Goal: Task Accomplishment & Management: Use online tool/utility

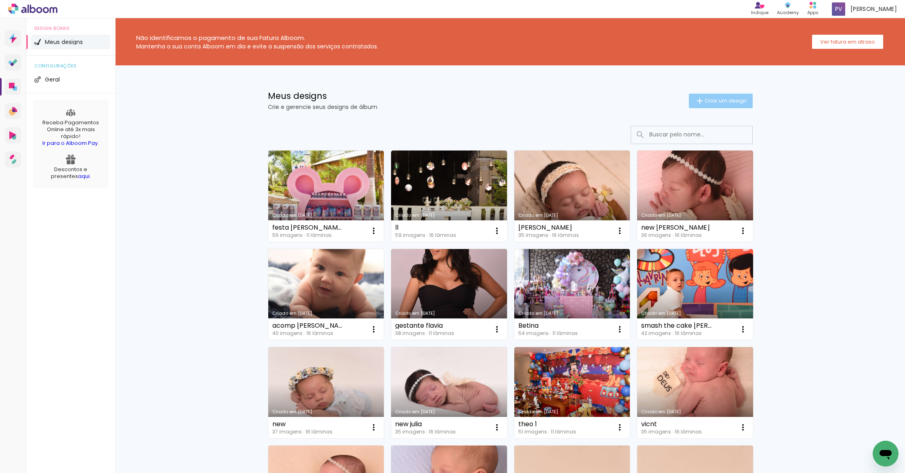
click at [719, 99] on span "Criar um design" at bounding box center [726, 100] width 42 height 5
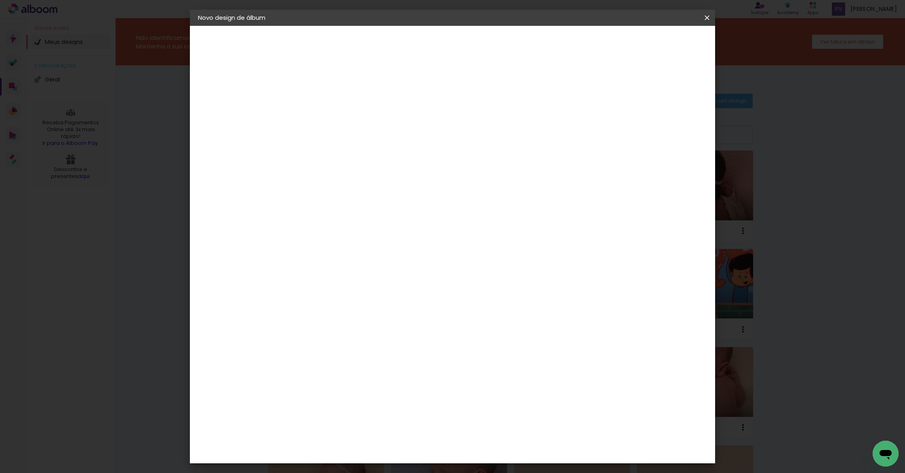
click at [330, 107] on input at bounding box center [330, 108] width 0 height 13
click at [330, 109] on input "acomp elaoh" at bounding box center [330, 108] width 0 height 13
type input "acomp eloah"
type paper-input "acomp eloah"
click at [0, 0] on slot "Avançar" at bounding box center [0, 0] width 0 height 0
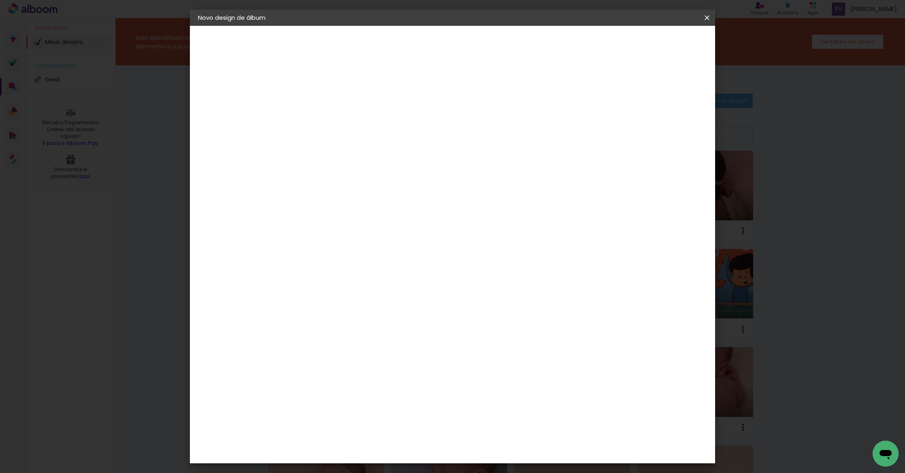
click at [344, 287] on div "Alplas" at bounding box center [334, 290] width 19 height 6
click at [481, 47] on paper-button "Avançar" at bounding box center [462, 43] width 40 height 14
click at [385, 368] on span "20 × 20" at bounding box center [366, 378] width 38 height 21
click at [474, 35] on header "Modelo Escolha o modelo do álbum. Voltar Avançar" at bounding box center [384, 50] width 179 height 48
click at [462, 38] on paper-button "Avançar" at bounding box center [442, 43] width 40 height 14
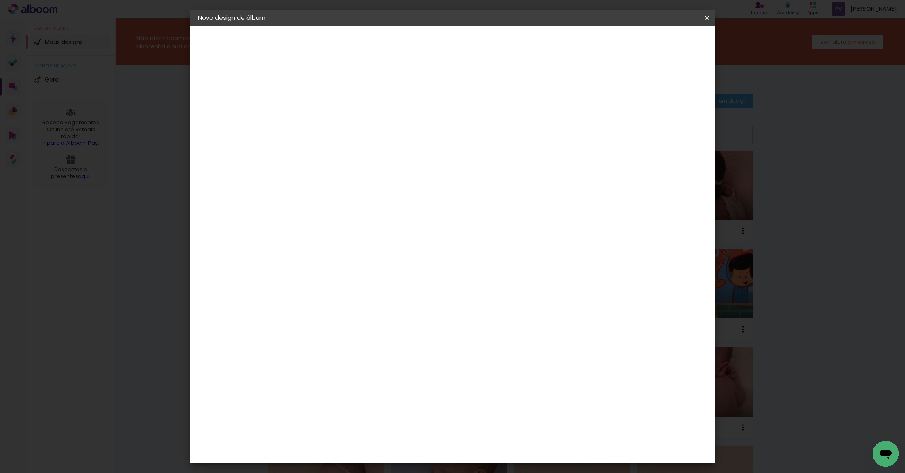
click at [657, 46] on span "Iniciar design" at bounding box center [638, 43] width 37 height 6
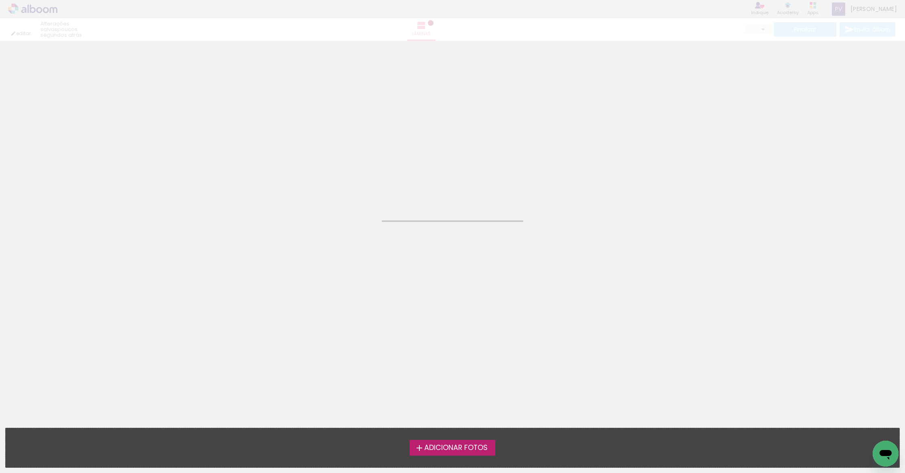
click at [440, 445] on span "Adicionar Fotos" at bounding box center [455, 448] width 63 height 7
click at [0, 0] on input "file" at bounding box center [0, 0] width 0 height 0
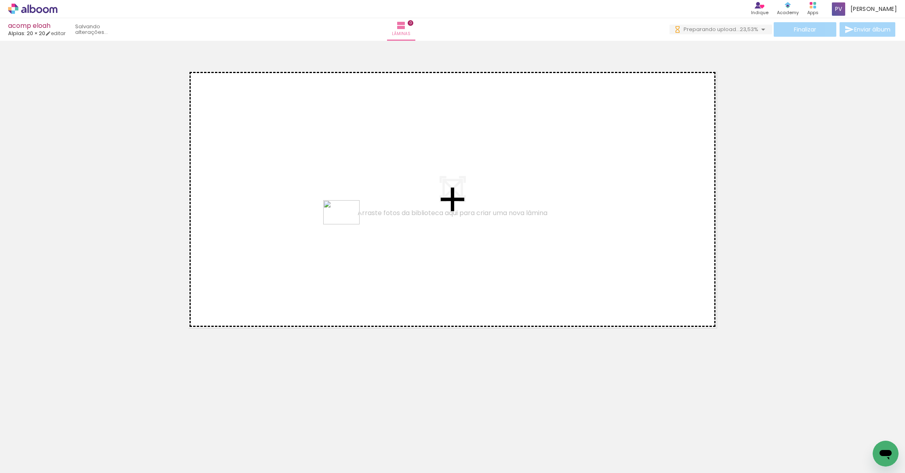
drag, startPoint x: 547, startPoint y: 452, endPoint x: 348, endPoint y: 225, distance: 301.7
click at [347, 225] on quentale-workspace at bounding box center [452, 236] width 905 height 473
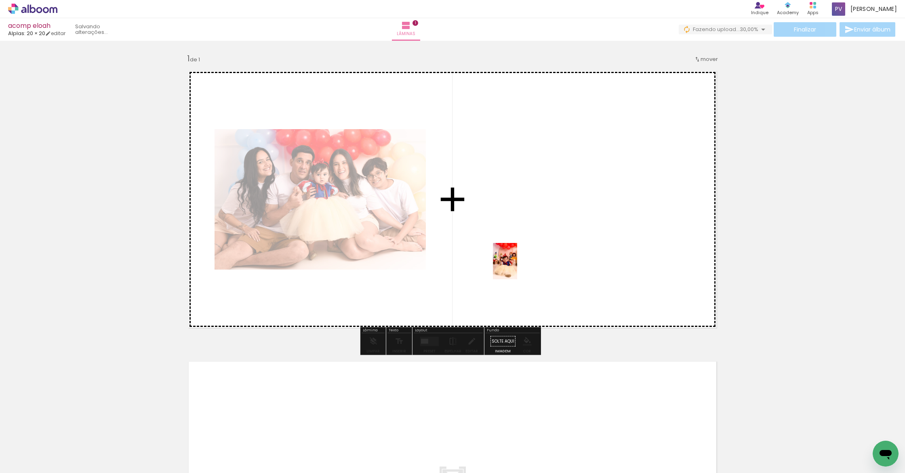
drag, startPoint x: 124, startPoint y: 454, endPoint x: 572, endPoint y: 264, distance: 486.2
click at [572, 264] on quentale-workspace at bounding box center [452, 236] width 905 height 473
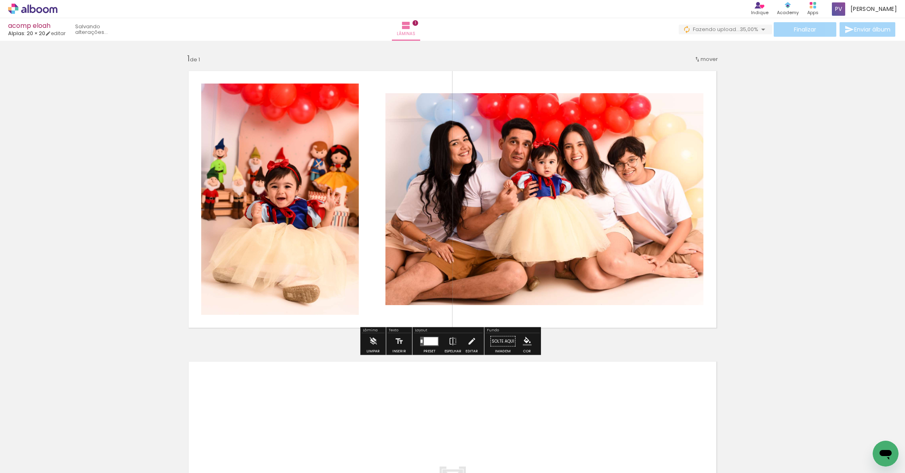
click at [88, 452] on div at bounding box center [80, 446] width 27 height 40
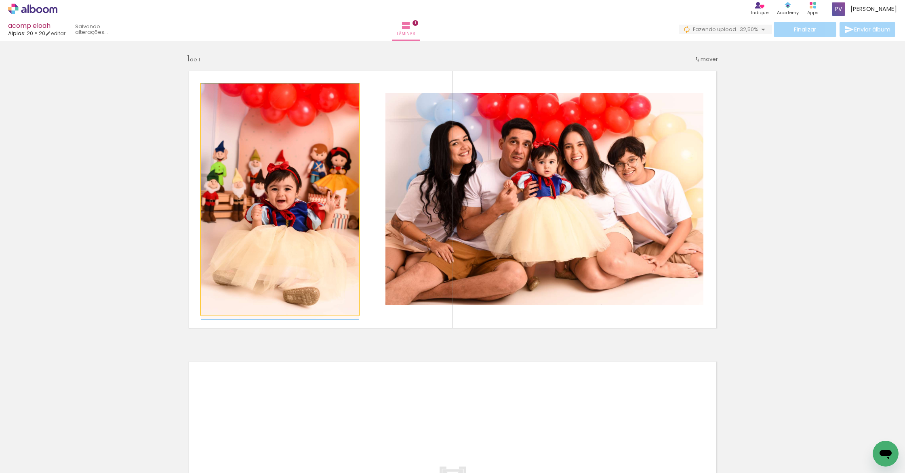
drag, startPoint x: 316, startPoint y: 244, endPoint x: 28, endPoint y: 351, distance: 307.6
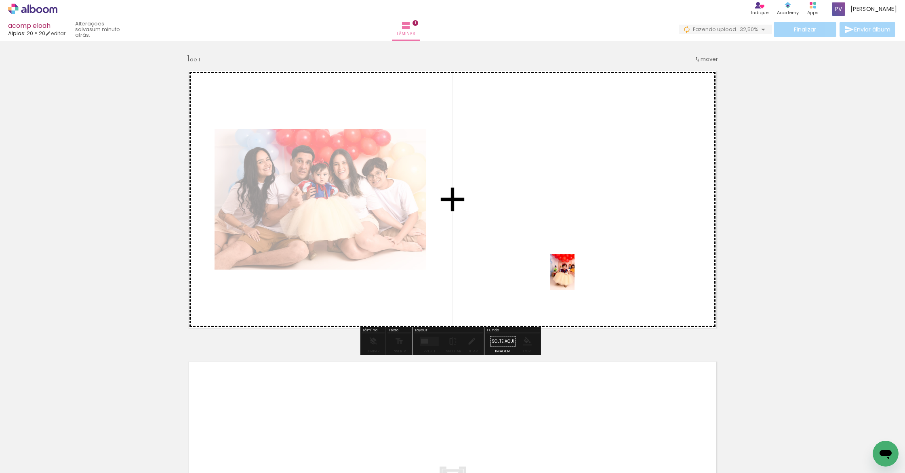
drag, startPoint x: 85, startPoint y: 453, endPoint x: 596, endPoint y: 273, distance: 541.9
click at [596, 273] on quentale-workspace at bounding box center [452, 236] width 905 height 473
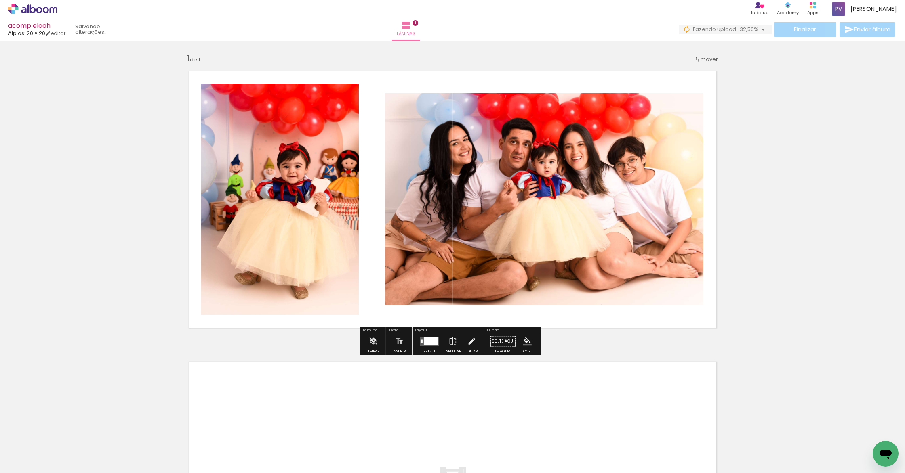
click at [426, 341] on div at bounding box center [431, 341] width 14 height 8
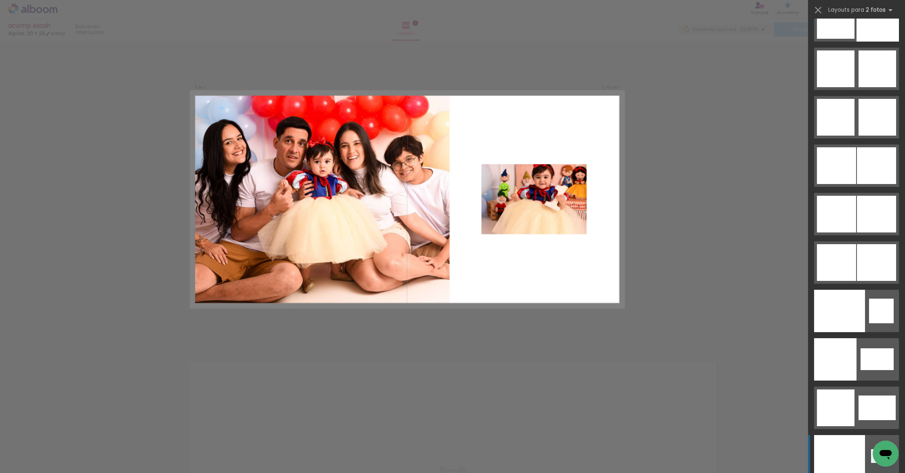
scroll to position [3897, 0]
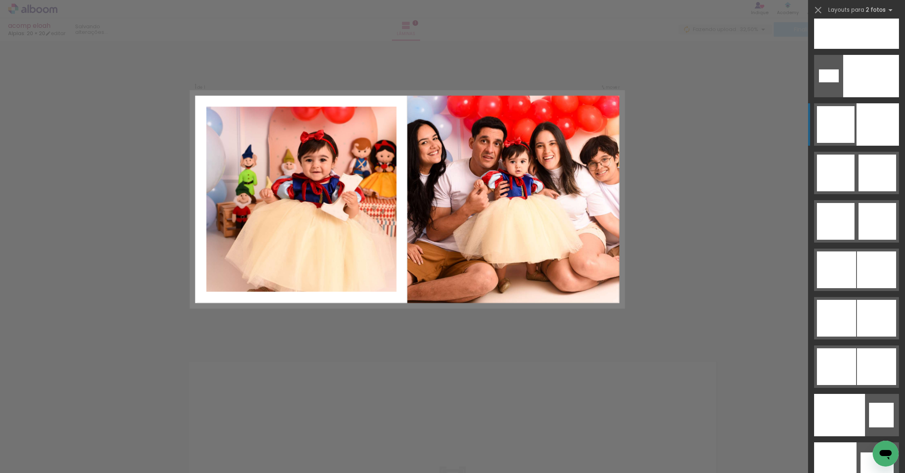
click at [867, 110] on div at bounding box center [877, 124] width 42 height 42
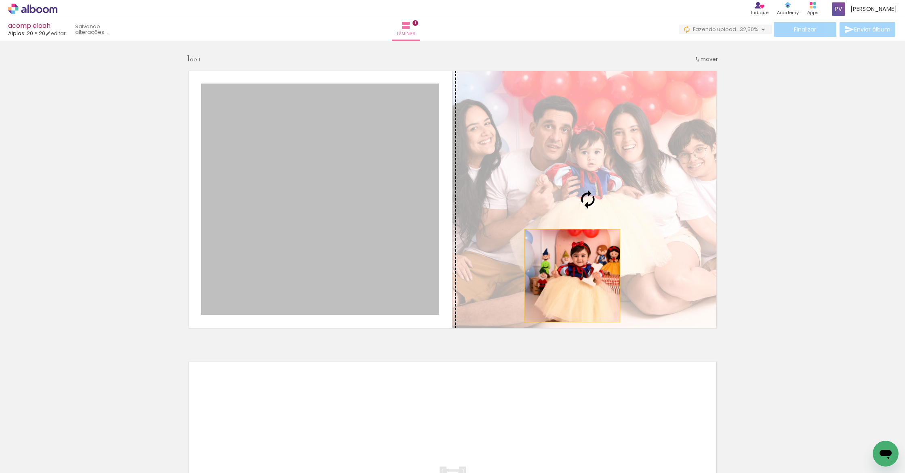
drag, startPoint x: 383, startPoint y: 282, endPoint x: 586, endPoint y: 276, distance: 202.5
click at [0, 0] on slot at bounding box center [0, 0] width 0 height 0
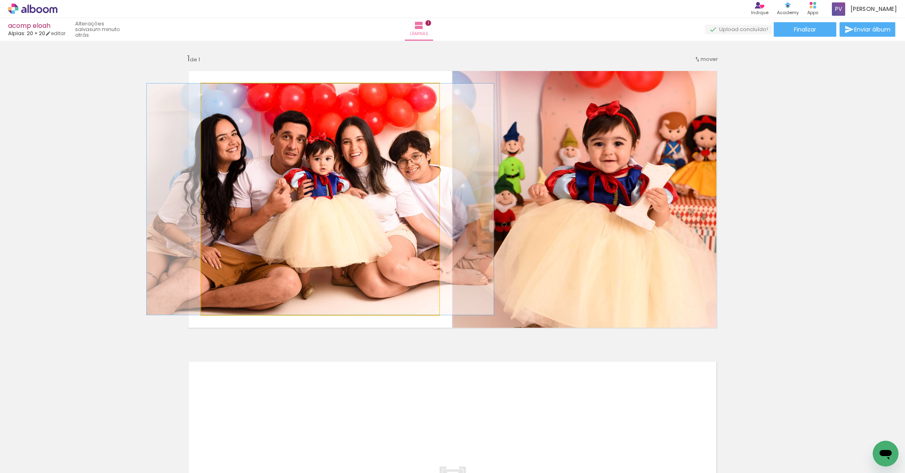
click at [339, 207] on quentale-photo at bounding box center [320, 199] width 238 height 231
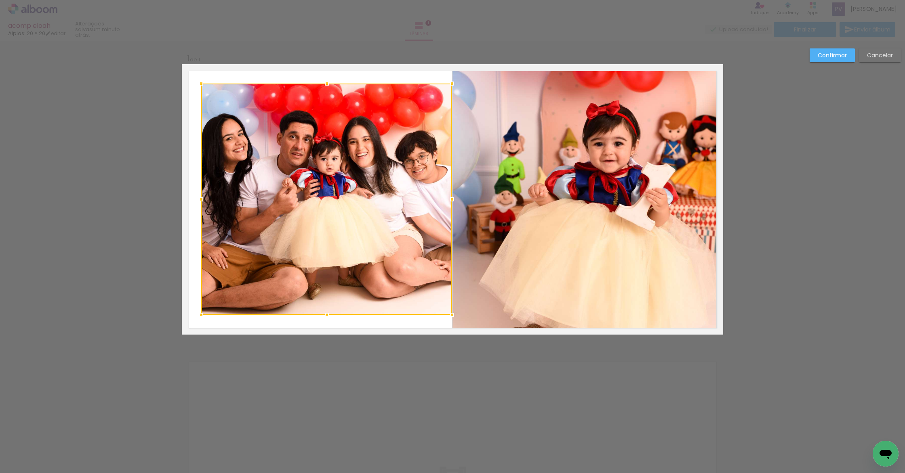
drag, startPoint x: 437, startPoint y: 200, endPoint x: 450, endPoint y: 200, distance: 13.0
click at [450, 200] on div at bounding box center [452, 199] width 16 height 16
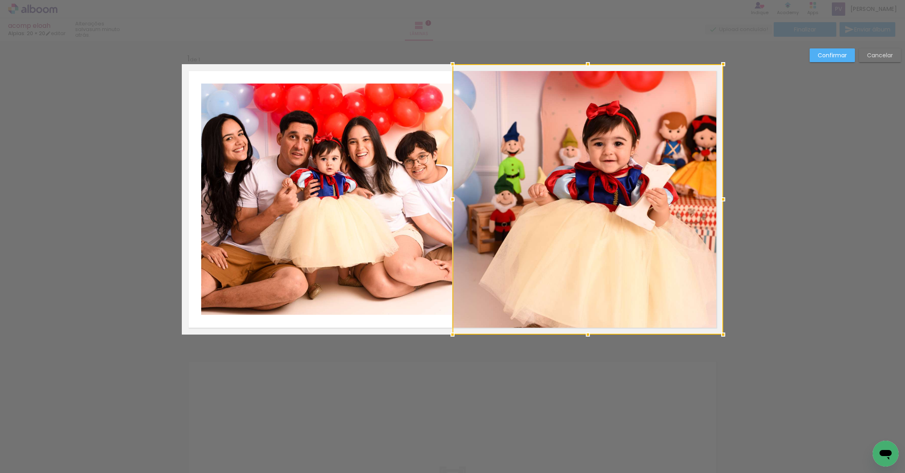
click at [221, 194] on quentale-photo at bounding box center [326, 199] width 251 height 231
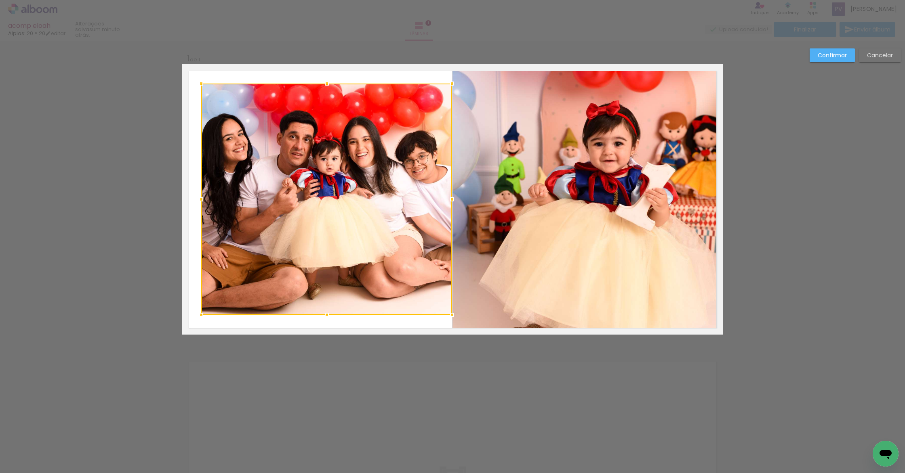
click at [221, 194] on div at bounding box center [326, 199] width 251 height 231
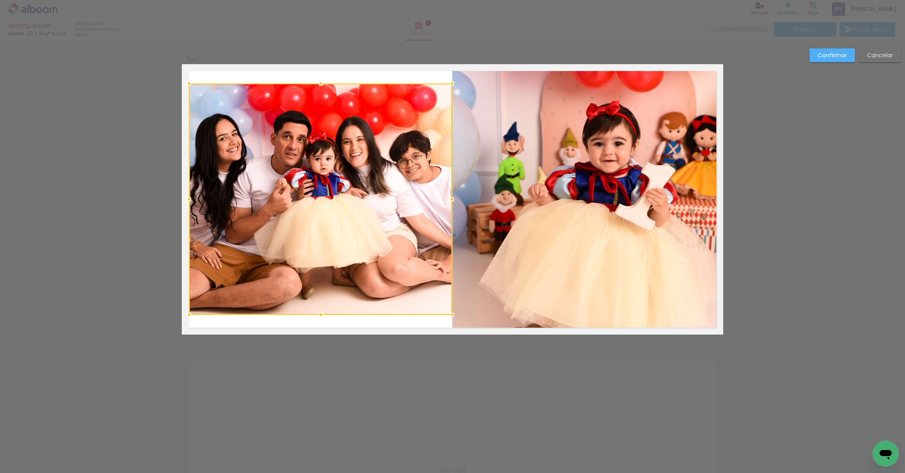
drag, startPoint x: 198, startPoint y: 200, endPoint x: 187, endPoint y: 203, distance: 12.0
click at [187, 203] on div at bounding box center [189, 199] width 16 height 16
click at [145, 215] on div "Confirmar Cancelar" at bounding box center [452, 341] width 905 height 601
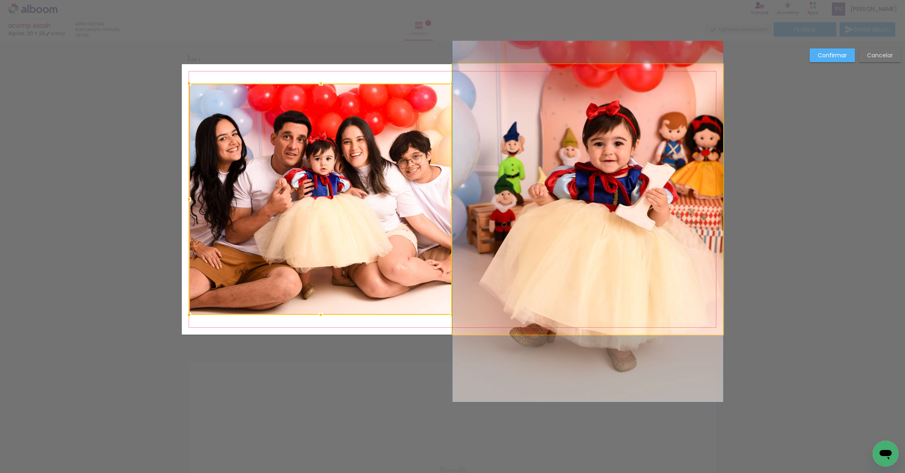
click at [598, 235] on quentale-photo at bounding box center [587, 199] width 271 height 271
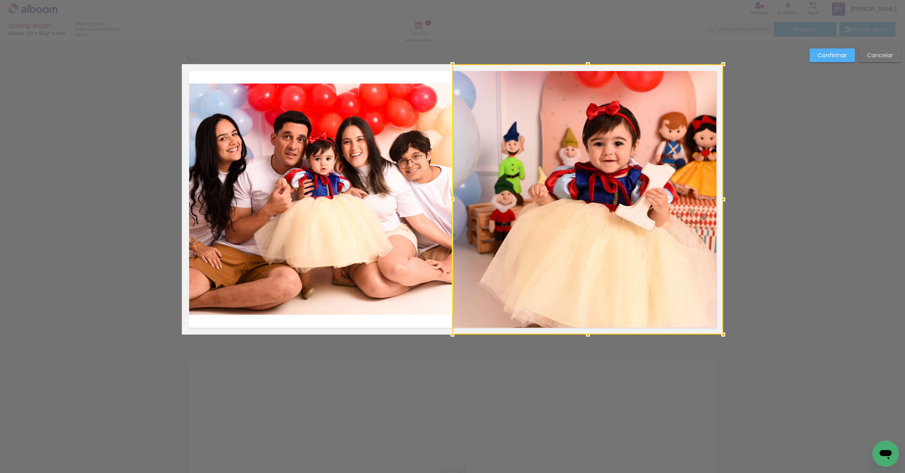
drag, startPoint x: 633, startPoint y: 195, endPoint x: 638, endPoint y: 191, distance: 6.4
click at [638, 191] on div at bounding box center [587, 199] width 271 height 271
drag, startPoint x: 450, startPoint y: 199, endPoint x: 444, endPoint y: 199, distance: 5.7
click at [444, 199] on div at bounding box center [452, 199] width 16 height 16
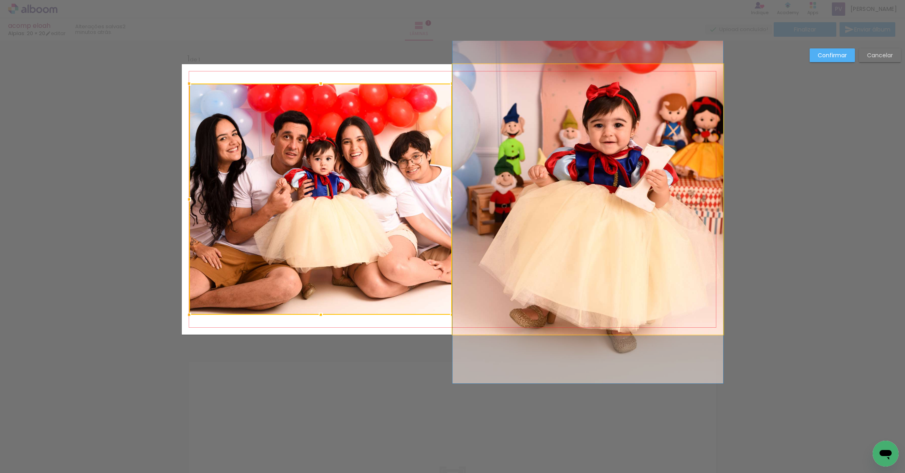
drag, startPoint x: 621, startPoint y: 144, endPoint x: 621, endPoint y: 125, distance: 19.0
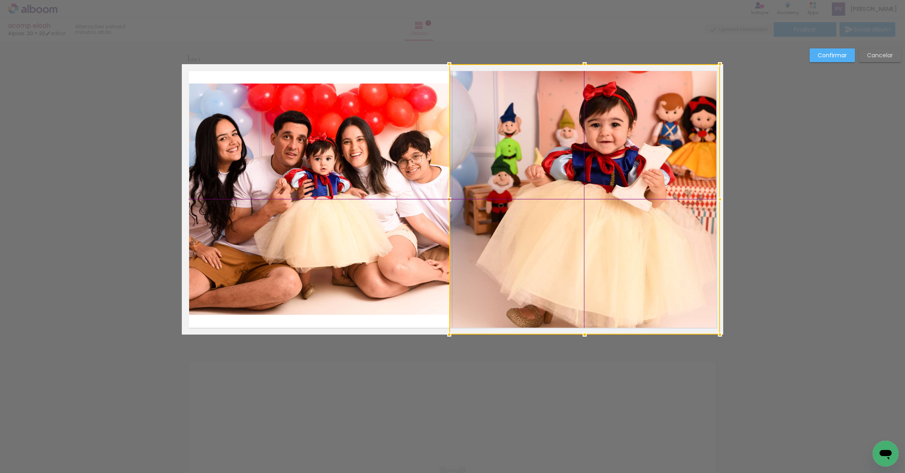
click at [647, 161] on div at bounding box center [584, 199] width 271 height 271
click at [0, 0] on slot "Confirmar" at bounding box center [0, 0] width 0 height 0
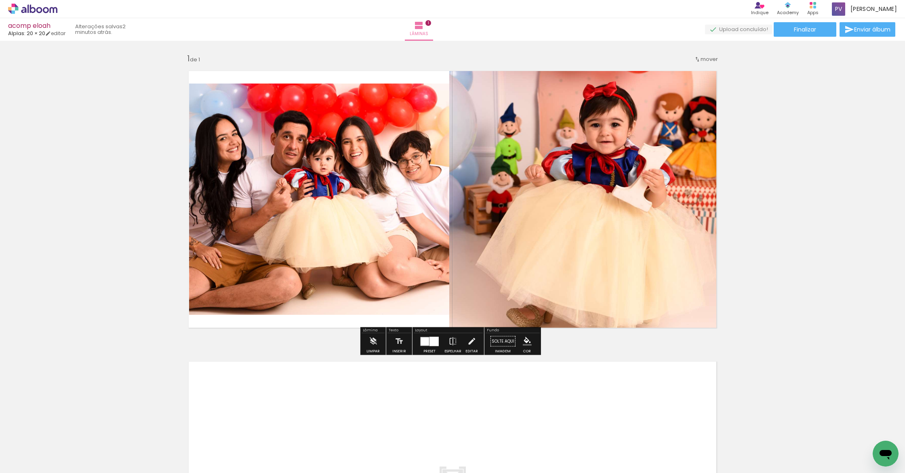
click at [842, 191] on div "Inserir lâmina 1 de 1" at bounding box center [452, 335] width 905 height 582
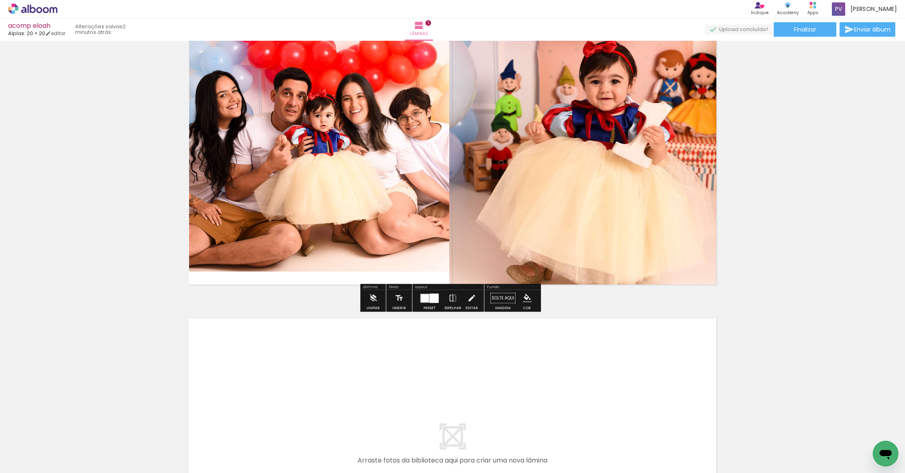
scroll to position [231, 0]
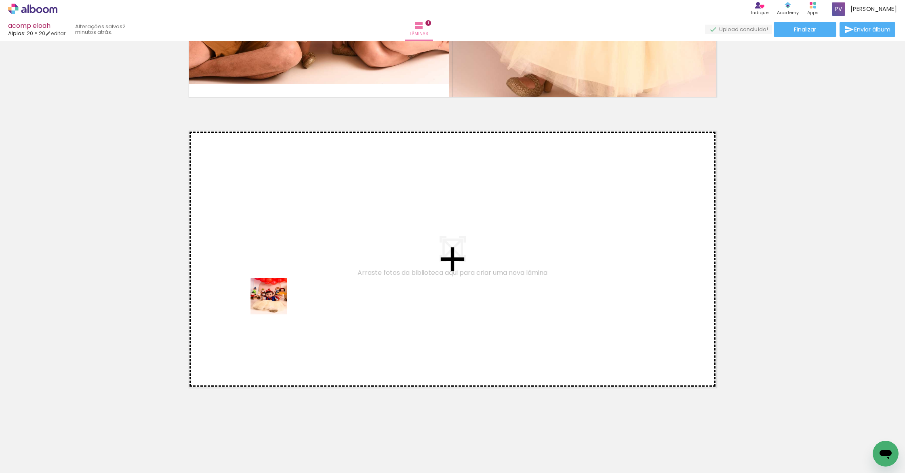
drag, startPoint x: 138, startPoint y: 451, endPoint x: 218, endPoint y: 396, distance: 96.9
click at [334, 254] on quentale-workspace at bounding box center [452, 236] width 905 height 473
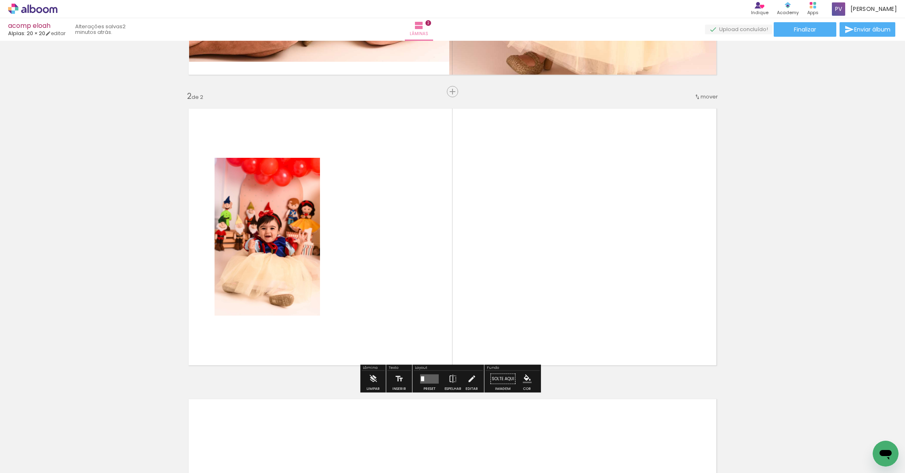
scroll to position [259, 0]
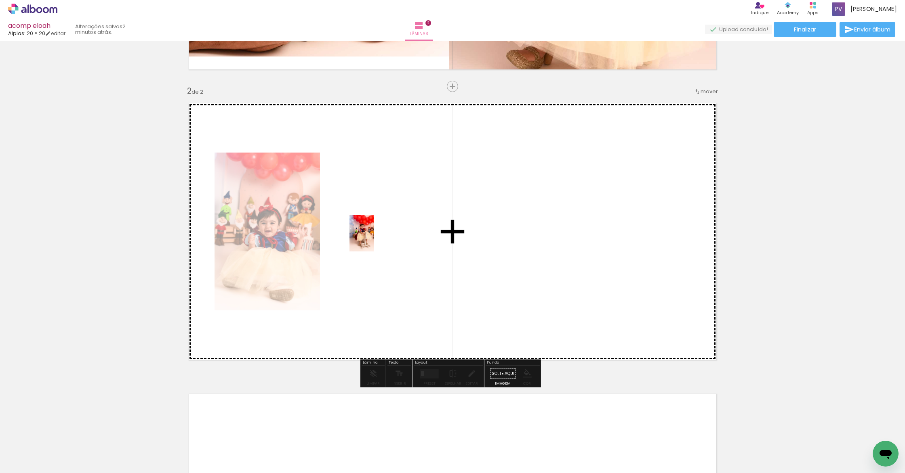
drag, startPoint x: 174, startPoint y: 457, endPoint x: 374, endPoint y: 240, distance: 295.4
click at [374, 240] on quentale-workspace at bounding box center [452, 236] width 905 height 473
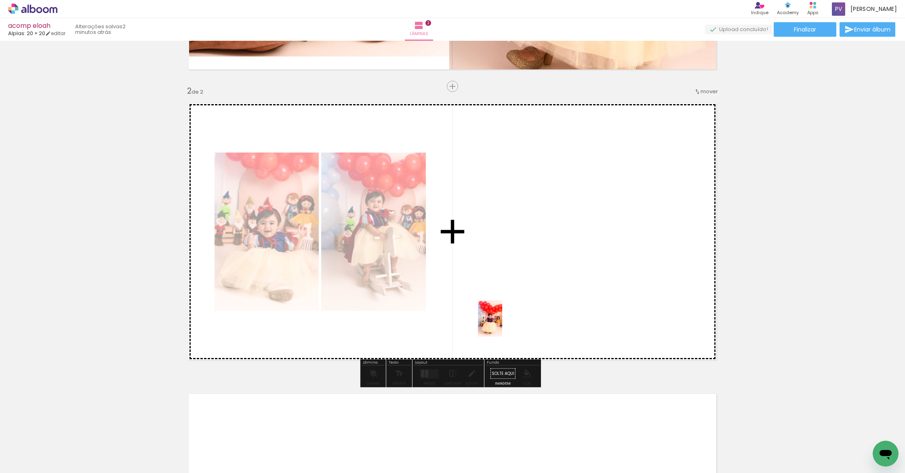
drag, startPoint x: 404, startPoint y: 455, endPoint x: 503, endPoint y: 324, distance: 163.8
click at [503, 324] on quentale-workspace at bounding box center [452, 236] width 905 height 473
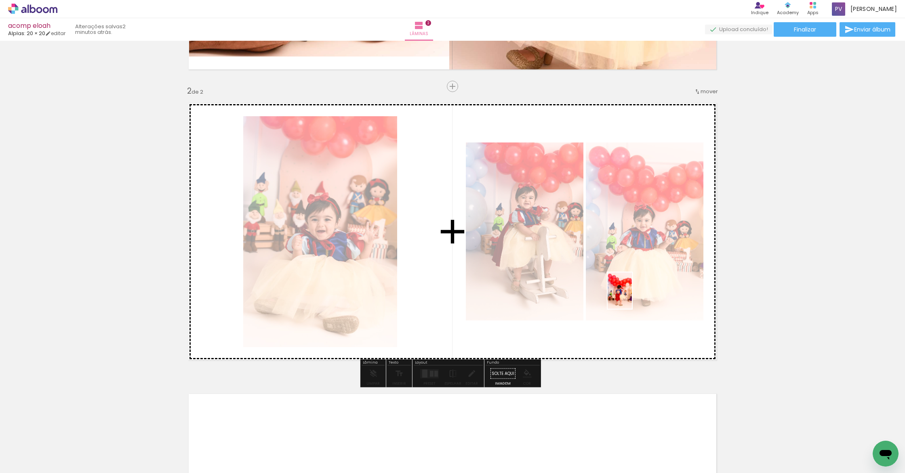
drag, startPoint x: 846, startPoint y: 449, endPoint x: 632, endPoint y: 297, distance: 262.5
click at [632, 297] on quentale-workspace at bounding box center [452, 236] width 905 height 473
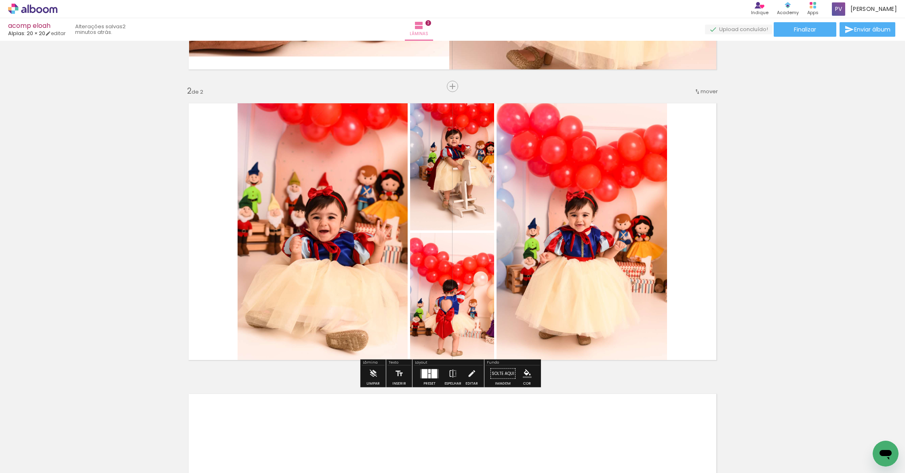
click at [424, 372] on div at bounding box center [425, 373] width 6 height 9
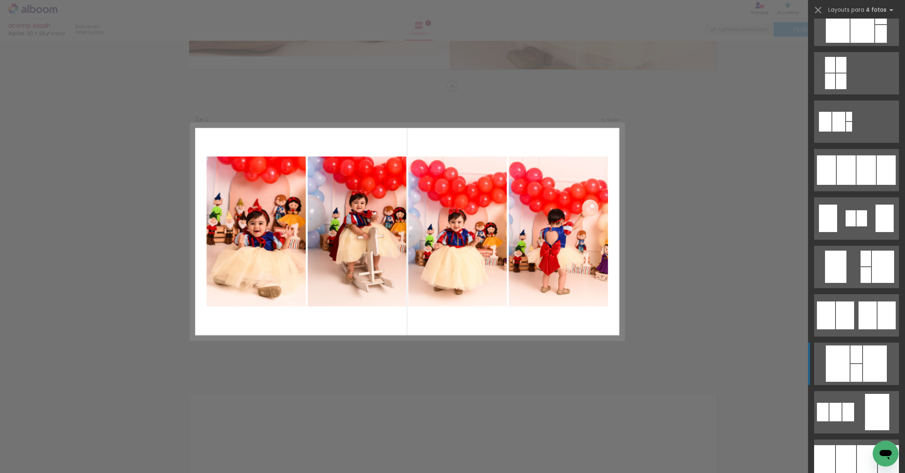
scroll to position [495, 0]
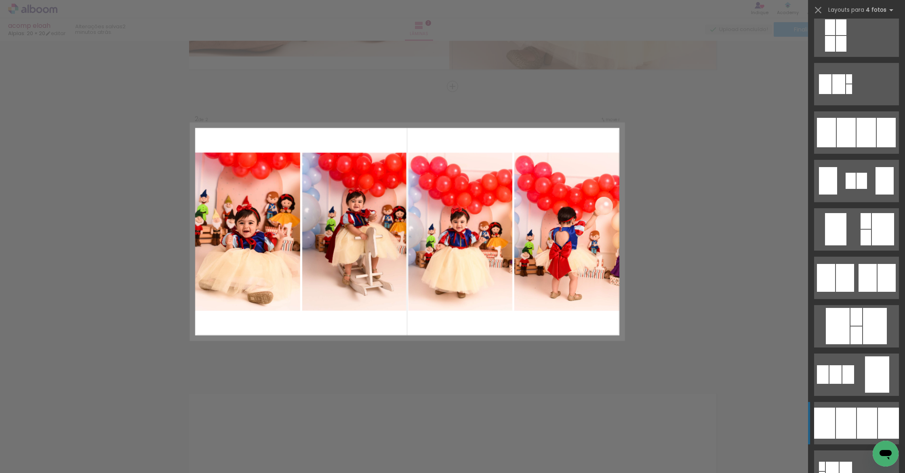
click at [843, 419] on div at bounding box center [846, 423] width 20 height 31
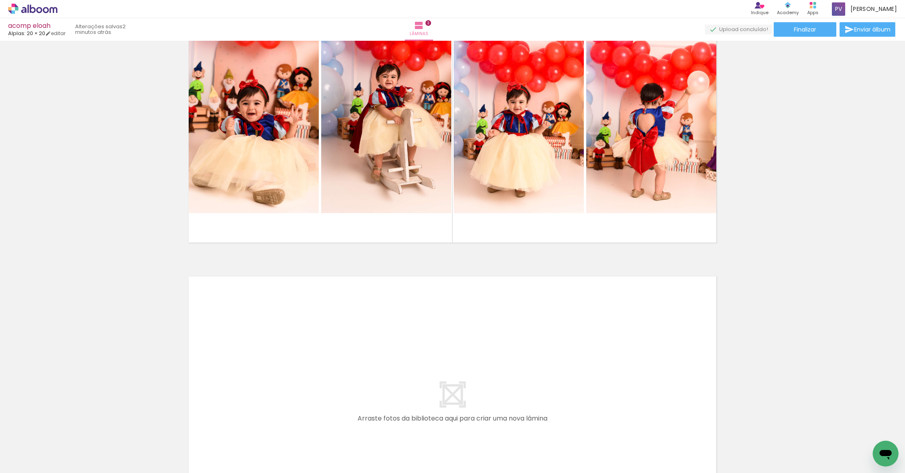
scroll to position [522, 0]
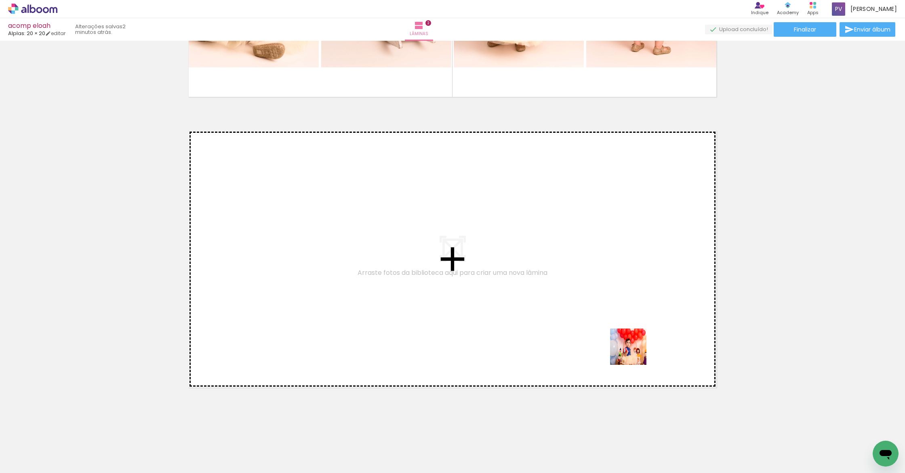
drag, startPoint x: 758, startPoint y: 451, endPoint x: 502, endPoint y: 280, distance: 307.4
click at [502, 280] on quentale-workspace at bounding box center [452, 236] width 905 height 473
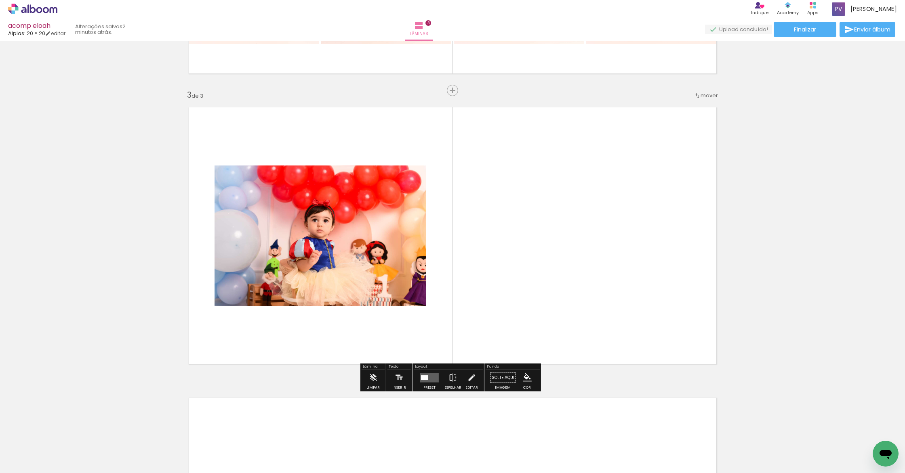
scroll to position [549, 0]
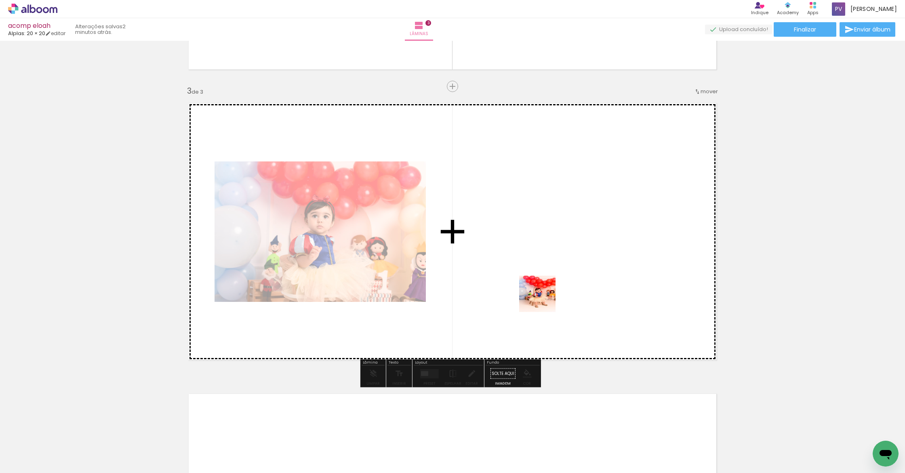
drag, startPoint x: 810, startPoint y: 444, endPoint x: 541, endPoint y: 299, distance: 306.1
click at [541, 299] on quentale-workspace at bounding box center [452, 236] width 905 height 473
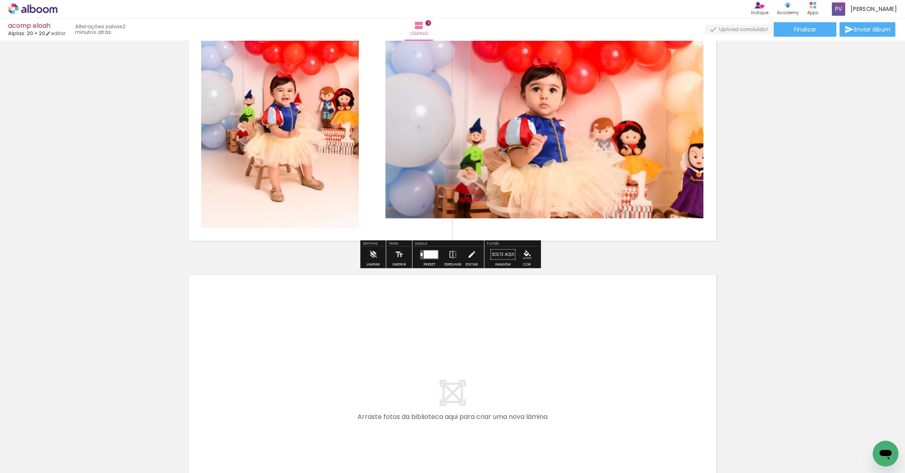
scroll to position [813, 0]
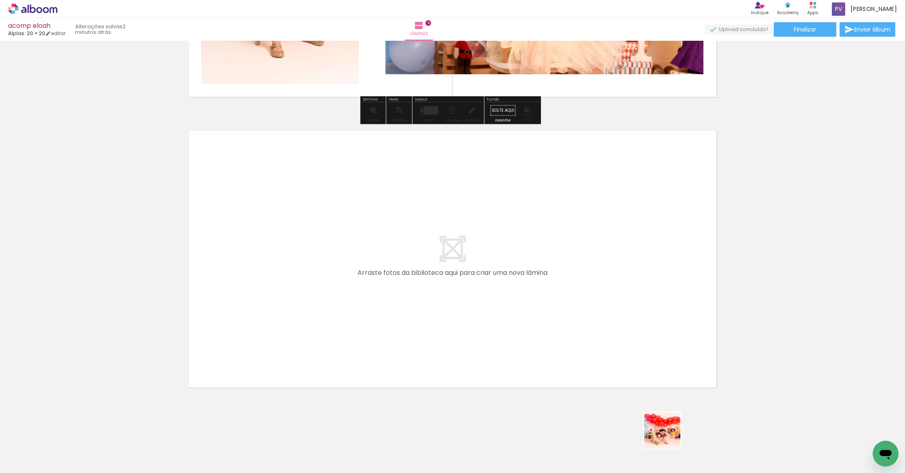
drag, startPoint x: 670, startPoint y: 446, endPoint x: 692, endPoint y: 422, distance: 32.9
click at [613, 326] on quentale-workspace at bounding box center [452, 236] width 905 height 473
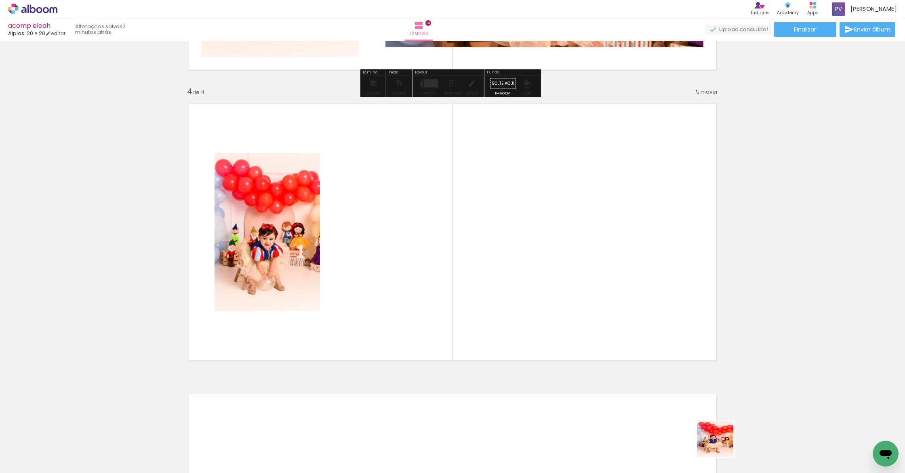
scroll to position [840, 0]
drag, startPoint x: 721, startPoint y: 445, endPoint x: 621, endPoint y: 247, distance: 221.7
click at [621, 247] on quentale-workspace at bounding box center [452, 236] width 905 height 473
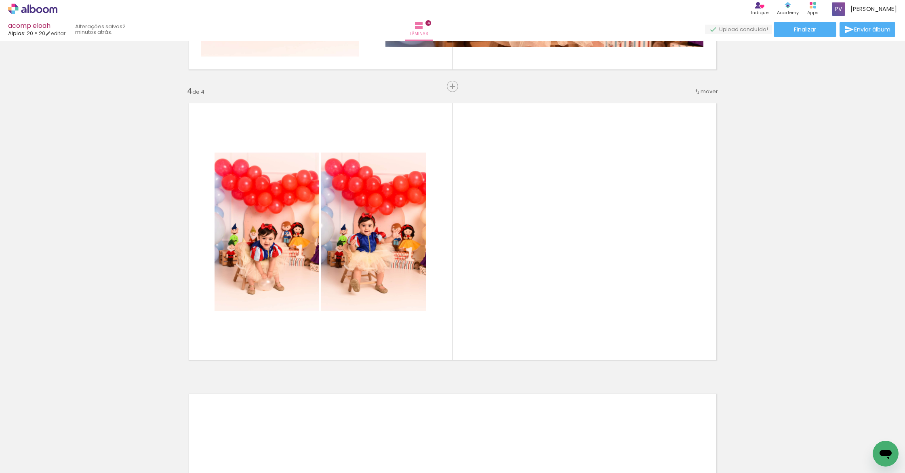
scroll to position [0, 338]
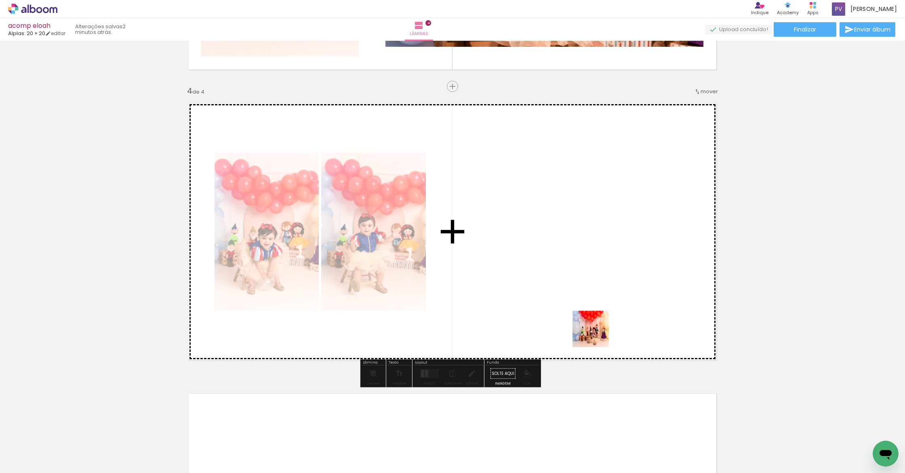
drag, startPoint x: 612, startPoint y: 453, endPoint x: 582, endPoint y: 269, distance: 186.2
click at [582, 269] on quentale-workspace at bounding box center [452, 236] width 905 height 473
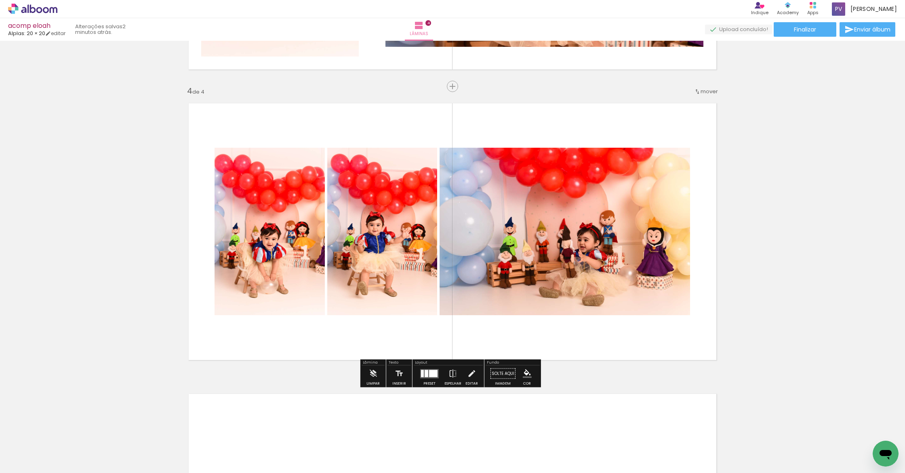
click at [426, 374] on quentale-layouter at bounding box center [429, 373] width 19 height 9
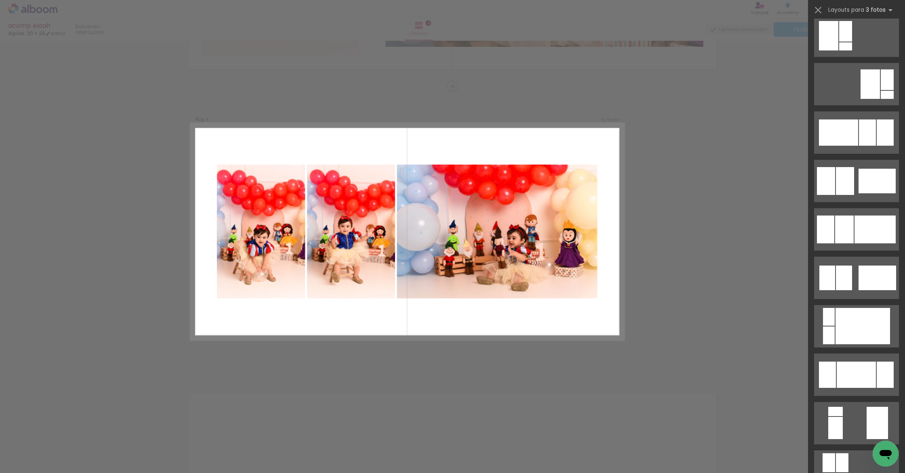
scroll to position [0, 0]
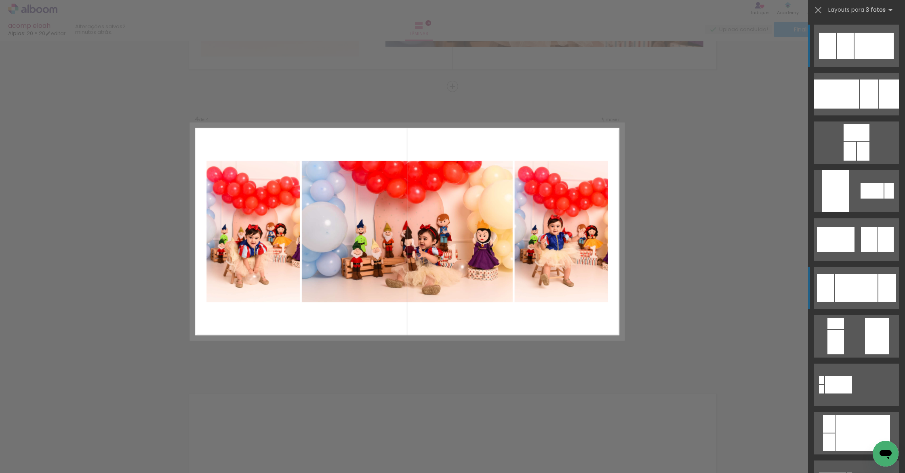
click at [859, 295] on div at bounding box center [856, 288] width 42 height 28
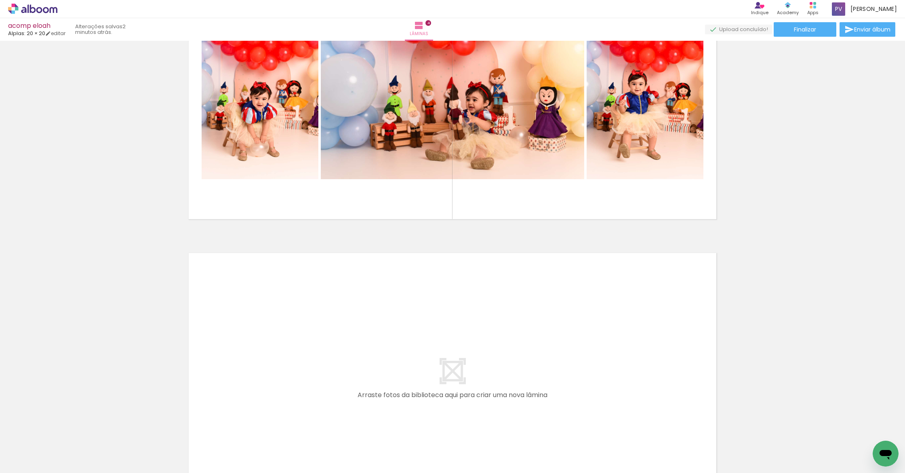
scroll to position [1104, 0]
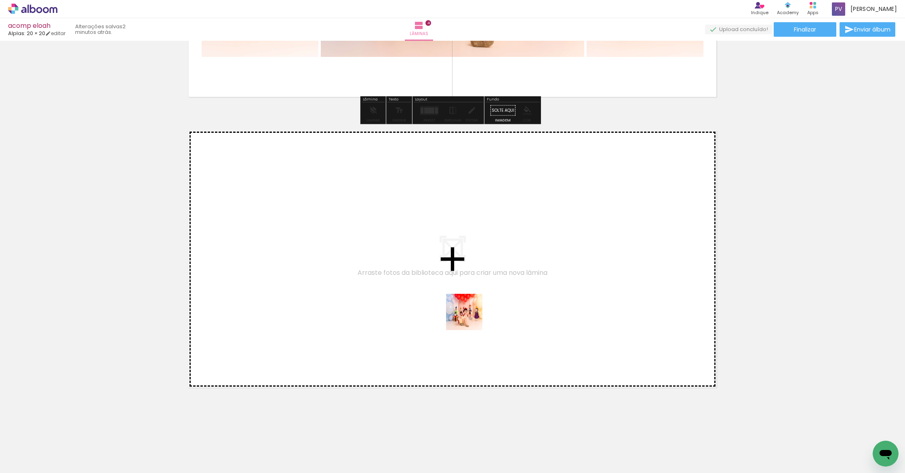
click at [406, 277] on quentale-workspace at bounding box center [452, 236] width 905 height 473
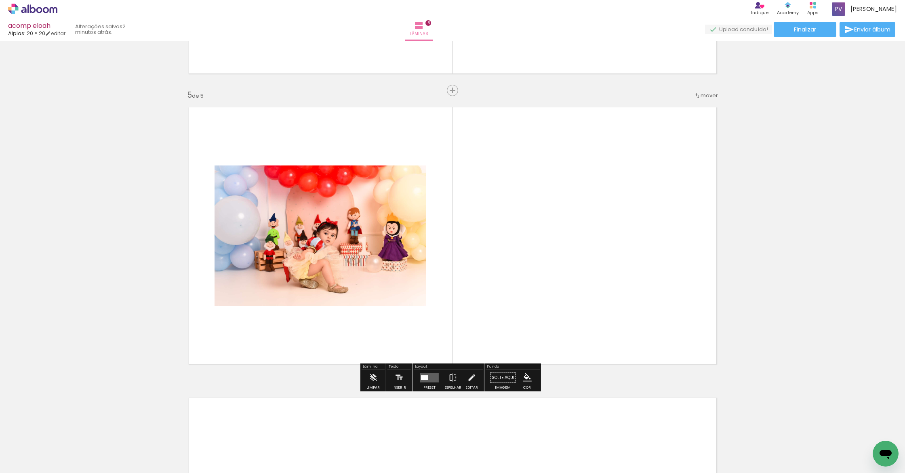
scroll to position [1131, 0]
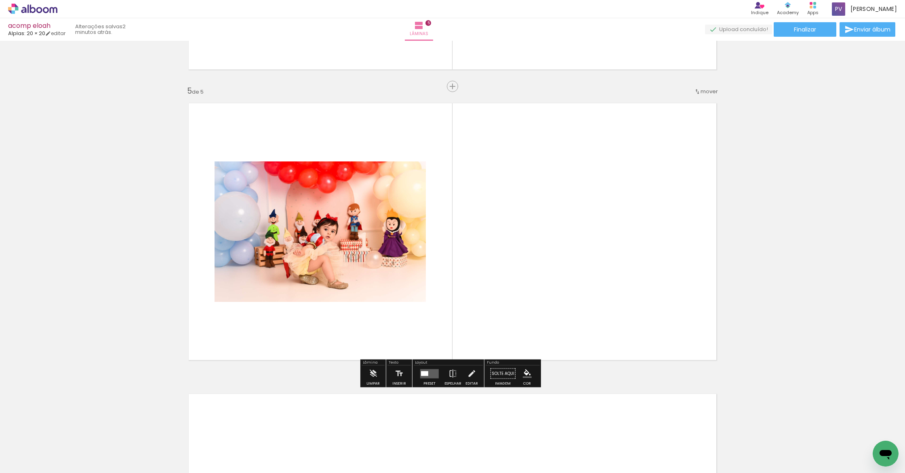
drag, startPoint x: 641, startPoint y: 447, endPoint x: 479, endPoint y: 221, distance: 278.6
click at [479, 221] on quentale-workspace at bounding box center [452, 236] width 905 height 473
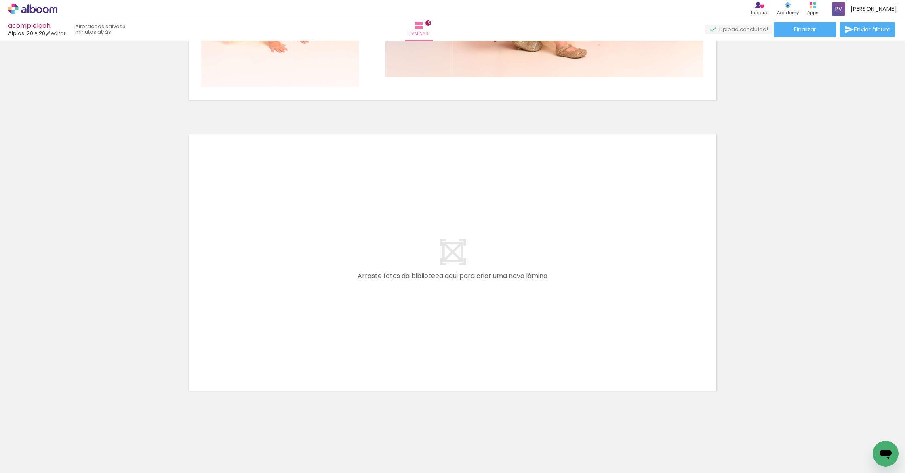
scroll to position [0, 141]
drag, startPoint x: 441, startPoint y: 442, endPoint x: 481, endPoint y: 421, distance: 45.6
click at [413, 334] on quentale-workspace at bounding box center [452, 236] width 905 height 473
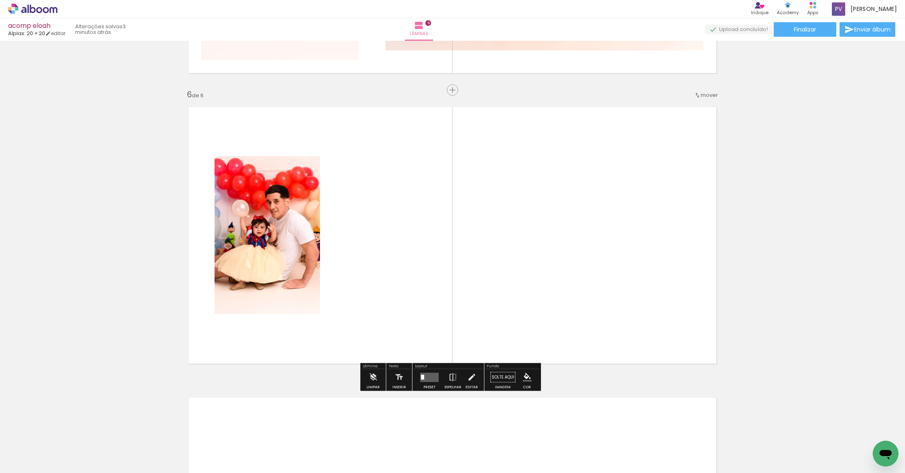
scroll to position [1422, 0]
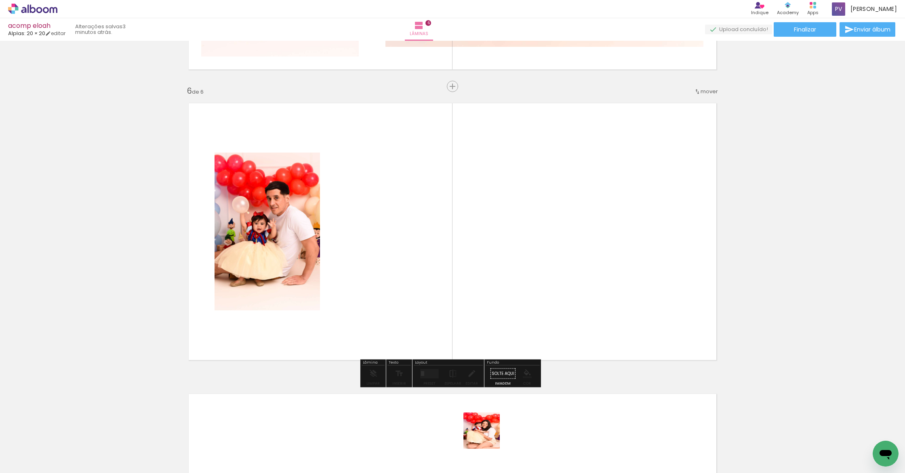
drag, startPoint x: 488, startPoint y: 437, endPoint x: 501, endPoint y: 269, distance: 168.2
click at [501, 269] on quentale-workspace at bounding box center [452, 236] width 905 height 473
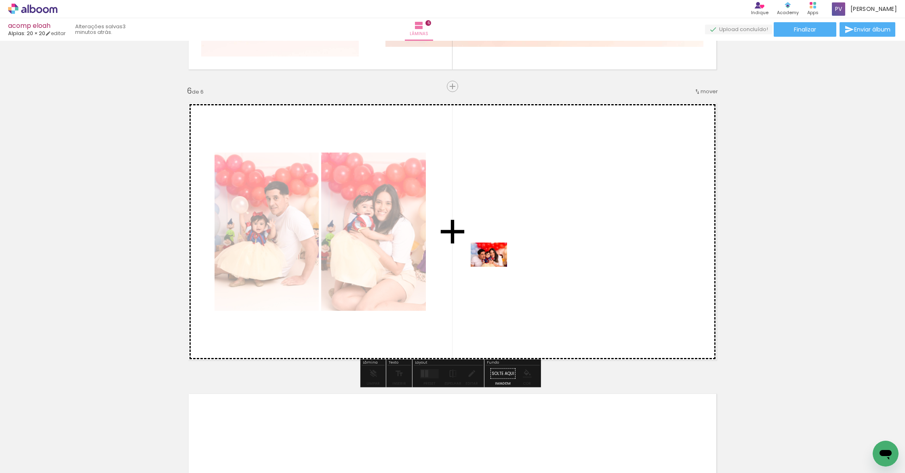
drag, startPoint x: 352, startPoint y: 451, endPoint x: 495, endPoint y: 267, distance: 232.9
click at [495, 267] on quentale-workspace at bounding box center [452, 236] width 905 height 473
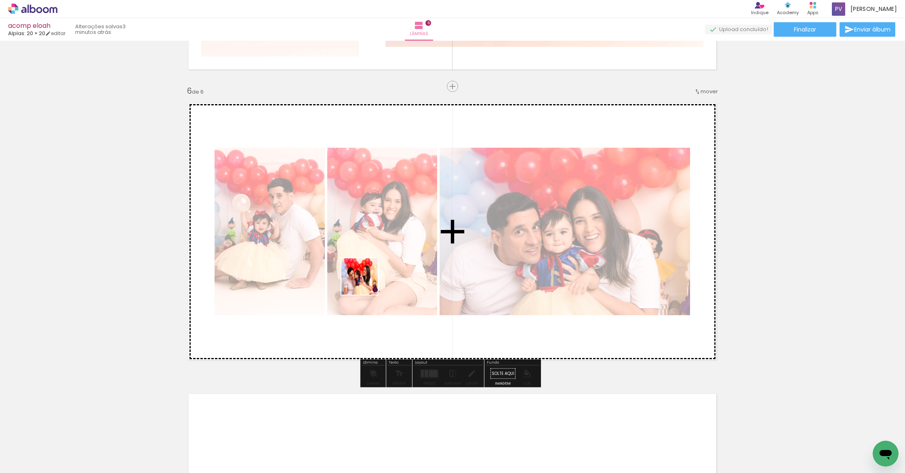
drag, startPoint x: 305, startPoint y: 448, endPoint x: 366, endPoint y: 277, distance: 182.0
click at [366, 277] on quentale-workspace at bounding box center [452, 236] width 905 height 473
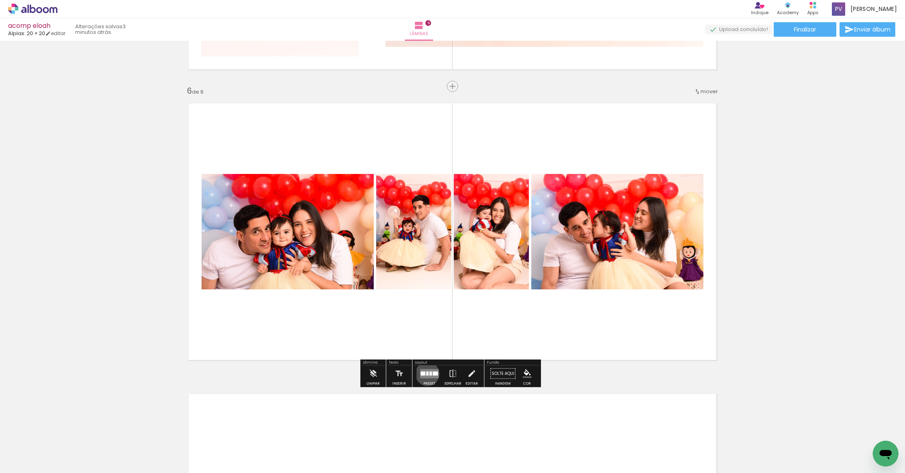
click at [426, 375] on div at bounding box center [427, 374] width 2 height 4
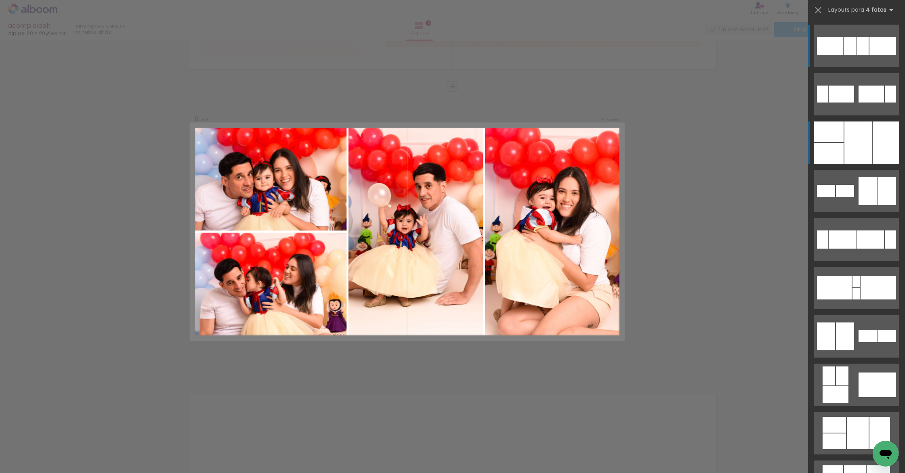
click at [860, 160] on div at bounding box center [857, 143] width 27 height 42
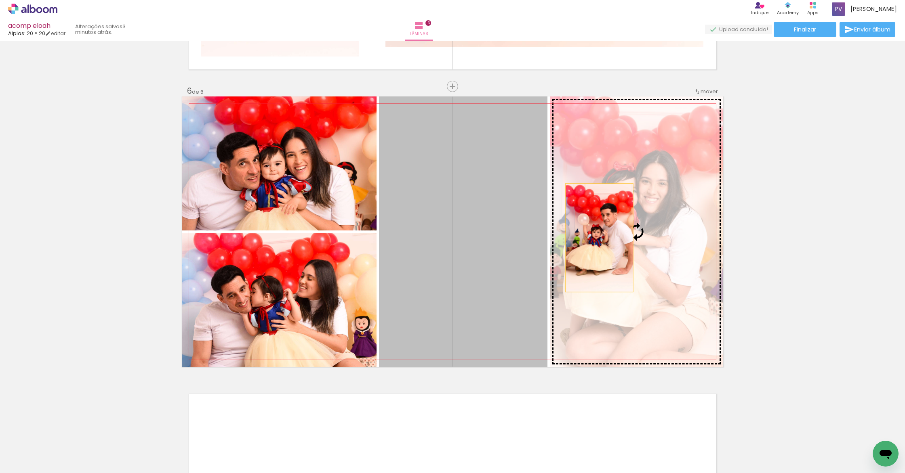
drag, startPoint x: 465, startPoint y: 233, endPoint x: 643, endPoint y: 237, distance: 178.2
click at [0, 0] on slot at bounding box center [0, 0] width 0 height 0
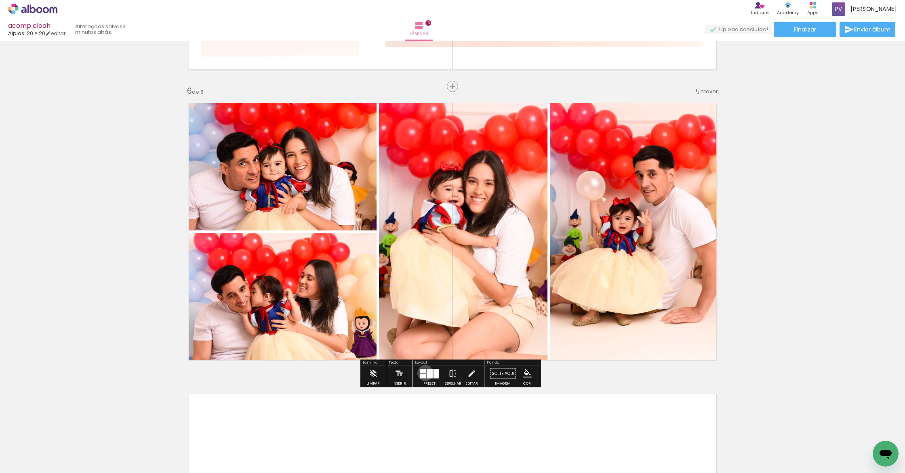
click at [423, 373] on quentale-layouter at bounding box center [429, 373] width 19 height 9
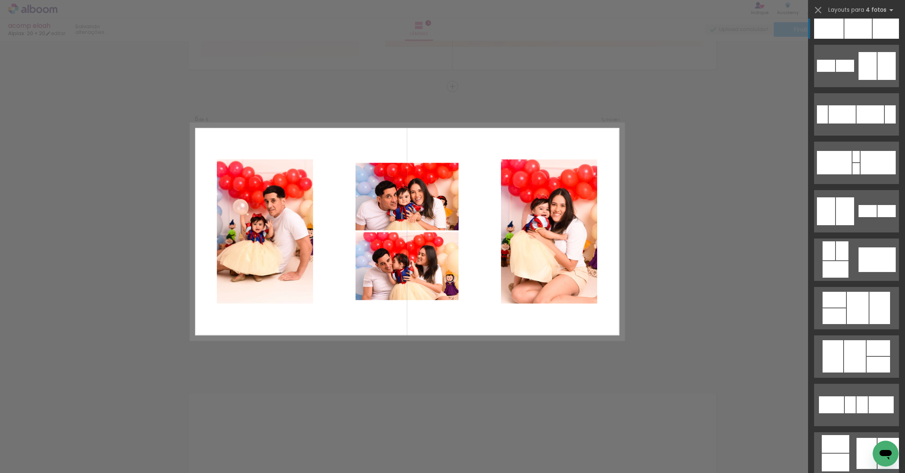
scroll to position [330, 0]
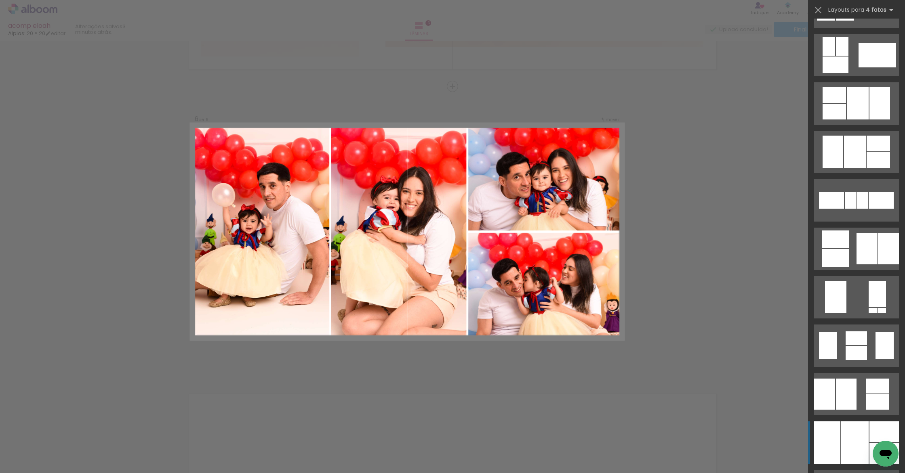
click at [851, 433] on div at bounding box center [854, 443] width 27 height 42
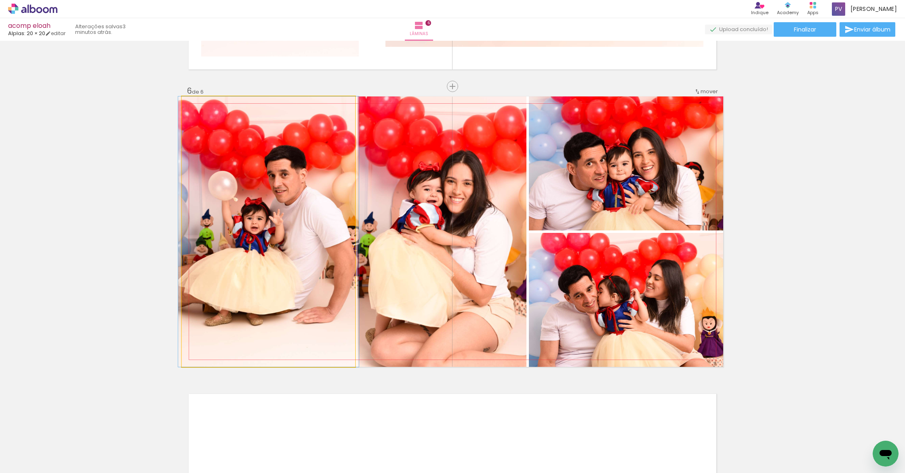
drag, startPoint x: 278, startPoint y: 289, endPoint x: 473, endPoint y: 287, distance: 195.1
click at [0, 0] on slot at bounding box center [0, 0] width 0 height 0
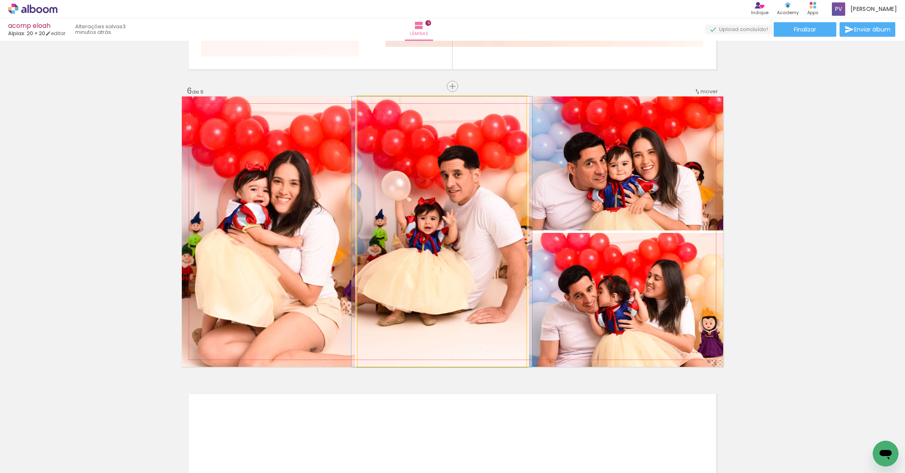
click at [473, 257] on quentale-photo at bounding box center [442, 232] width 169 height 271
click at [472, 257] on quentale-photo at bounding box center [442, 232] width 169 height 271
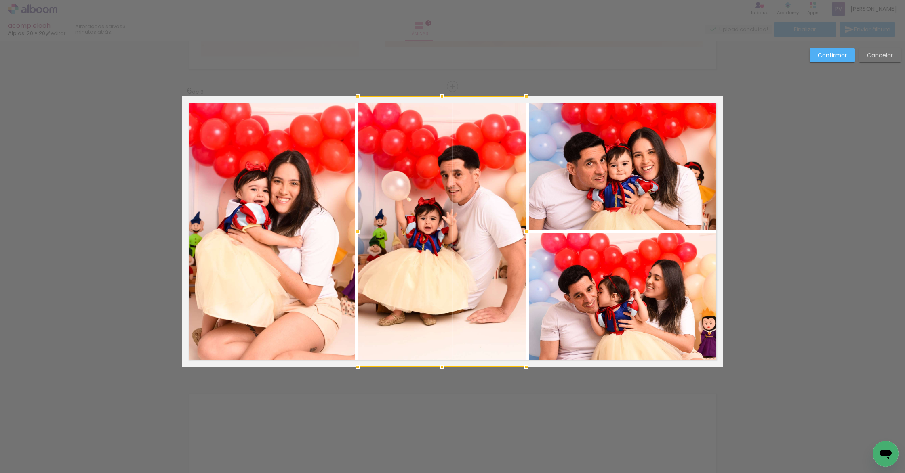
click at [824, 59] on paper-button "Confirmar" at bounding box center [832, 55] width 45 height 14
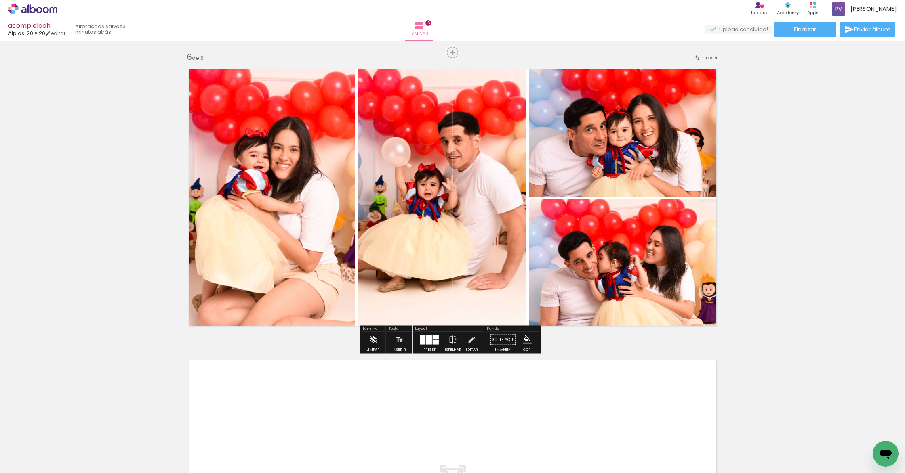
scroll to position [1491, 0]
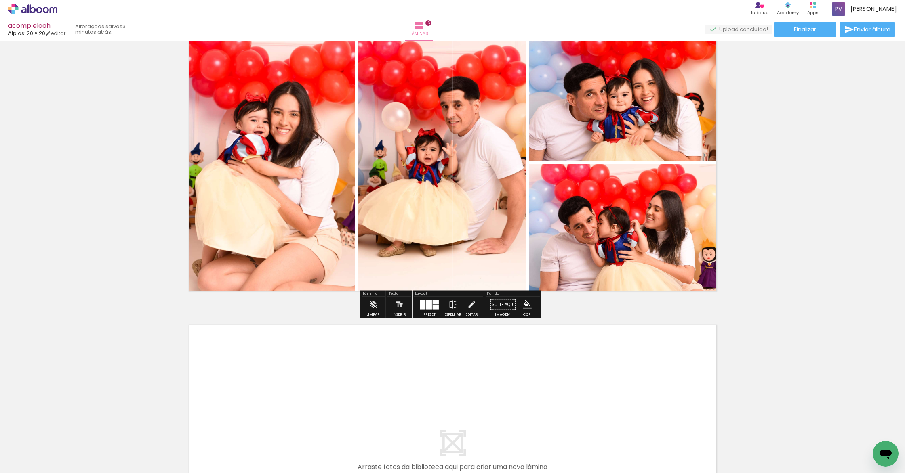
drag, startPoint x: 431, startPoint y: 304, endPoint x: 785, endPoint y: 247, distance: 358.1
click at [431, 304] on quentale-layouter at bounding box center [429, 304] width 19 height 9
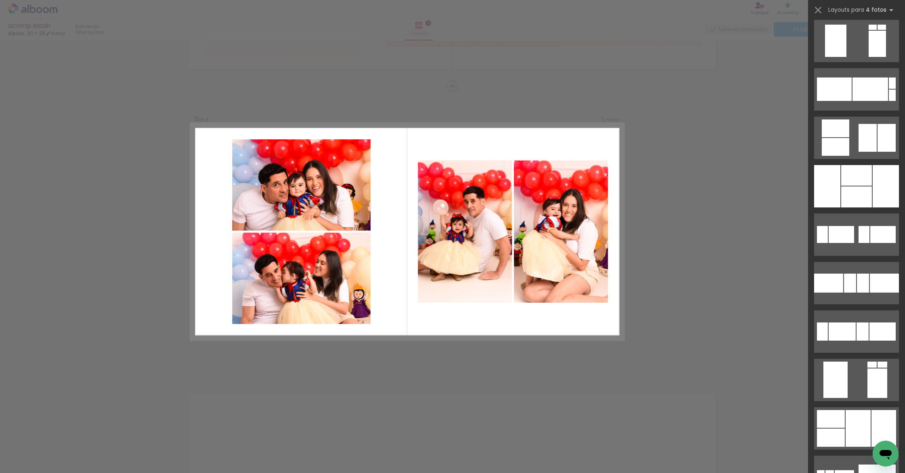
scroll to position [1229, 0]
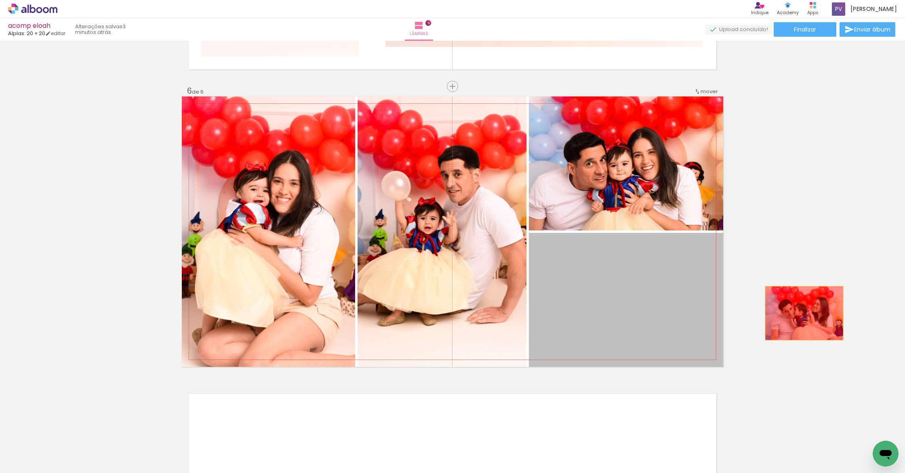
drag, startPoint x: 610, startPoint y: 313, endPoint x: 822, endPoint y: 312, distance: 211.7
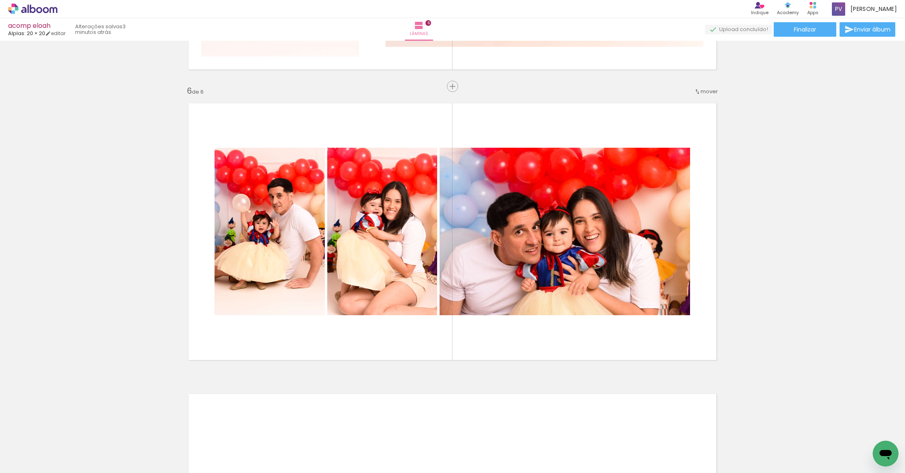
scroll to position [0, 103]
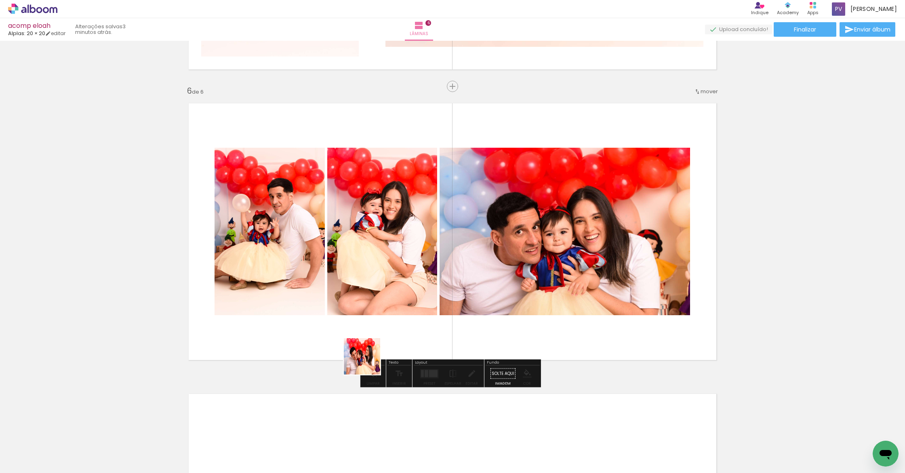
drag, startPoint x: 339, startPoint y: 441, endPoint x: 387, endPoint y: 327, distance: 123.8
click at [385, 328] on quentale-workspace at bounding box center [452, 236] width 905 height 473
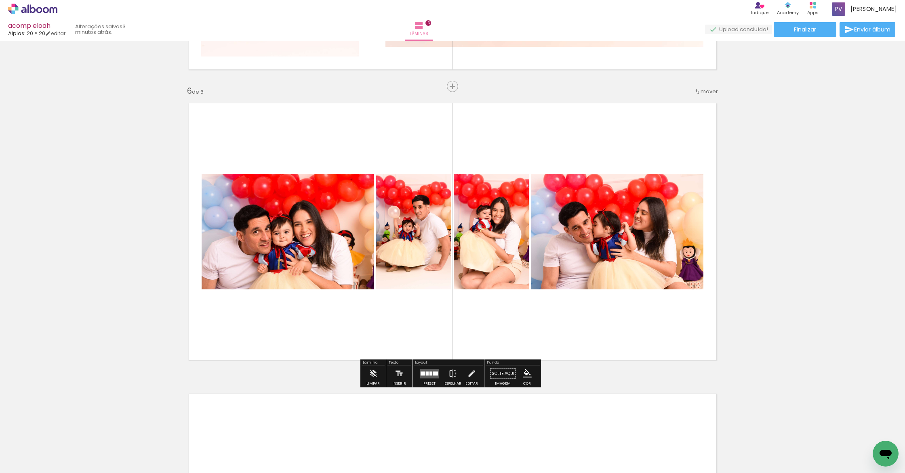
scroll to position [0, 103]
drag, startPoint x: 422, startPoint y: 377, endPoint x: 438, endPoint y: 370, distance: 17.8
click at [422, 377] on quentale-layouter at bounding box center [429, 373] width 19 height 9
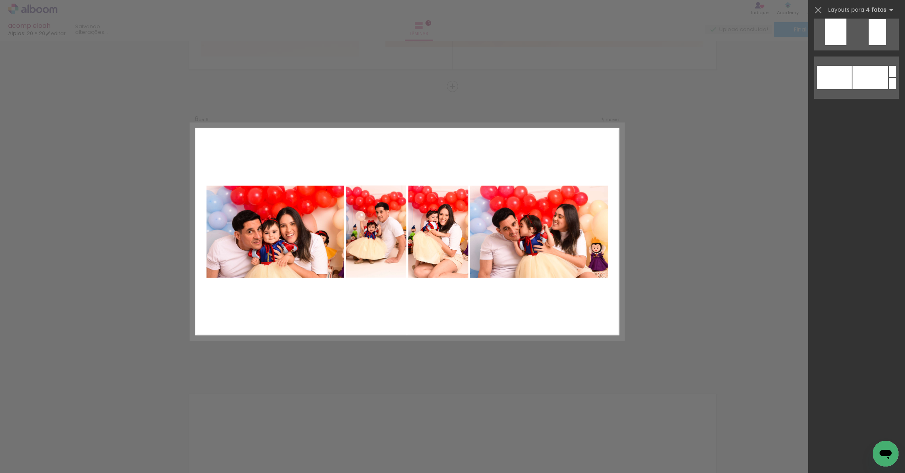
scroll to position [0, 0]
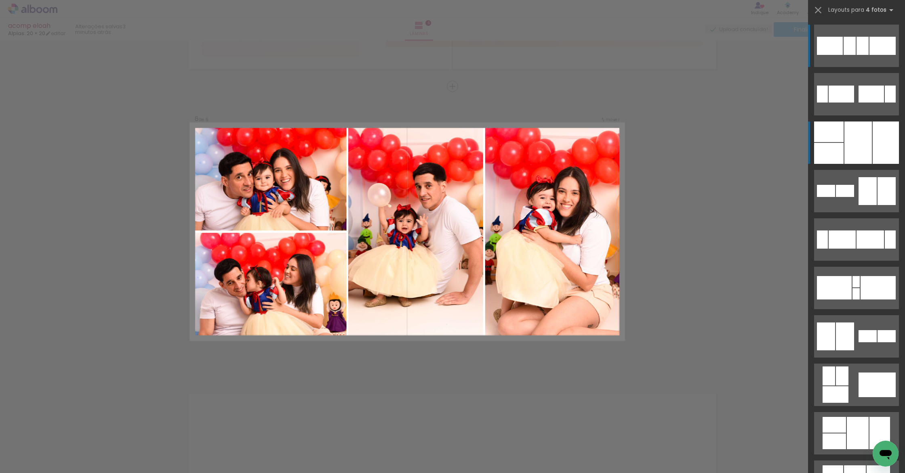
click at [852, 153] on div at bounding box center [857, 143] width 27 height 42
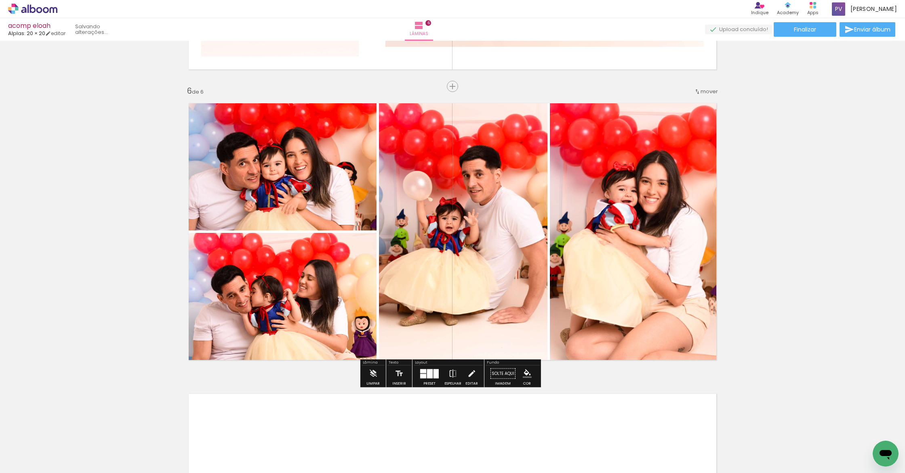
click at [304, 189] on quentale-photo at bounding box center [279, 164] width 195 height 134
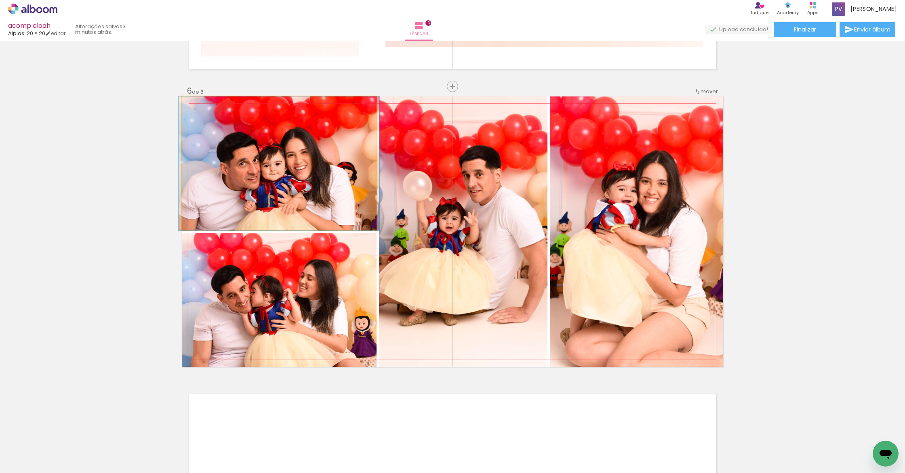
click at [304, 189] on quentale-photo at bounding box center [279, 164] width 195 height 134
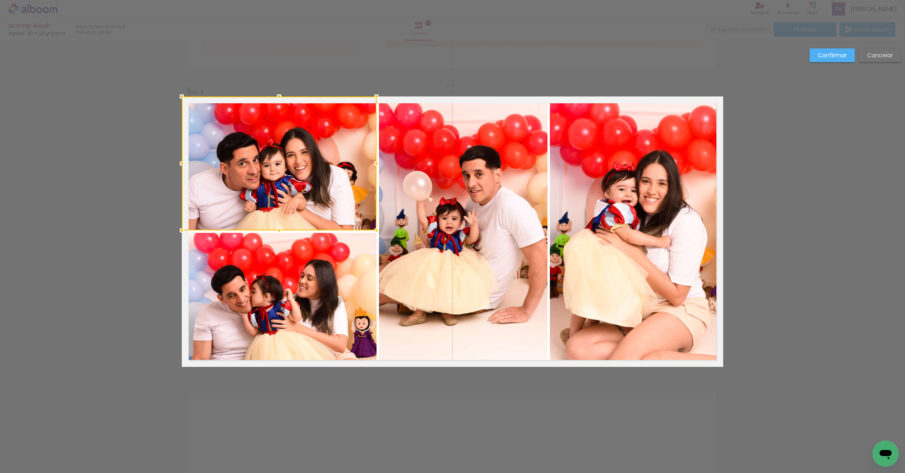
click at [289, 287] on quentale-photo at bounding box center [279, 300] width 195 height 134
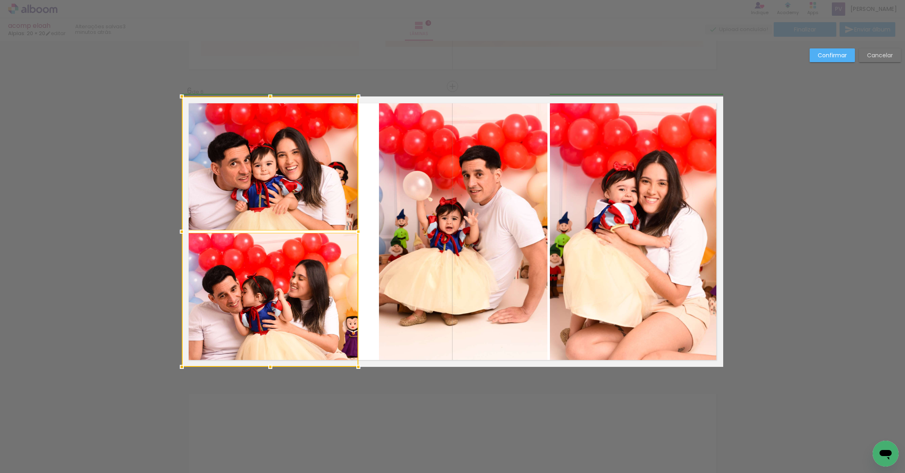
drag, startPoint x: 372, startPoint y: 232, endPoint x: 353, endPoint y: 231, distance: 19.0
click at [353, 231] on div at bounding box center [358, 232] width 16 height 16
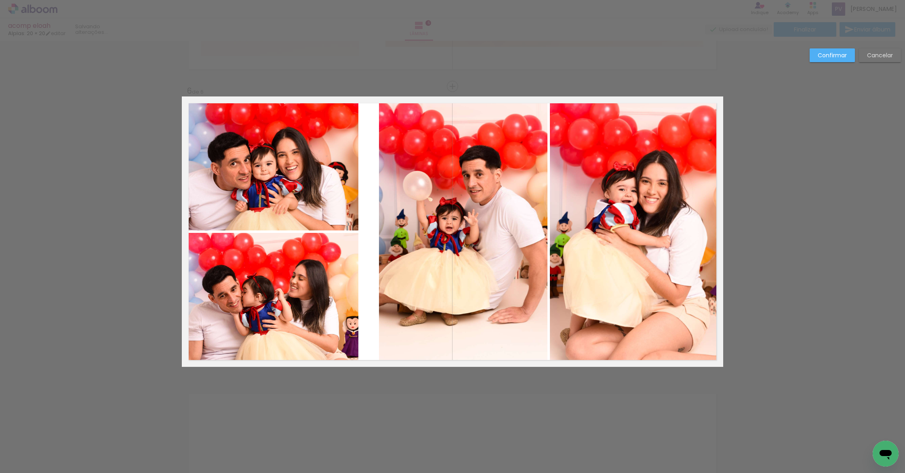
click at [434, 232] on quentale-photo at bounding box center [463, 232] width 168 height 271
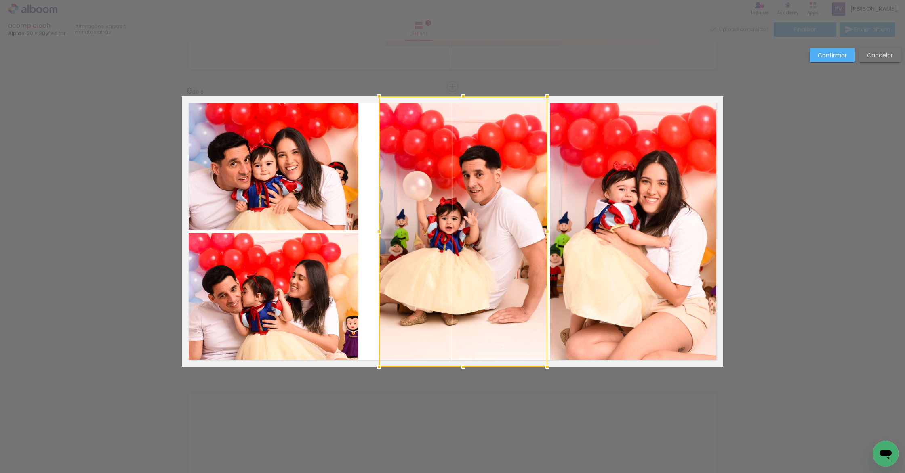
click at [433, 232] on div at bounding box center [463, 232] width 168 height 271
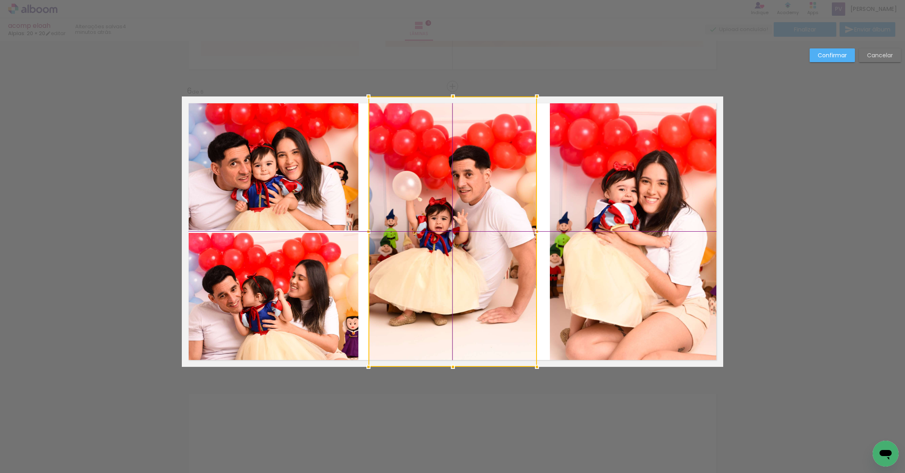
drag, startPoint x: 423, startPoint y: 240, endPoint x: 413, endPoint y: 240, distance: 9.7
click at [413, 240] on div at bounding box center [452, 232] width 168 height 271
click at [0, 0] on slot "Confirmar" at bounding box center [0, 0] width 0 height 0
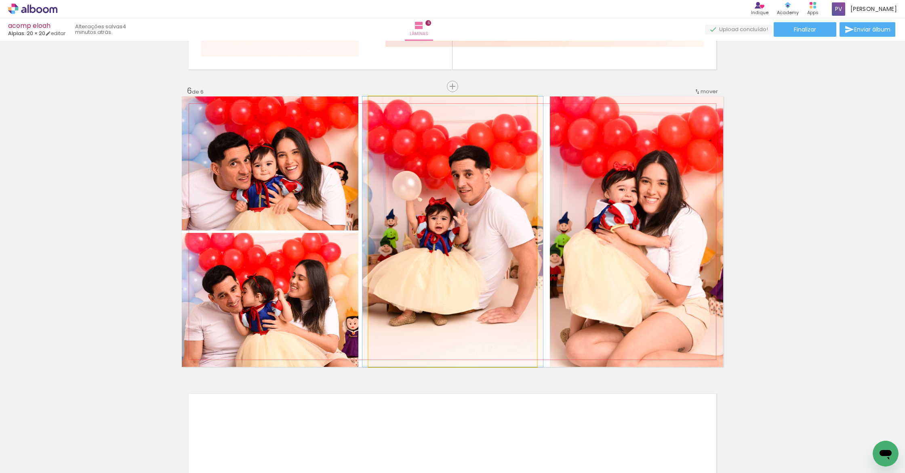
click at [487, 203] on quentale-photo at bounding box center [452, 232] width 168 height 271
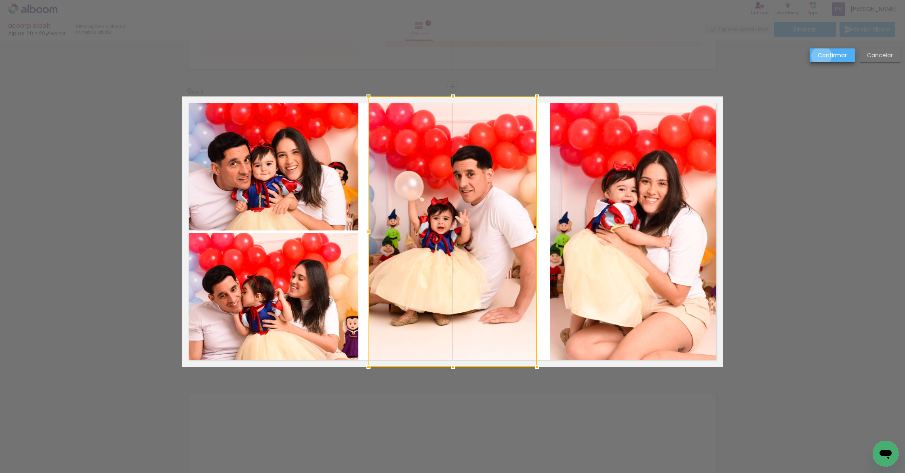
click at [0, 0] on slot "Confirmar" at bounding box center [0, 0] width 0 height 0
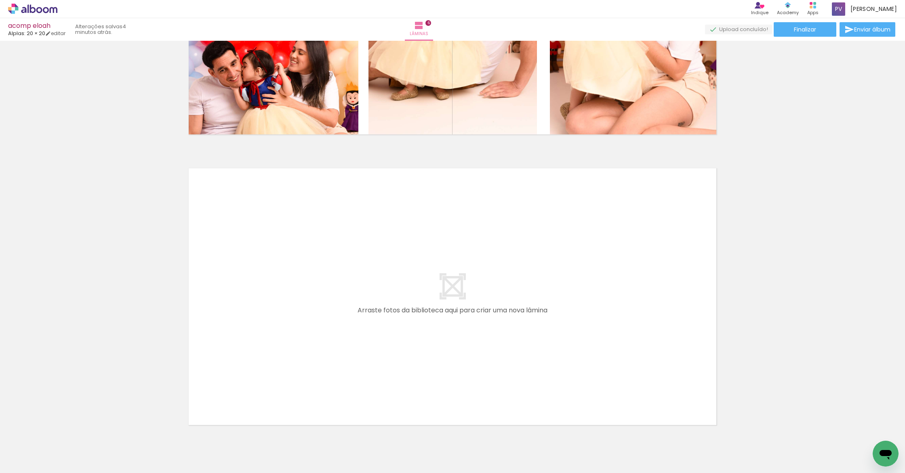
scroll to position [1686, 0]
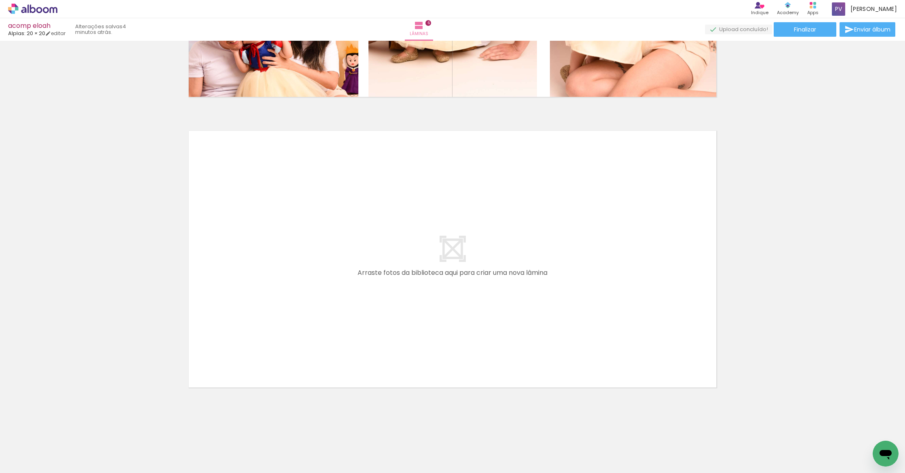
click at [294, 298] on quentale-workspace at bounding box center [452, 236] width 905 height 473
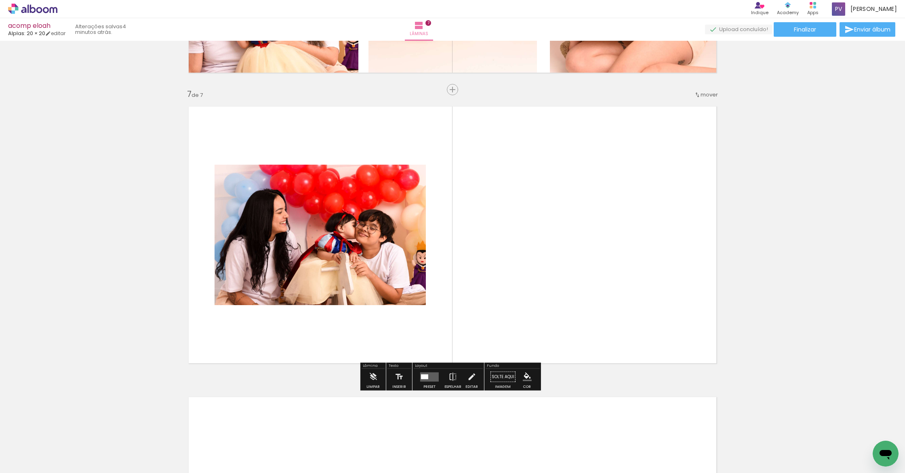
scroll to position [1713, 0]
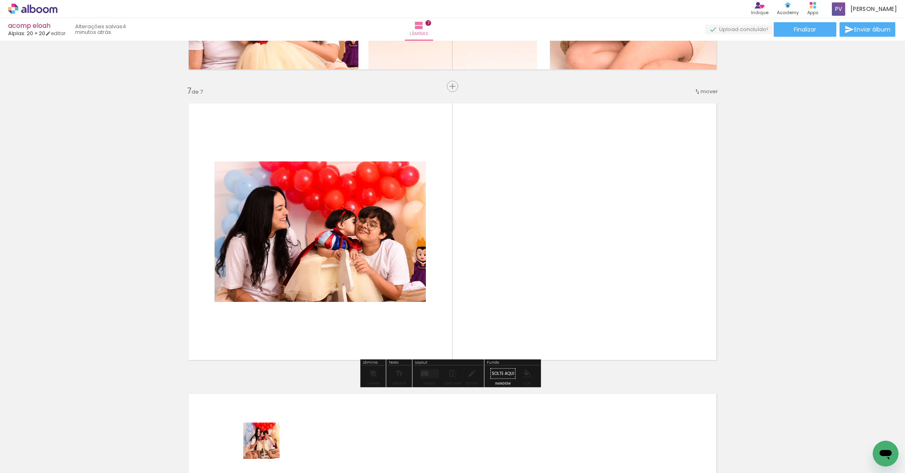
drag, startPoint x: 266, startPoint y: 453, endPoint x: 329, endPoint y: 345, distance: 125.3
click at [322, 288] on quentale-workspace at bounding box center [452, 236] width 905 height 473
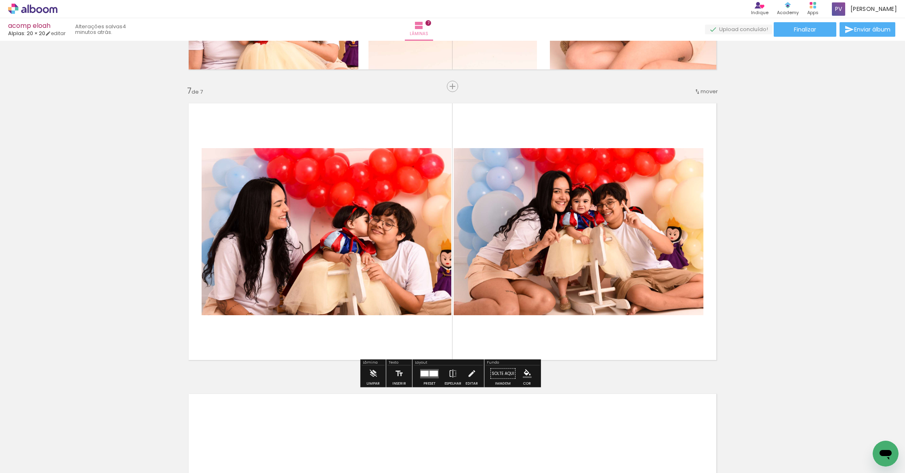
drag, startPoint x: 303, startPoint y: 450, endPoint x: 372, endPoint y: 419, distance: 75.0
click at [330, 291] on quentale-workspace at bounding box center [452, 236] width 905 height 473
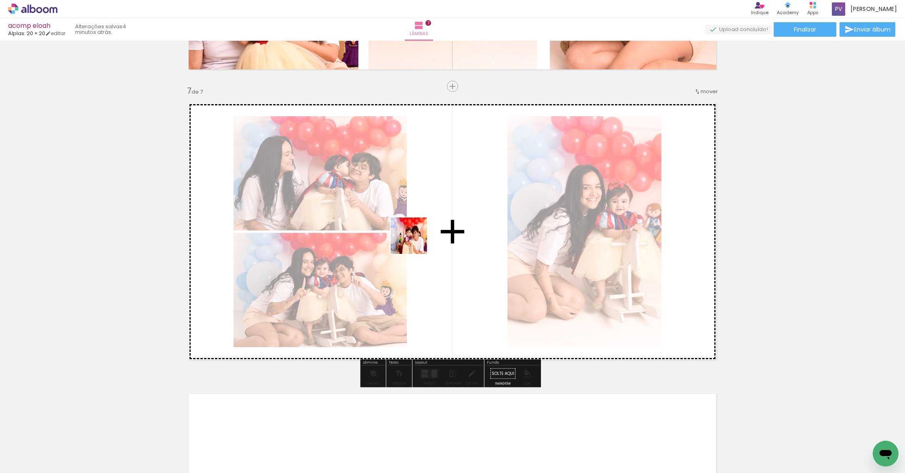
drag, startPoint x: 344, startPoint y: 448, endPoint x: 415, endPoint y: 242, distance: 217.8
click at [415, 242] on quentale-workspace at bounding box center [452, 236] width 905 height 473
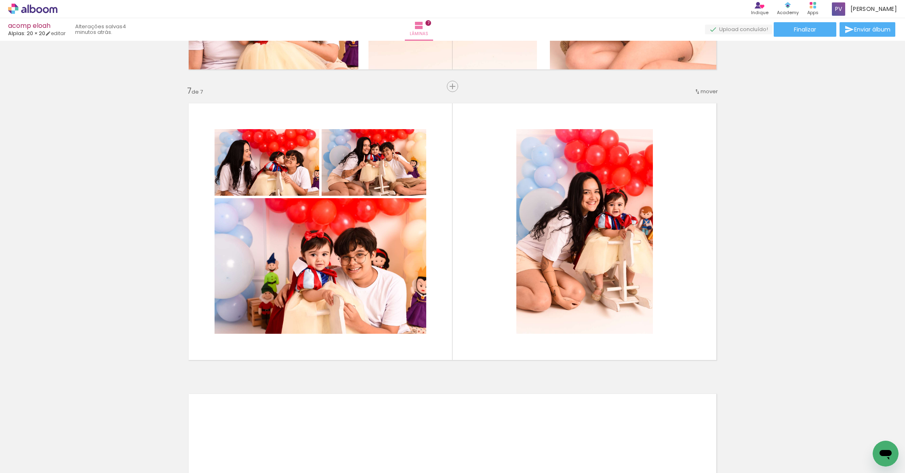
scroll to position [0, 974]
drag, startPoint x: 403, startPoint y: 471, endPoint x: 10, endPoint y: 22, distance: 597.5
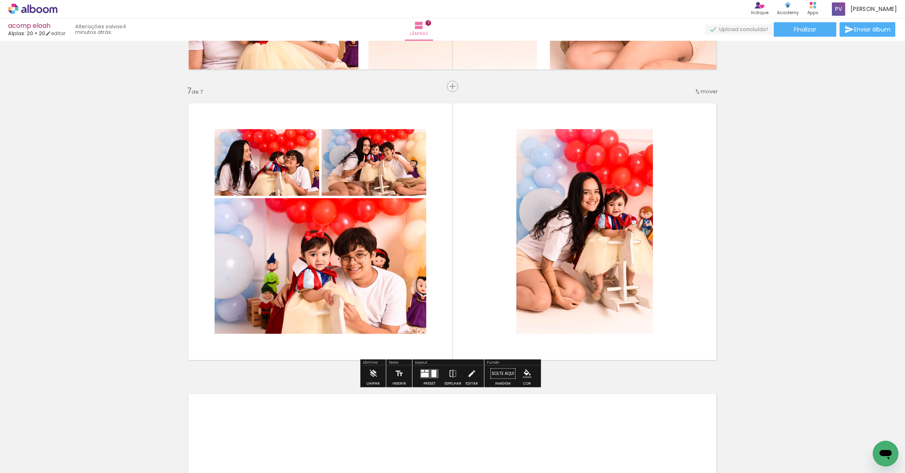
drag, startPoint x: 424, startPoint y: 377, endPoint x: 436, endPoint y: 372, distance: 13.3
click at [424, 377] on div at bounding box center [425, 375] width 8 height 4
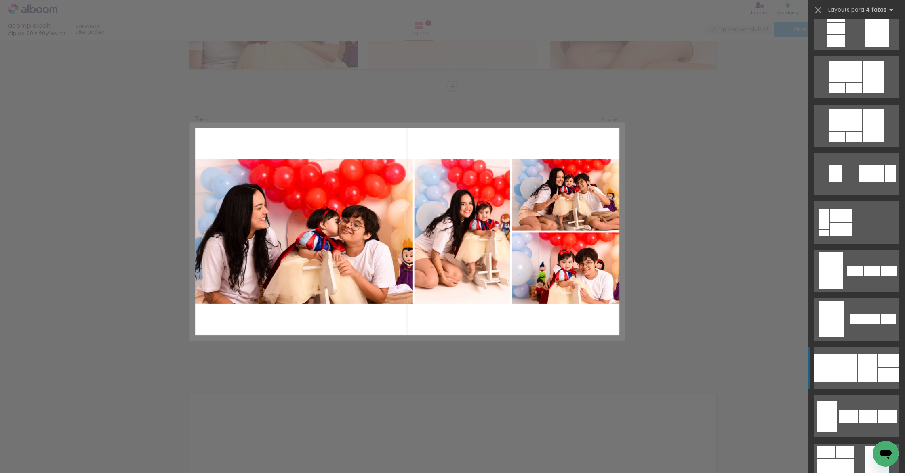
scroll to position [524, 0]
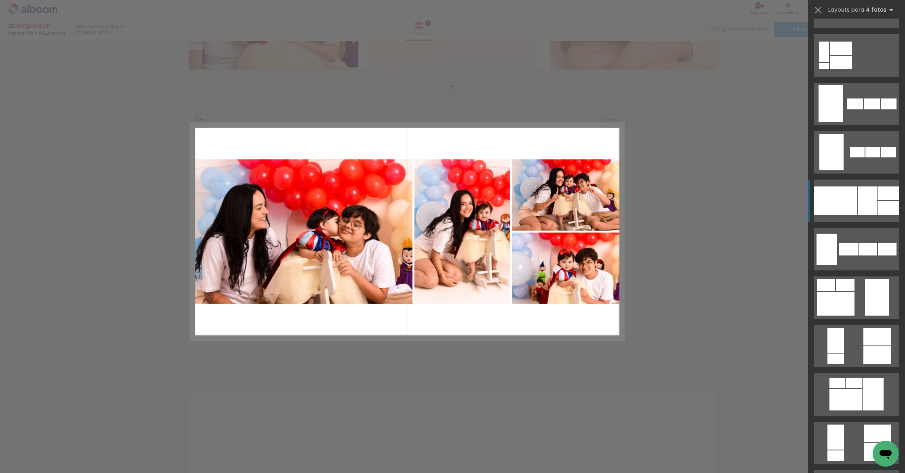
click at [858, 206] on div at bounding box center [867, 201] width 19 height 28
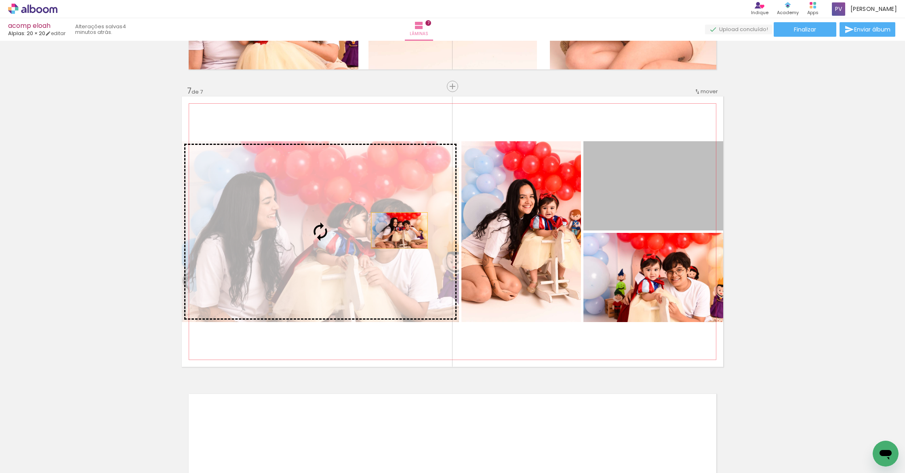
drag, startPoint x: 642, startPoint y: 170, endPoint x: 386, endPoint y: 234, distance: 263.7
click at [0, 0] on slot at bounding box center [0, 0] width 0 height 0
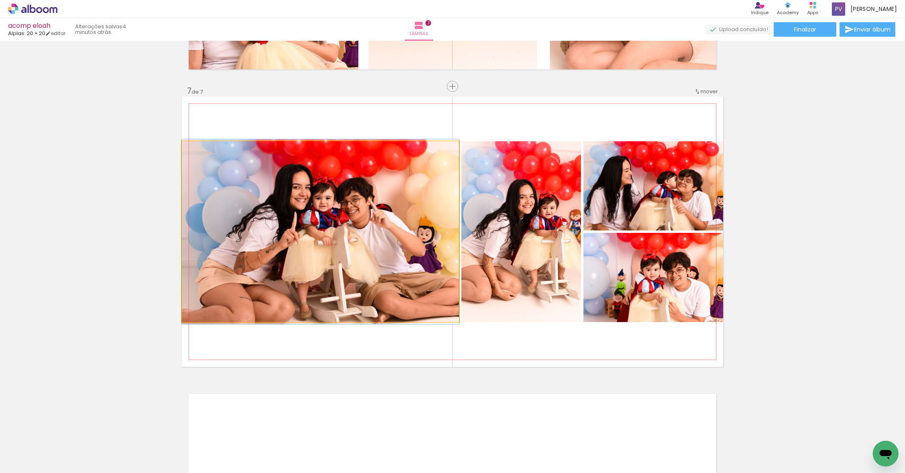
click at [424, 265] on quentale-photo at bounding box center [320, 231] width 277 height 181
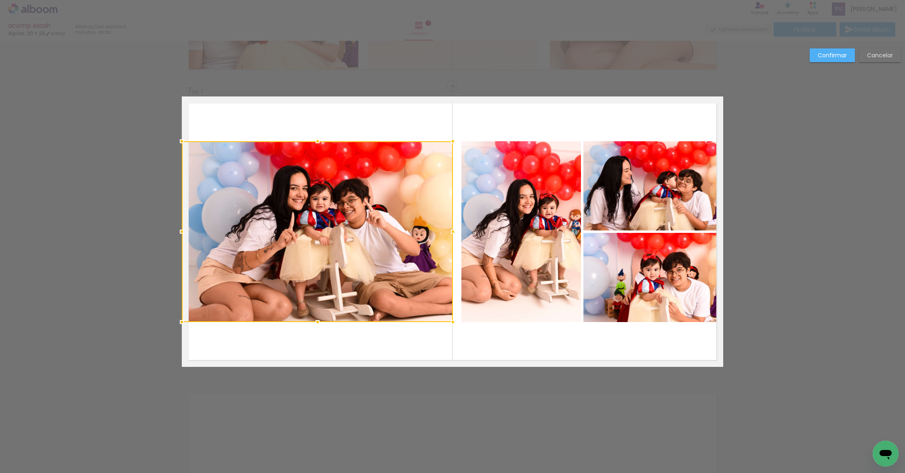
drag, startPoint x: 454, startPoint y: 231, endPoint x: 448, endPoint y: 231, distance: 6.1
click at [448, 231] on div at bounding box center [453, 232] width 16 height 16
click at [0, 0] on slot "Confirmar" at bounding box center [0, 0] width 0 height 0
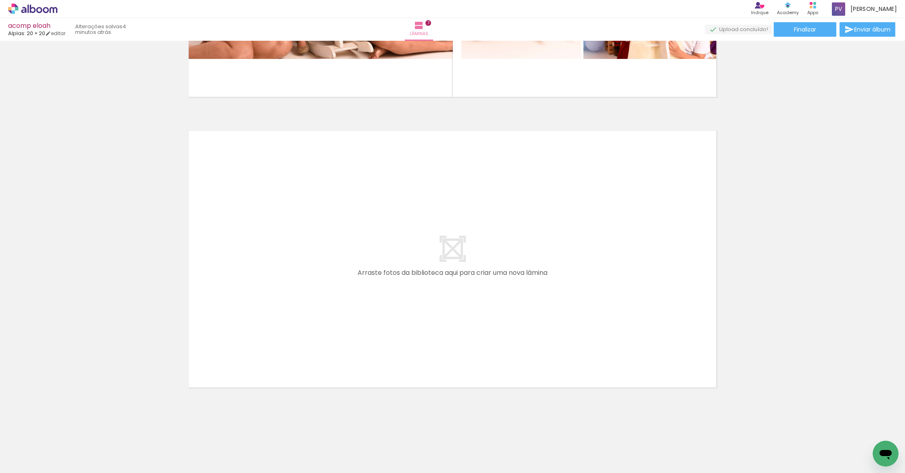
scroll to position [0, 650]
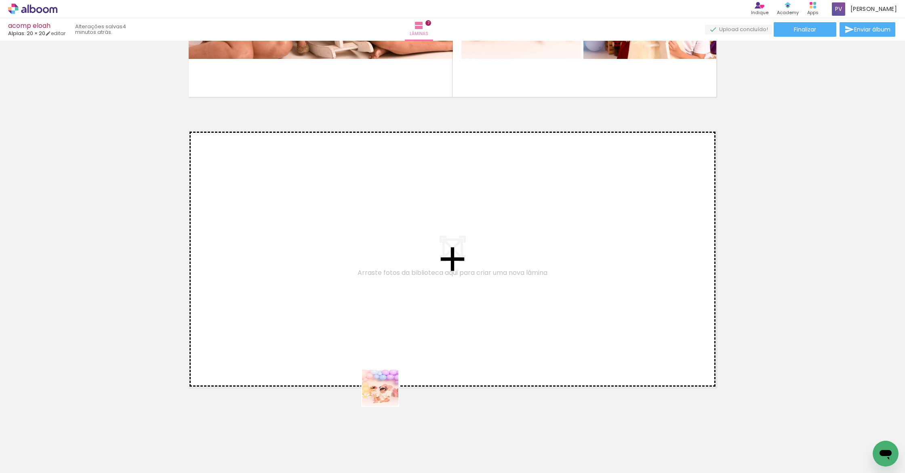
click at [365, 295] on quentale-workspace at bounding box center [452, 236] width 905 height 473
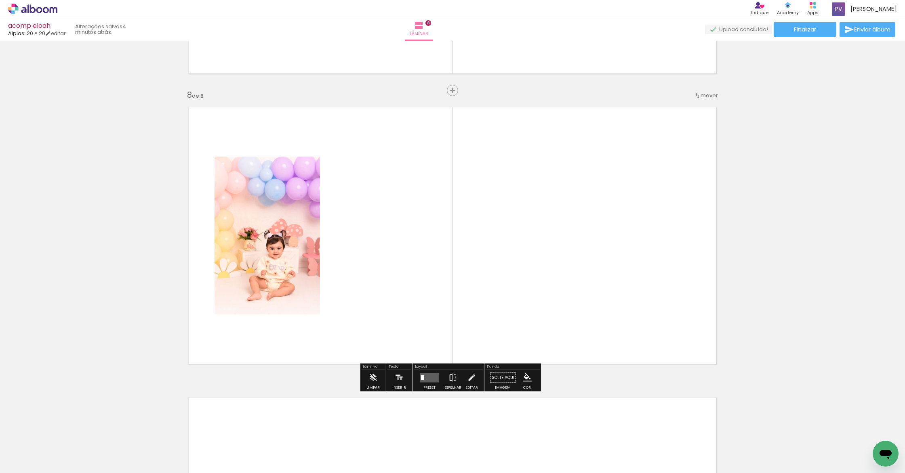
scroll to position [2004, 0]
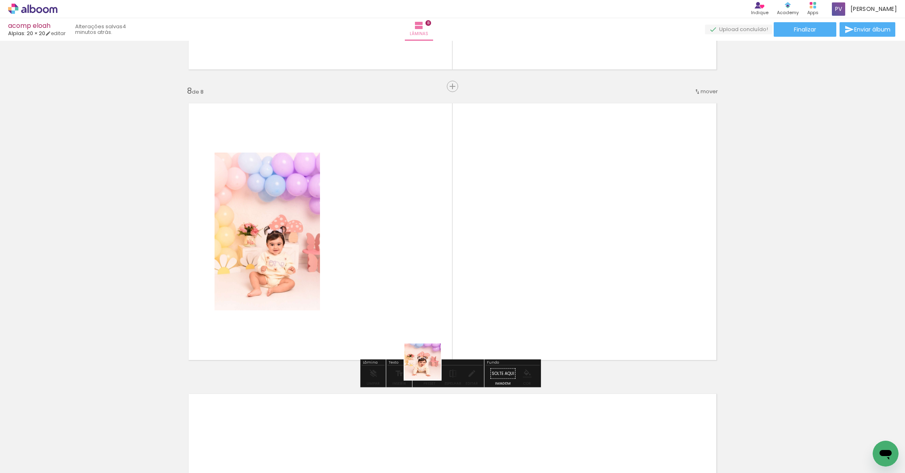
drag, startPoint x: 429, startPoint y: 368, endPoint x: 421, endPoint y: 246, distance: 122.3
click at [421, 246] on quentale-workspace at bounding box center [452, 236] width 905 height 473
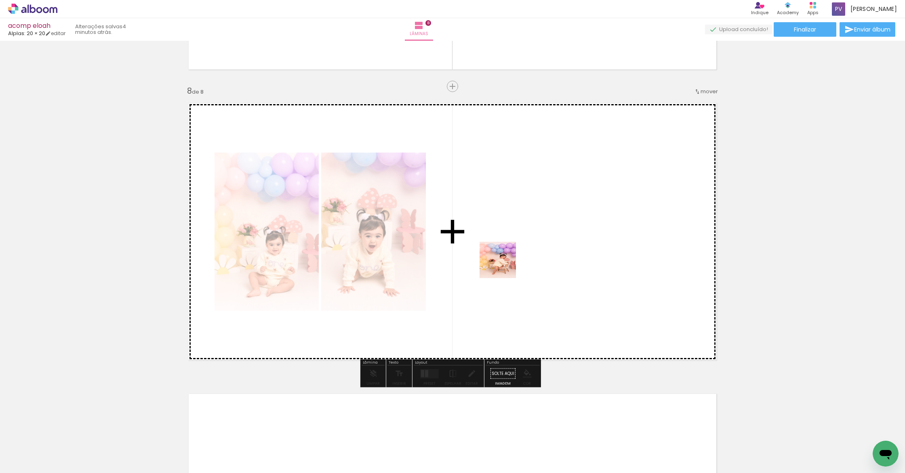
drag, startPoint x: 478, startPoint y: 446, endPoint x: 507, endPoint y: 370, distance: 80.8
click at [505, 260] on quentale-workspace at bounding box center [452, 236] width 905 height 473
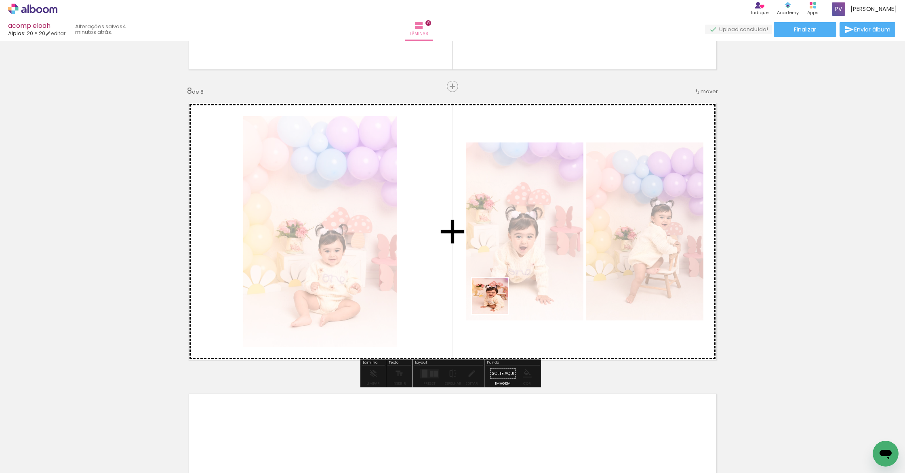
drag, startPoint x: 516, startPoint y: 457, endPoint x: 475, endPoint y: 262, distance: 199.8
click at [479, 231] on quentale-workspace at bounding box center [452, 236] width 905 height 473
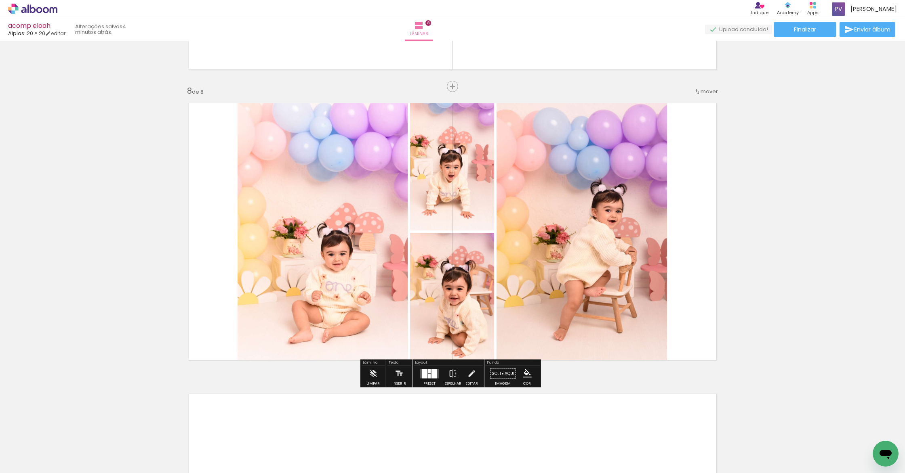
click at [422, 378] on div at bounding box center [425, 373] width 6 height 9
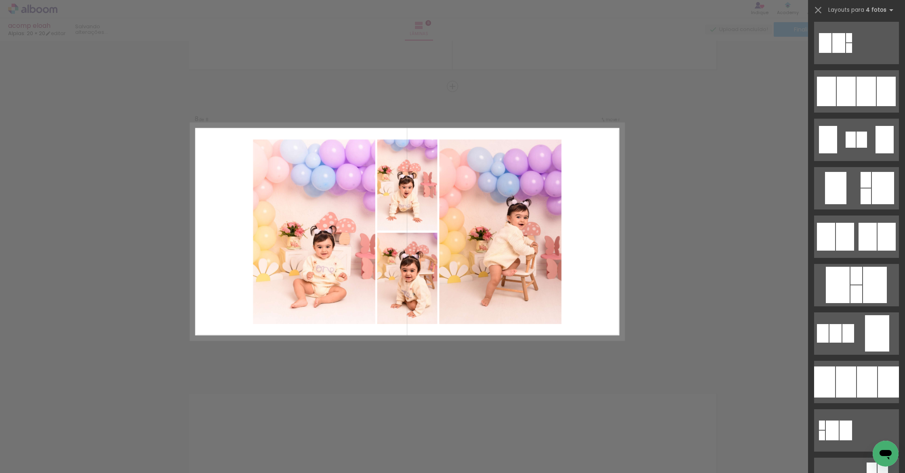
scroll to position [760, 0]
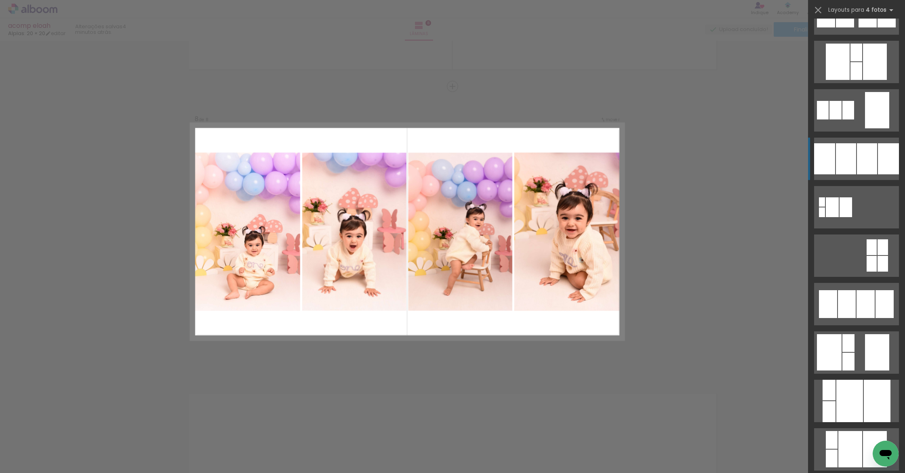
click at [859, 158] on div at bounding box center [867, 158] width 20 height 31
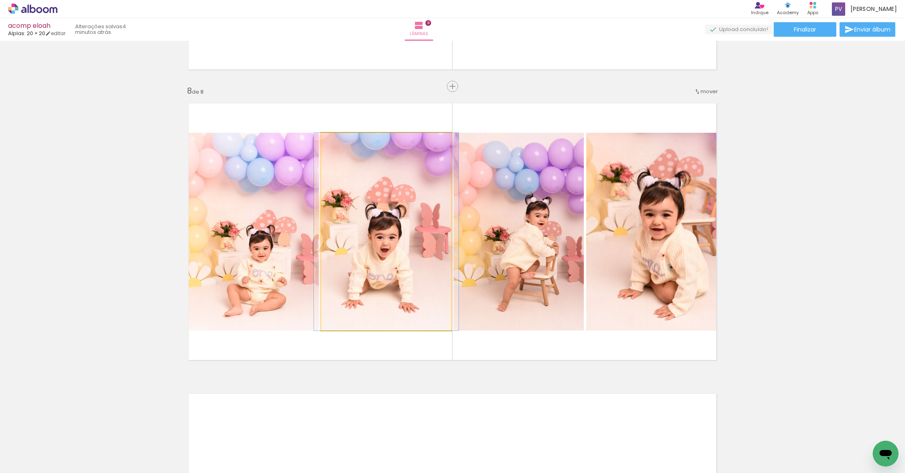
drag, startPoint x: 408, startPoint y: 242, endPoint x: 273, endPoint y: 233, distance: 135.3
click at [0, 0] on slot at bounding box center [0, 0] width 0 height 0
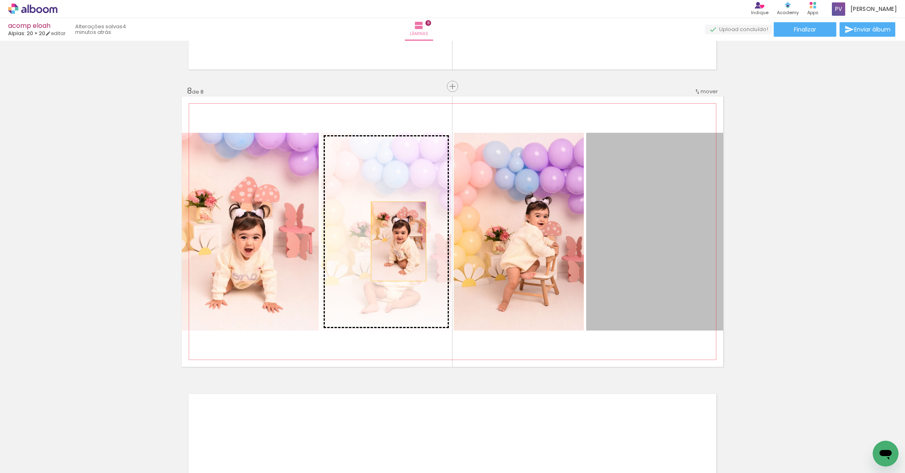
drag, startPoint x: 671, startPoint y: 254, endPoint x: 409, endPoint y: 246, distance: 262.3
click at [0, 0] on slot at bounding box center [0, 0] width 0 height 0
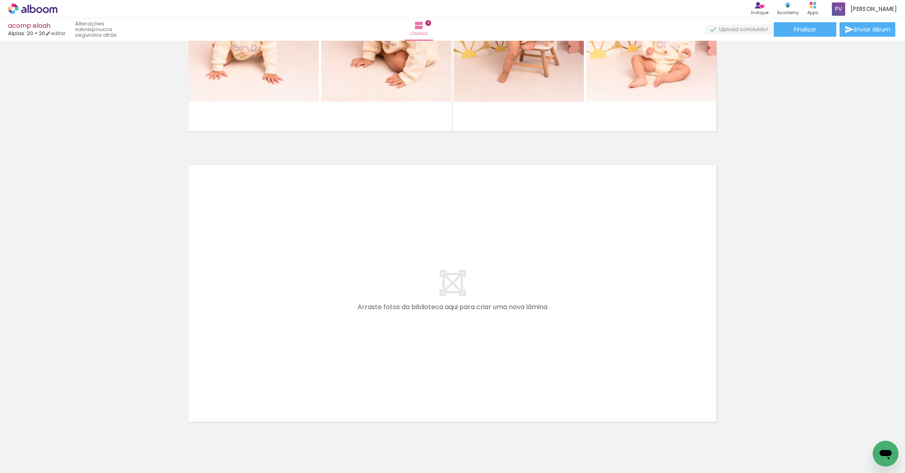
scroll to position [2267, 0]
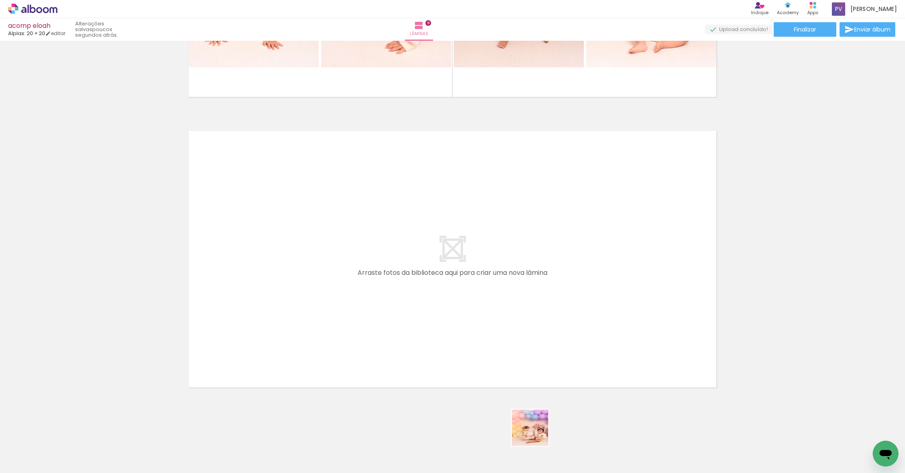
drag, startPoint x: 541, startPoint y: 457, endPoint x: 454, endPoint y: 289, distance: 189.0
click at [454, 289] on quentale-workspace at bounding box center [452, 236] width 905 height 473
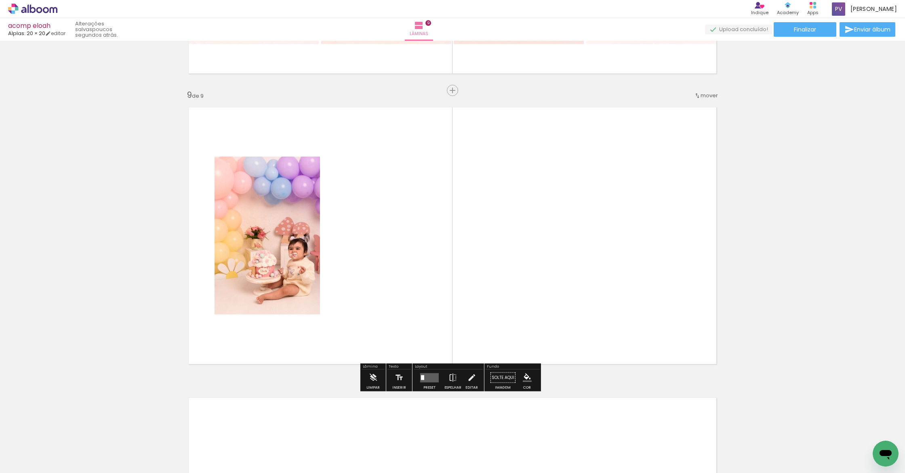
scroll to position [2295, 0]
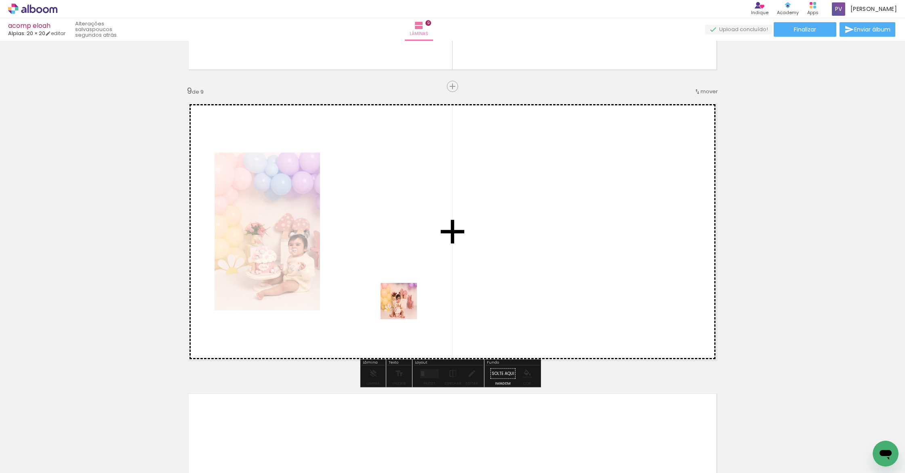
drag, startPoint x: 503, startPoint y: 359, endPoint x: 381, endPoint y: 297, distance: 137.0
click at [381, 297] on quentale-workspace at bounding box center [452, 236] width 905 height 473
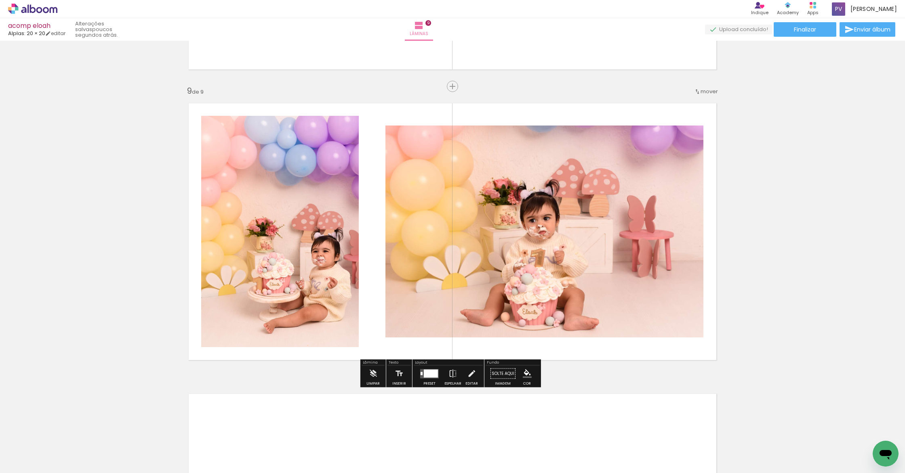
scroll to position [0, 974]
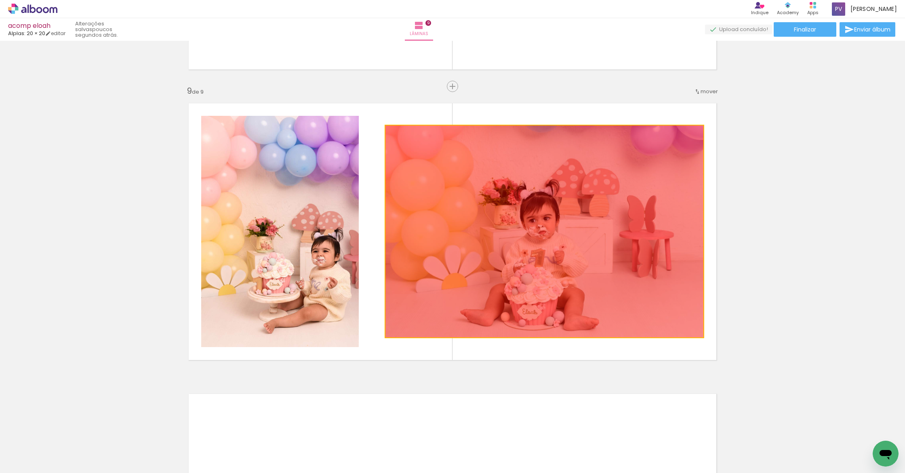
drag, startPoint x: 595, startPoint y: 298, endPoint x: 862, endPoint y: 344, distance: 271.1
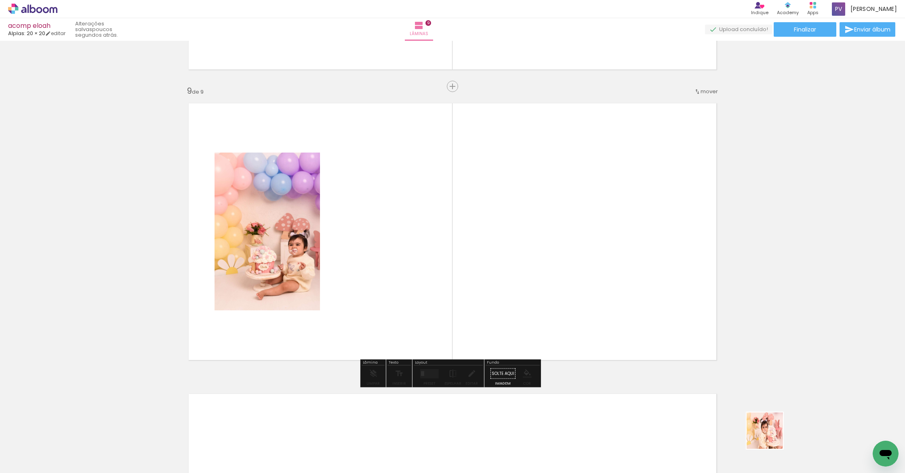
drag, startPoint x: 777, startPoint y: 450, endPoint x: 531, endPoint y: 296, distance: 290.4
click at [531, 296] on quentale-workspace at bounding box center [452, 236] width 905 height 473
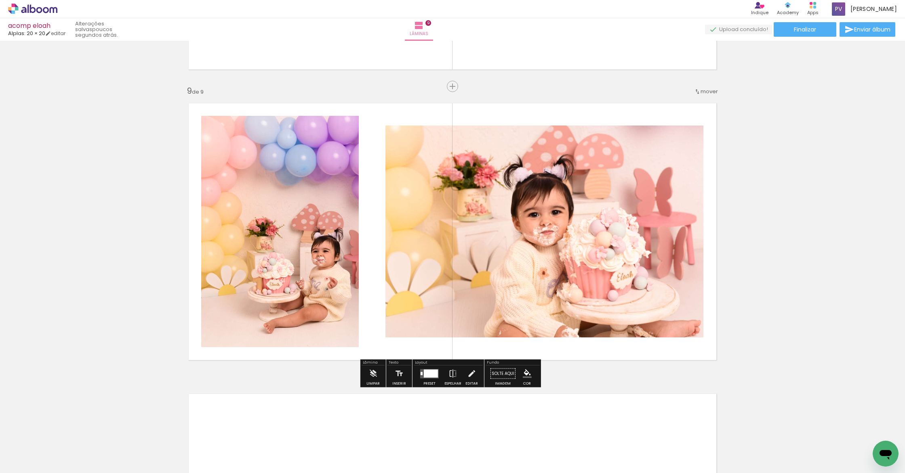
drag, startPoint x: 431, startPoint y: 377, endPoint x: 444, endPoint y: 375, distance: 13.9
click at [431, 377] on div at bounding box center [431, 374] width 14 height 8
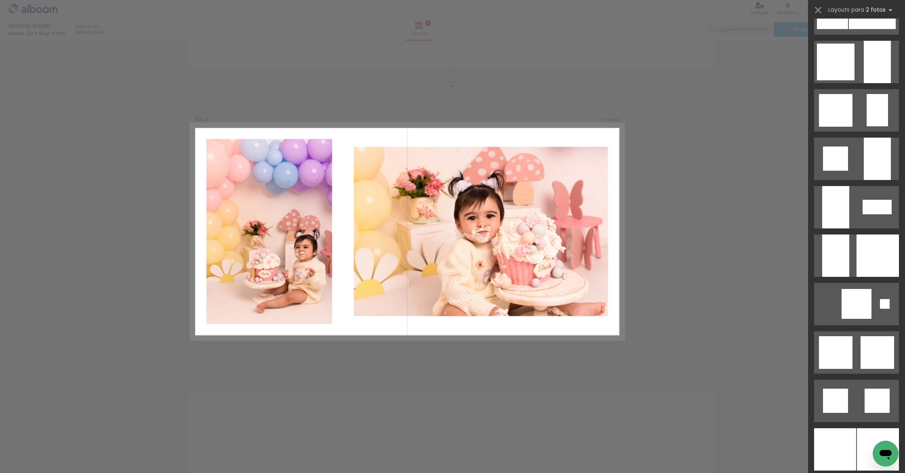
scroll to position [0, 0]
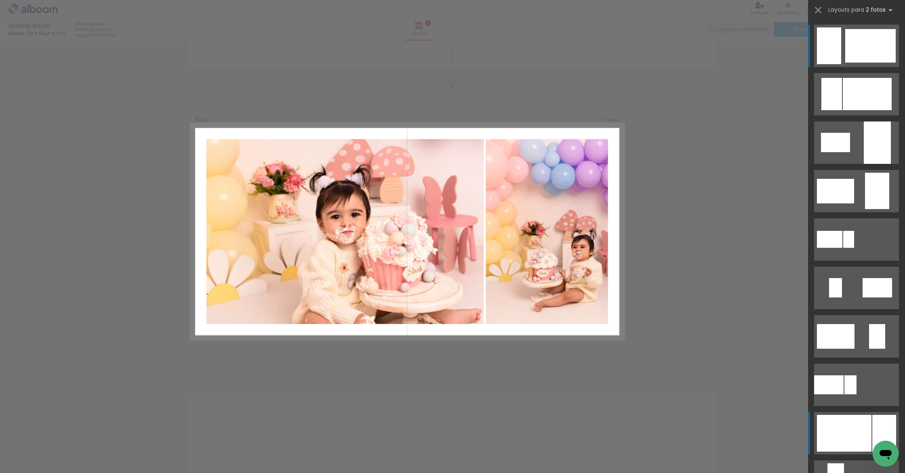
click at [841, 431] on div at bounding box center [844, 433] width 55 height 37
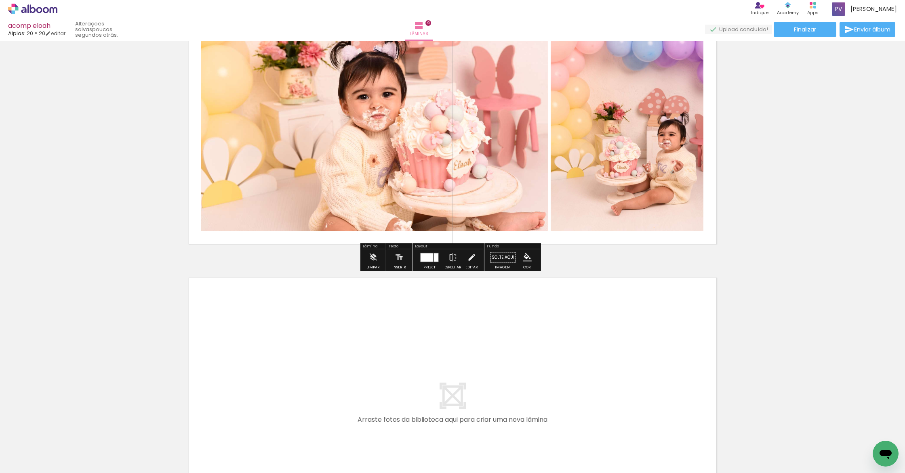
scroll to position [2415, 0]
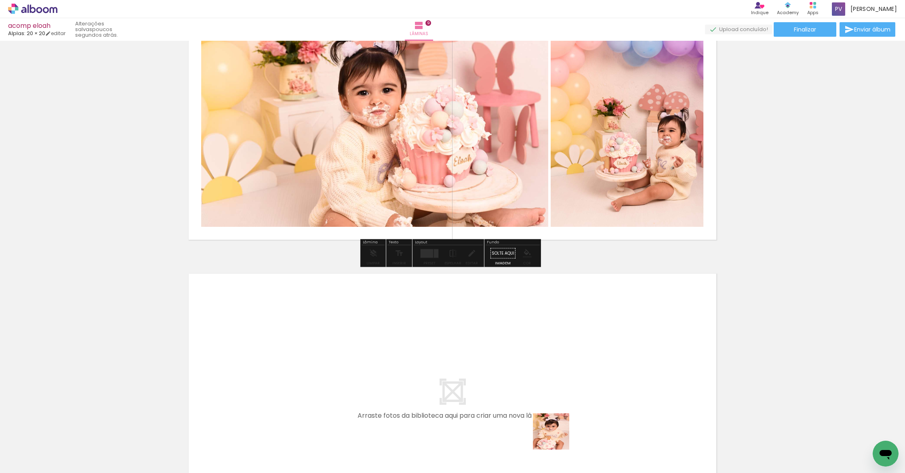
drag, startPoint x: 563, startPoint y: 457, endPoint x: 440, endPoint y: 327, distance: 178.0
click at [440, 327] on quentale-workspace at bounding box center [452, 236] width 905 height 473
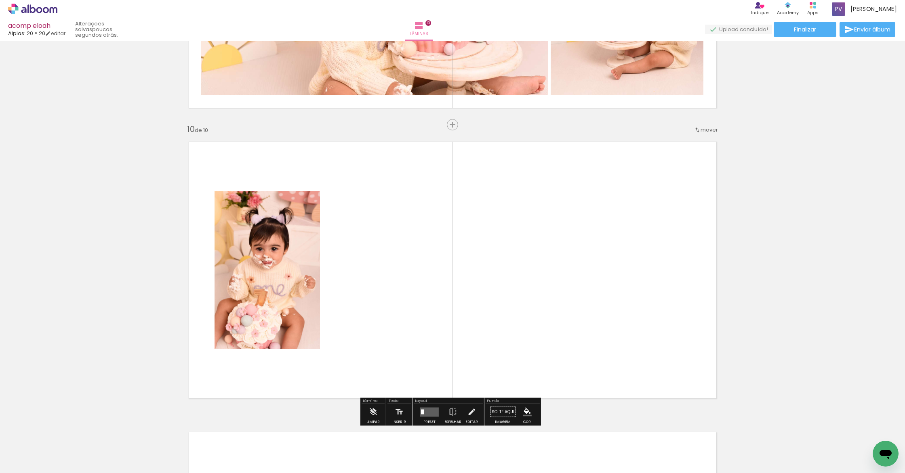
scroll to position [2586, 0]
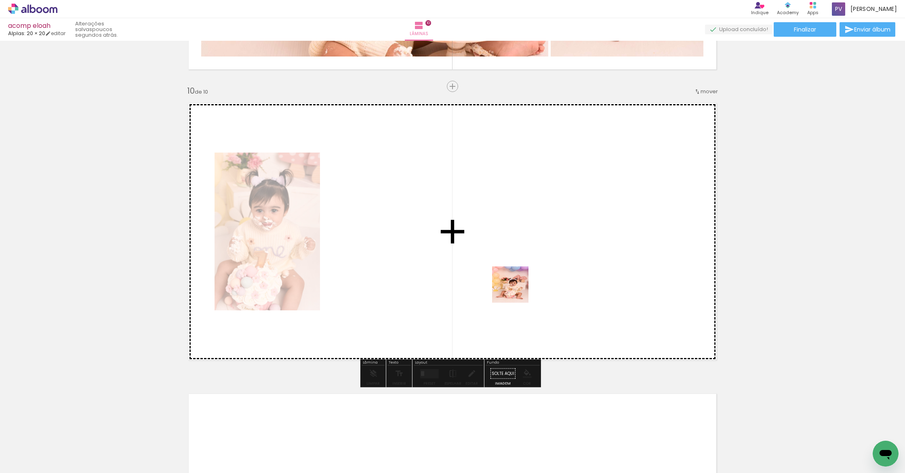
drag, startPoint x: 598, startPoint y: 448, endPoint x: 550, endPoint y: 304, distance: 151.5
click at [514, 287] on quentale-workspace at bounding box center [452, 236] width 905 height 473
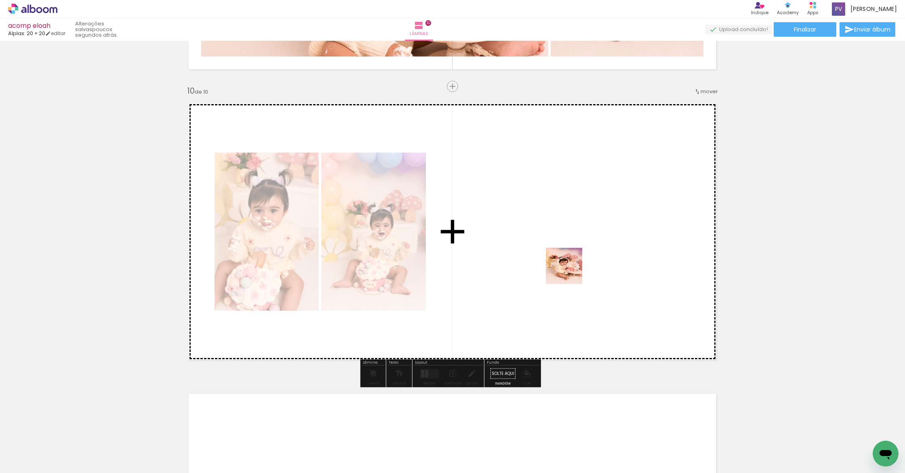
drag, startPoint x: 740, startPoint y: 449, endPoint x: 570, endPoint y: 272, distance: 244.9
click at [570, 272] on quentale-workspace at bounding box center [452, 236] width 905 height 473
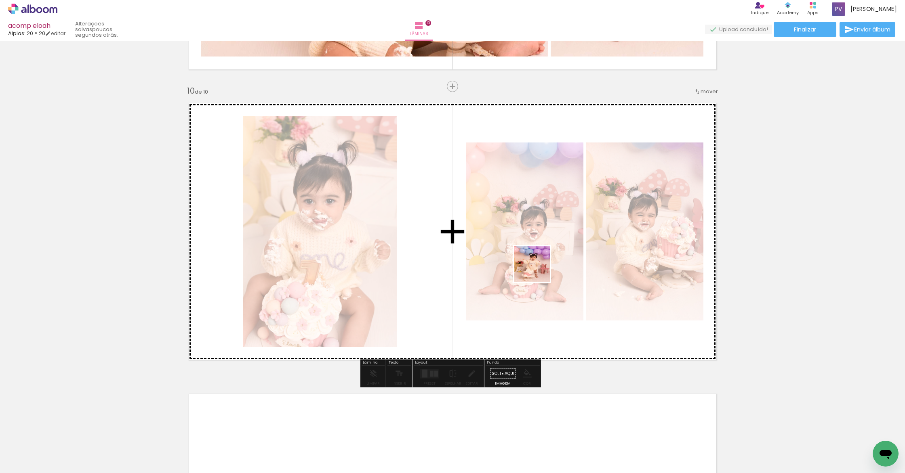
drag, startPoint x: 871, startPoint y: 451, endPoint x: 540, endPoint y: 273, distance: 376.3
click at [537, 270] on quentale-workspace at bounding box center [452, 236] width 905 height 473
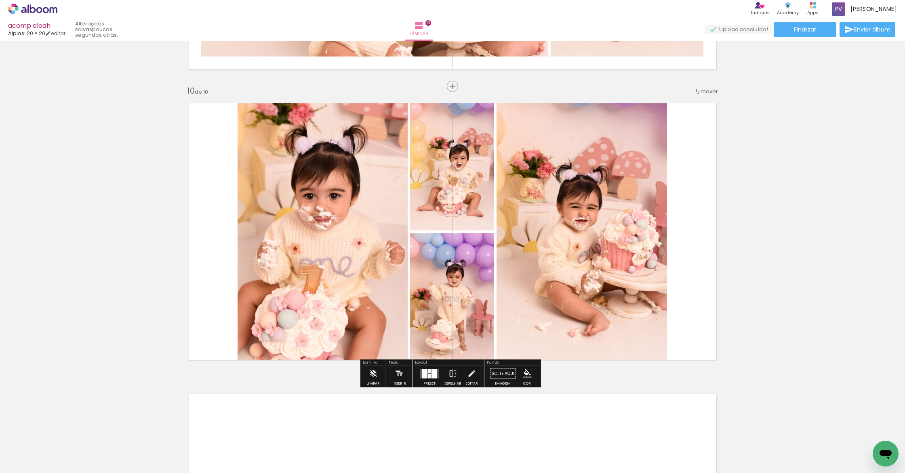
click at [431, 374] on div at bounding box center [434, 373] width 6 height 9
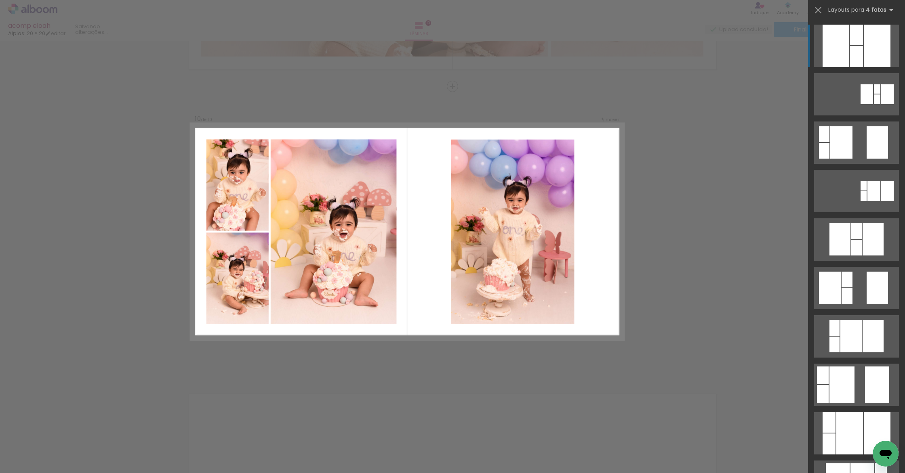
scroll to position [474, 0]
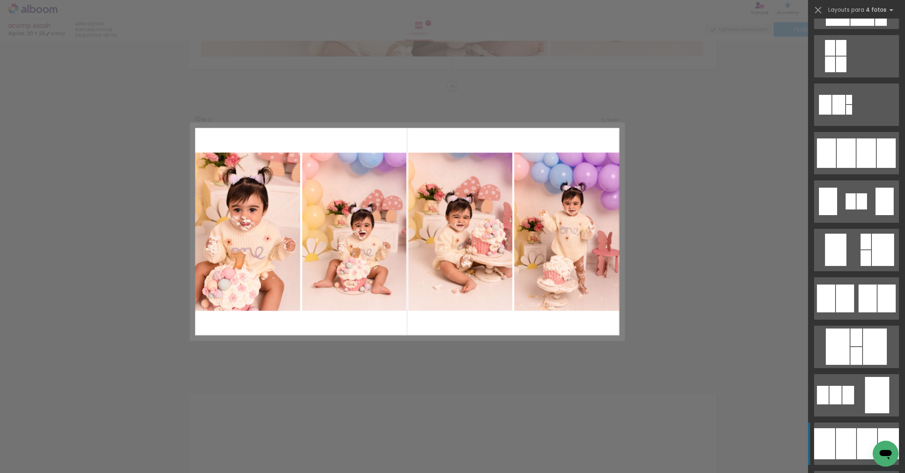
click at [848, 436] on div at bounding box center [846, 444] width 20 height 31
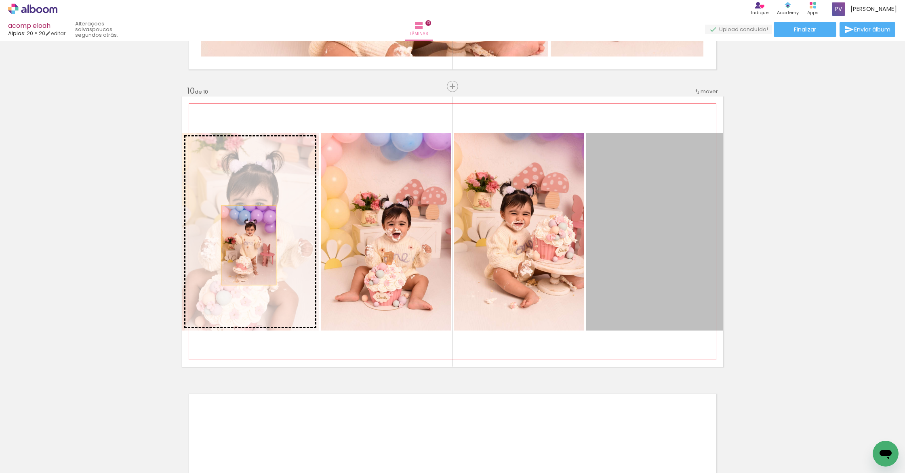
drag, startPoint x: 653, startPoint y: 243, endPoint x: 245, endPoint y: 245, distance: 408.5
click at [0, 0] on slot at bounding box center [0, 0] width 0 height 0
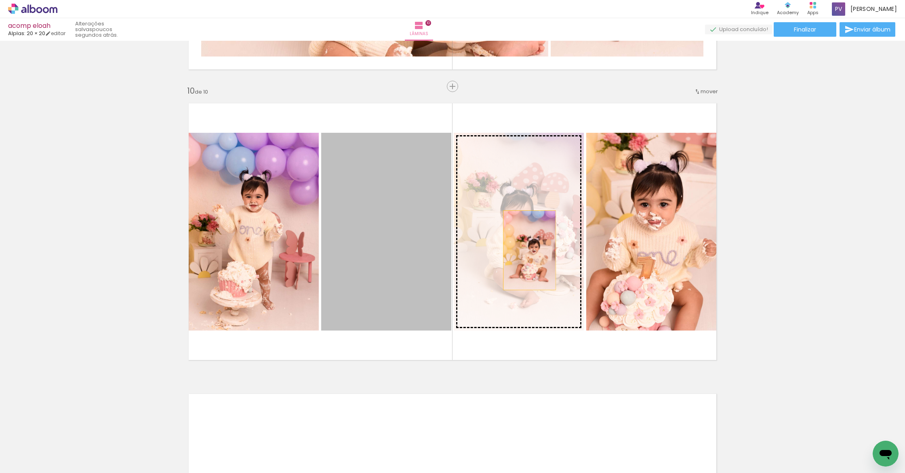
drag, startPoint x: 406, startPoint y: 256, endPoint x: 579, endPoint y: 280, distance: 174.7
click at [0, 0] on slot at bounding box center [0, 0] width 0 height 0
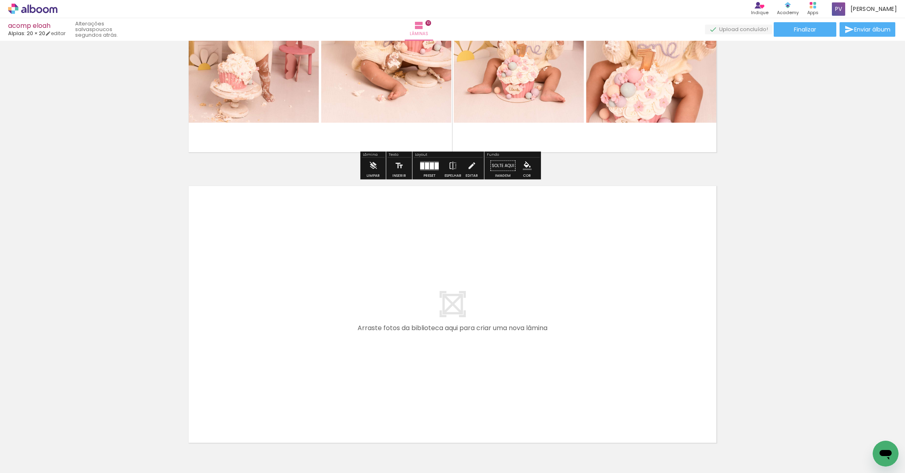
scroll to position [2849, 0]
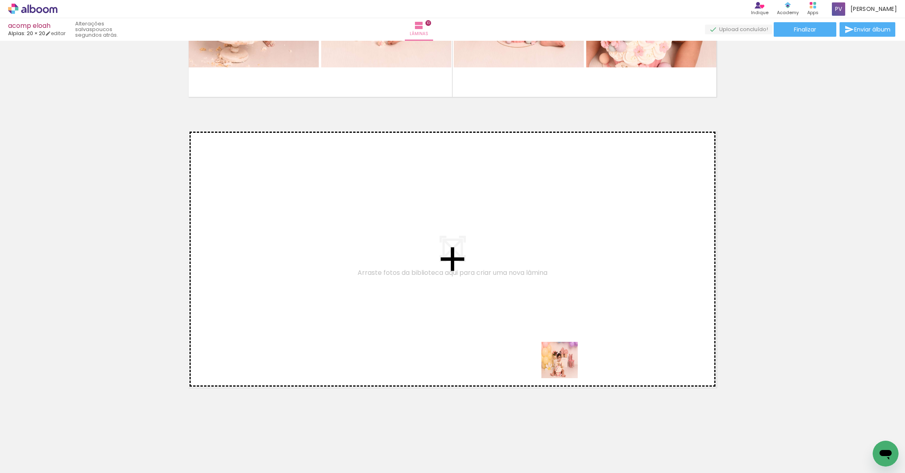
drag, startPoint x: 520, startPoint y: 439, endPoint x: 612, endPoint y: 305, distance: 162.7
click at [612, 305] on quentale-workspace at bounding box center [452, 236] width 905 height 473
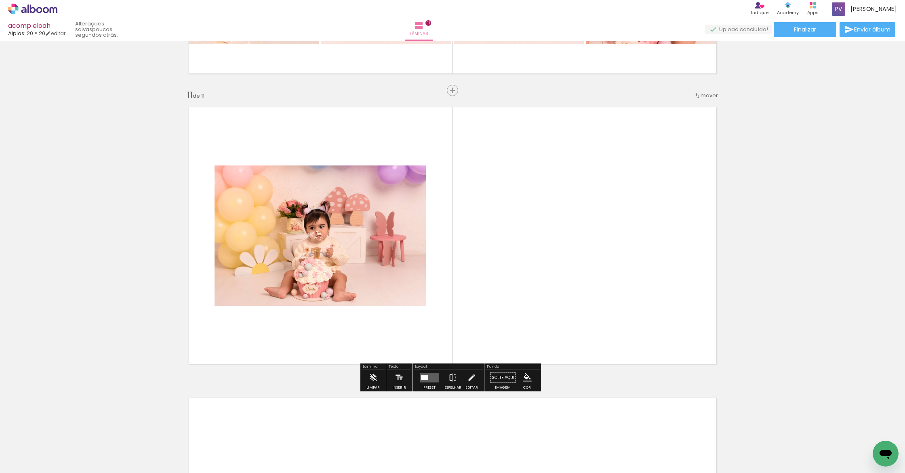
scroll to position [2877, 0]
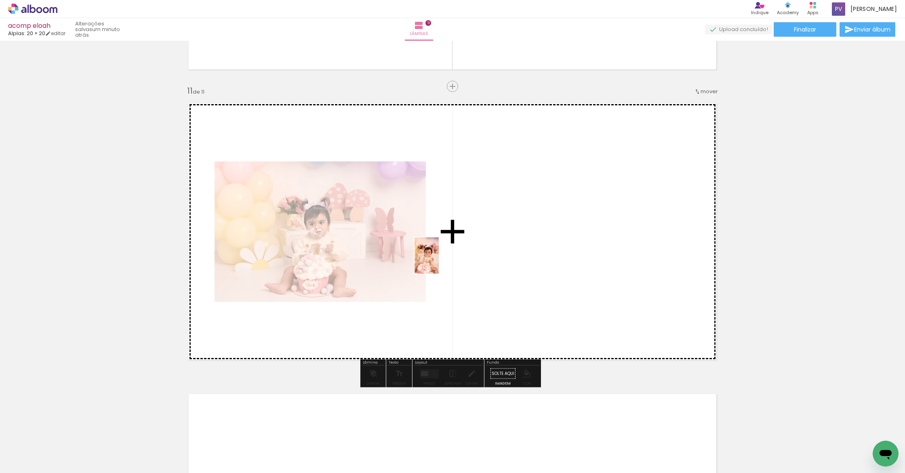
drag, startPoint x: 703, startPoint y: 452, endPoint x: 439, endPoint y: 262, distance: 325.3
click at [439, 262] on quentale-workspace at bounding box center [452, 236] width 905 height 473
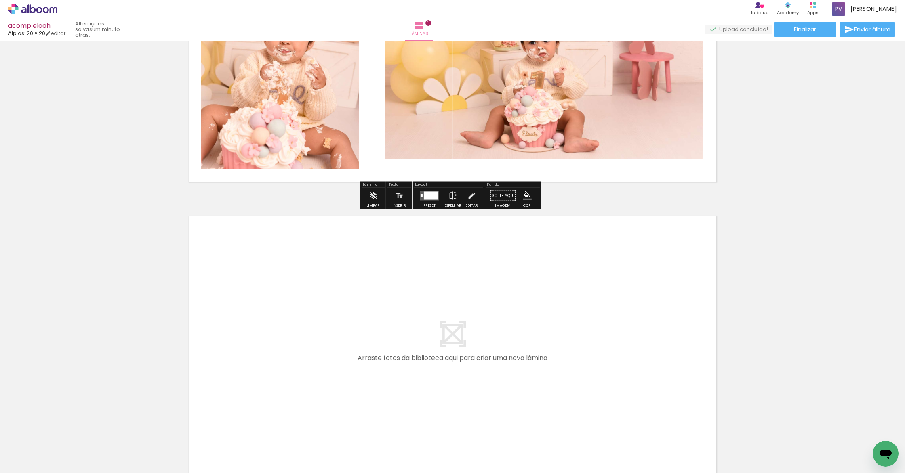
scroll to position [3094, 0]
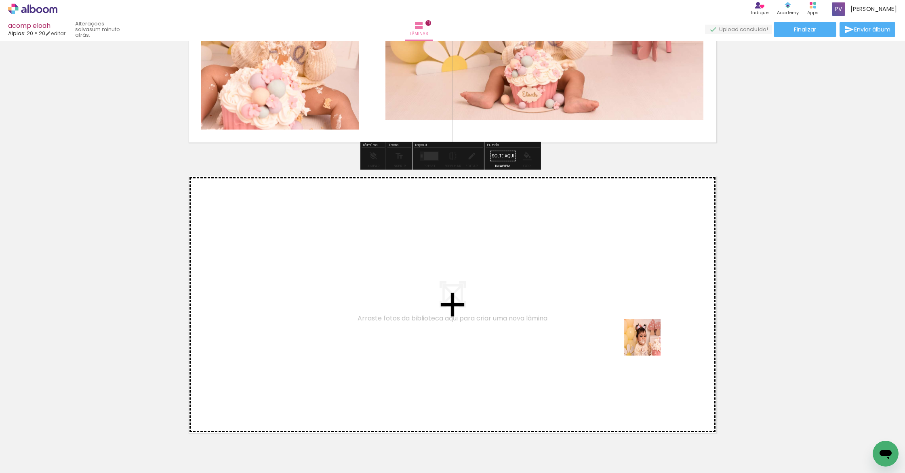
drag, startPoint x: 844, startPoint y: 448, endPoint x: 469, endPoint y: 274, distance: 413.6
click at [469, 274] on quentale-workspace at bounding box center [452, 236] width 905 height 473
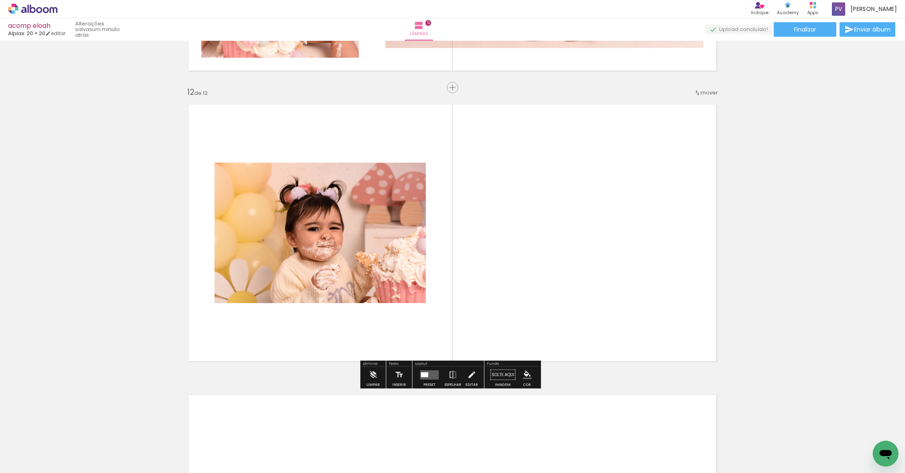
scroll to position [3167, 0]
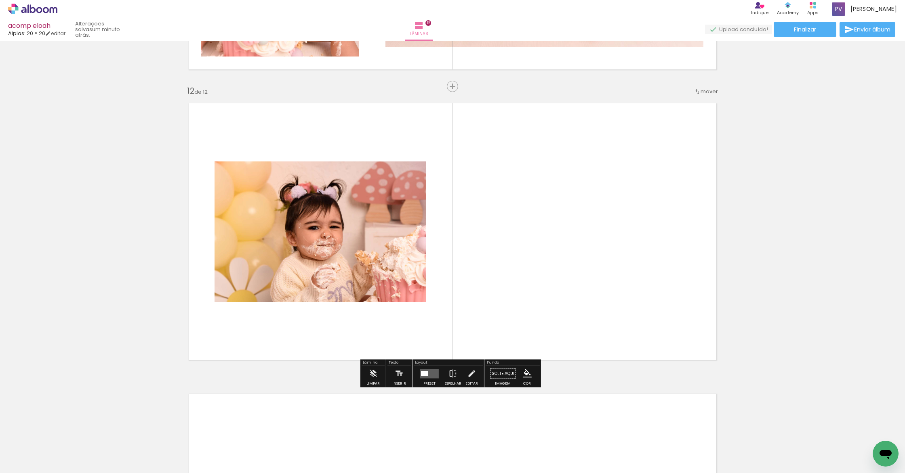
click at [428, 374] on quentale-layouter at bounding box center [429, 373] width 19 height 9
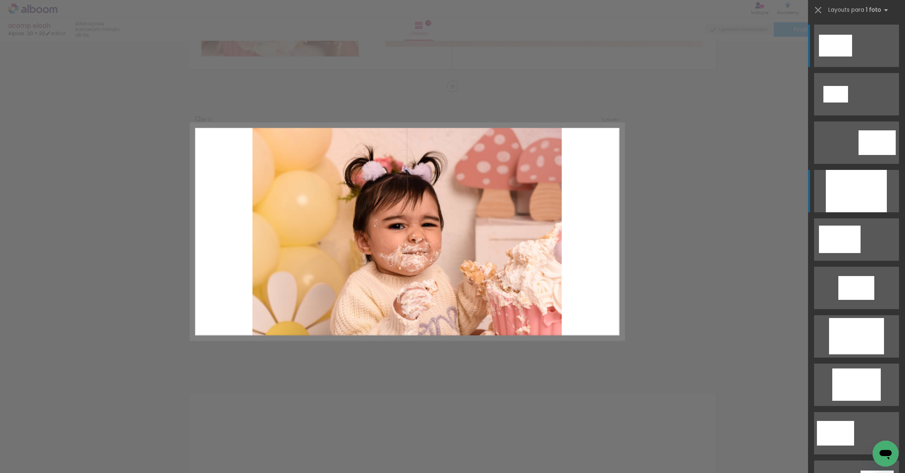
click at [845, 193] on div at bounding box center [856, 191] width 61 height 42
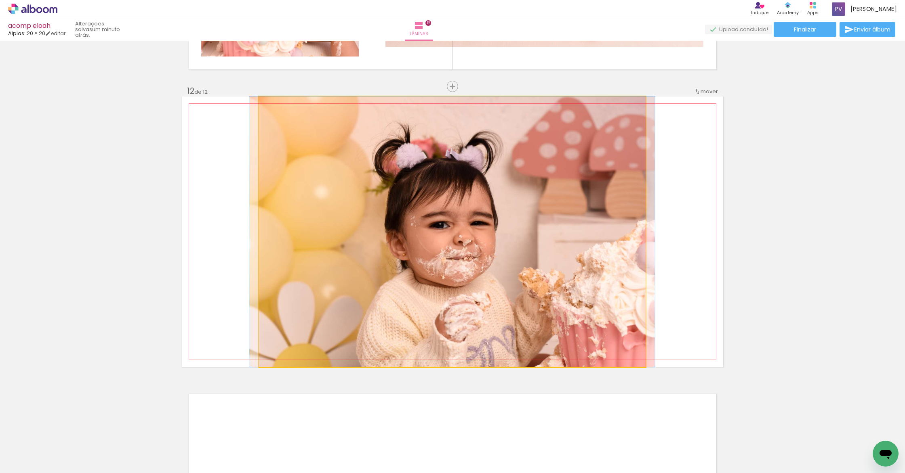
click at [534, 265] on quentale-photo at bounding box center [452, 232] width 387 height 271
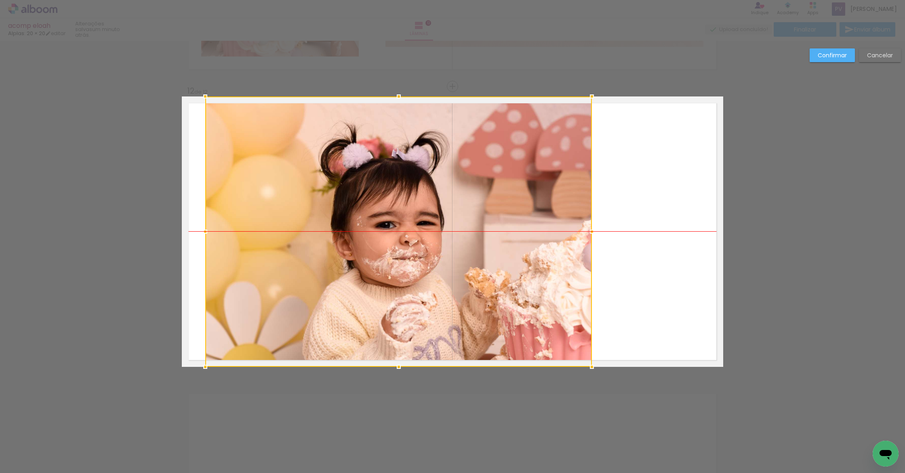
drag, startPoint x: 507, startPoint y: 262, endPoint x: 454, endPoint y: 263, distance: 53.7
click at [454, 263] on div at bounding box center [398, 232] width 387 height 271
click at [0, 0] on slot "Confirmar" at bounding box center [0, 0] width 0 height 0
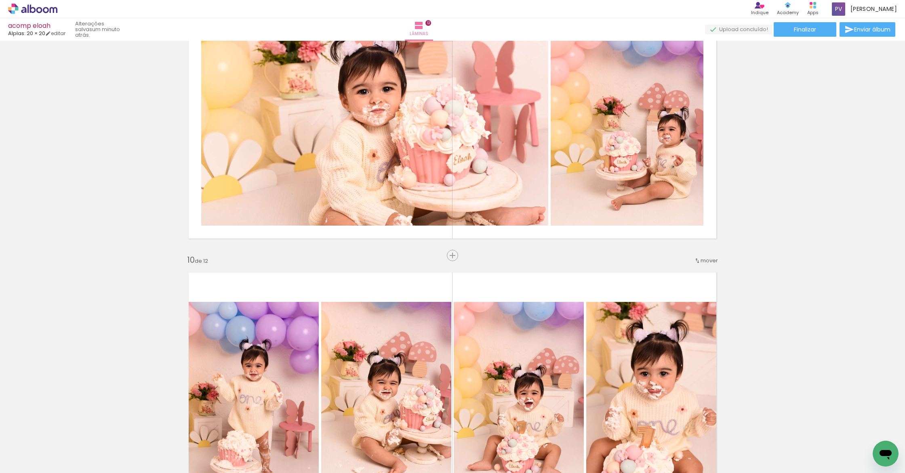
scroll to position [2352, 0]
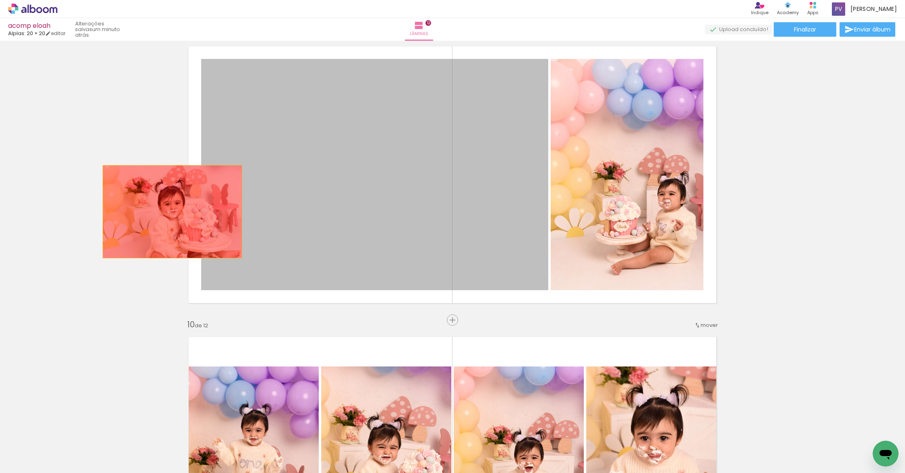
drag, startPoint x: 428, startPoint y: 160, endPoint x: 337, endPoint y: 201, distance: 100.0
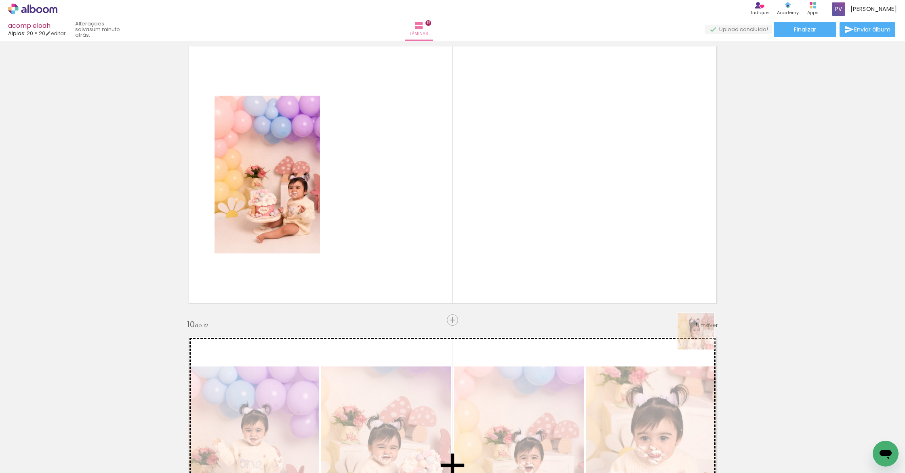
drag, startPoint x: 835, startPoint y: 450, endPoint x: 465, endPoint y: 210, distance: 441.3
click at [465, 210] on quentale-workspace at bounding box center [452, 236] width 905 height 473
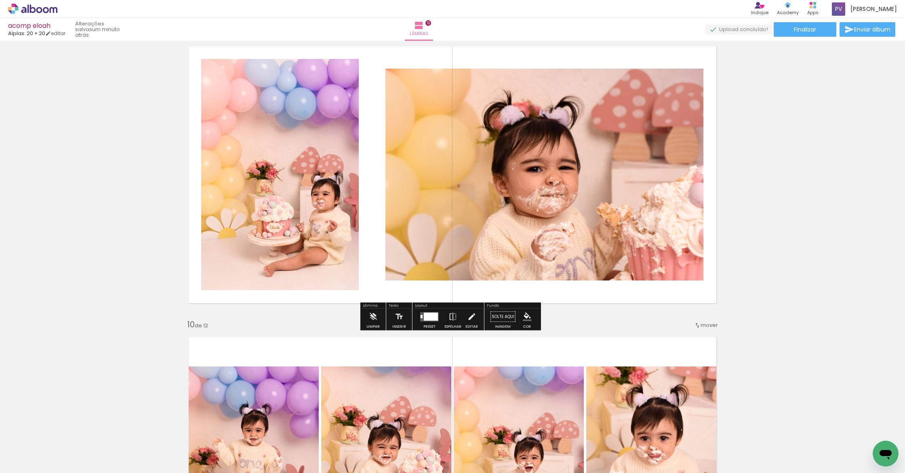
click at [424, 314] on div at bounding box center [431, 317] width 14 height 8
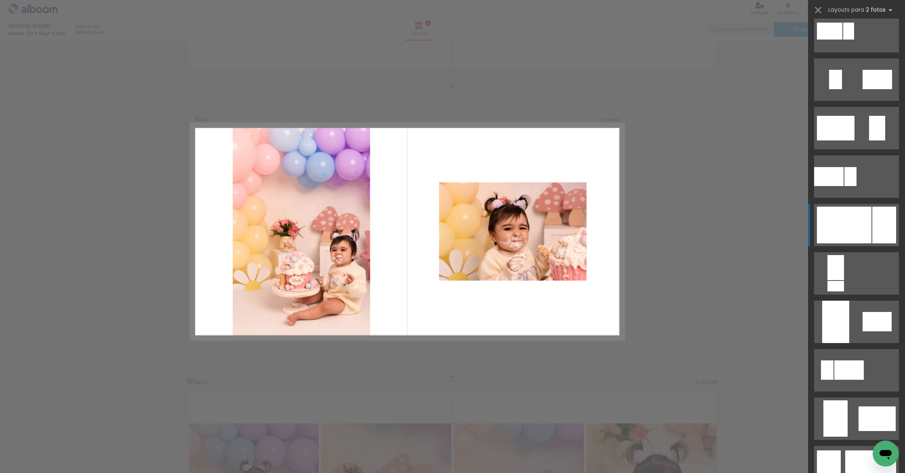
scroll to position [280, 0]
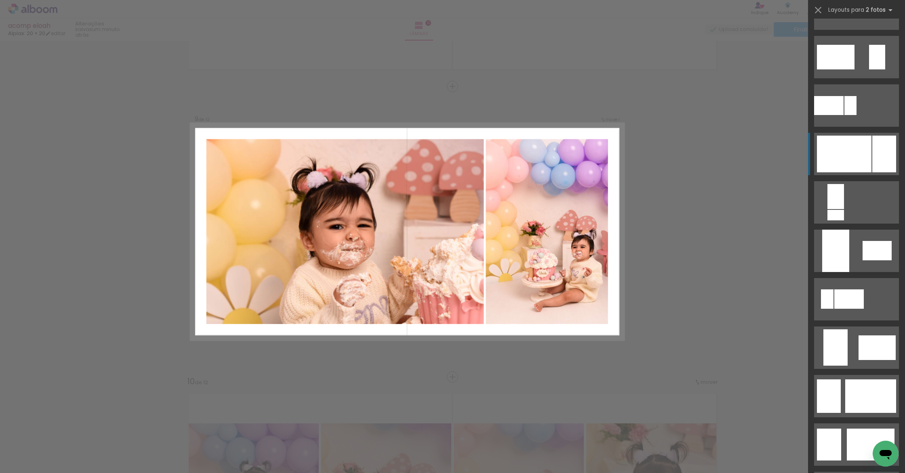
click at [877, 164] on div at bounding box center [884, 154] width 24 height 37
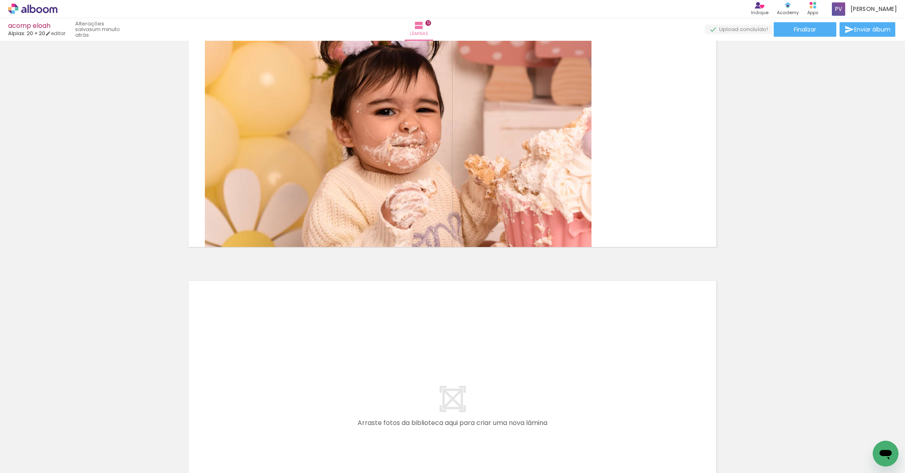
scroll to position [3283, 0]
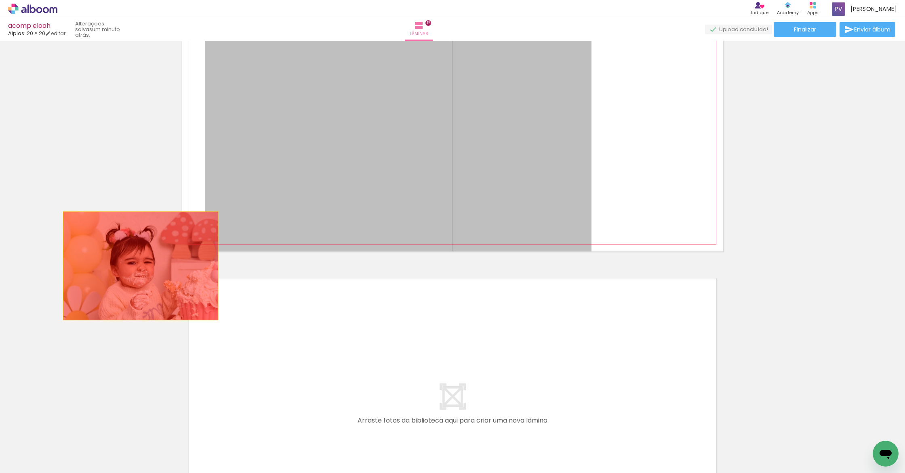
drag, startPoint x: 483, startPoint y: 174, endPoint x: 63, endPoint y: 295, distance: 437.2
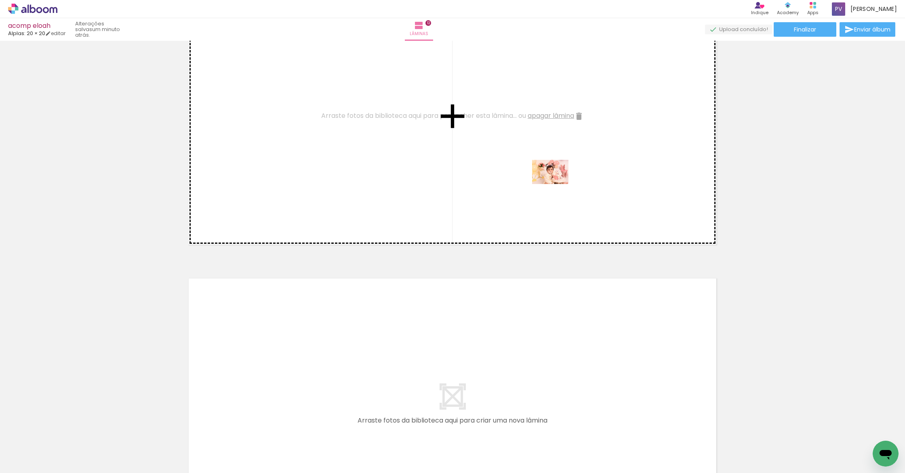
drag, startPoint x: 796, startPoint y: 450, endPoint x: 556, endPoint y: 184, distance: 357.6
click at [556, 184] on quentale-workspace at bounding box center [452, 236] width 905 height 473
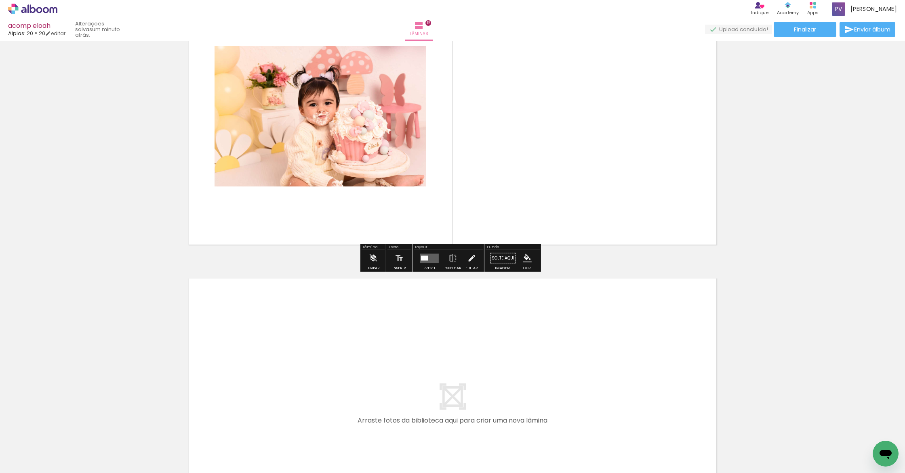
click at [420, 257] on quentale-layouter at bounding box center [429, 258] width 19 height 9
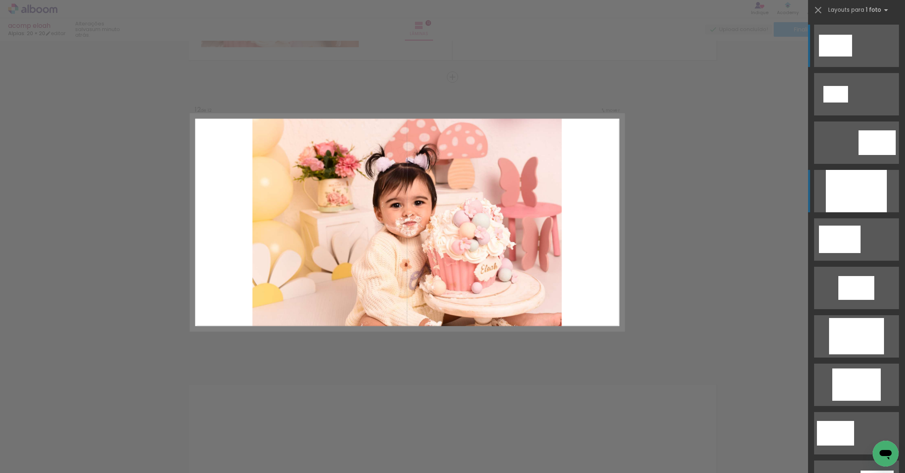
scroll to position [3167, 0]
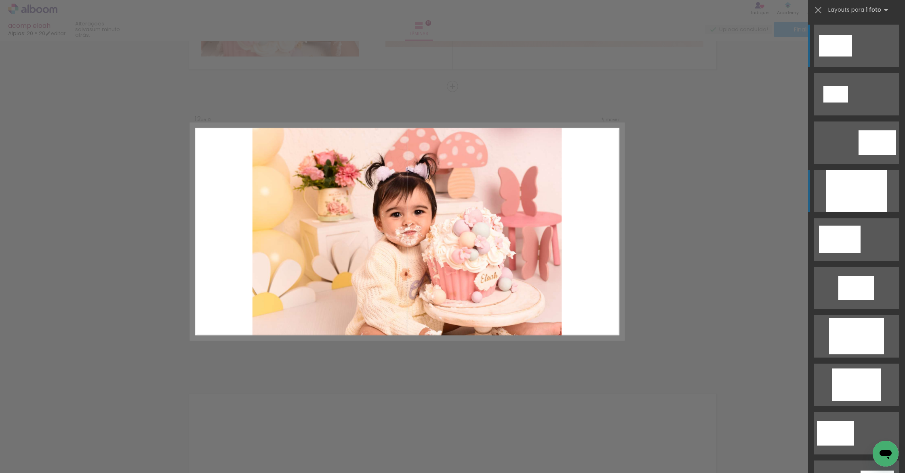
click at [832, 191] on div at bounding box center [856, 191] width 61 height 42
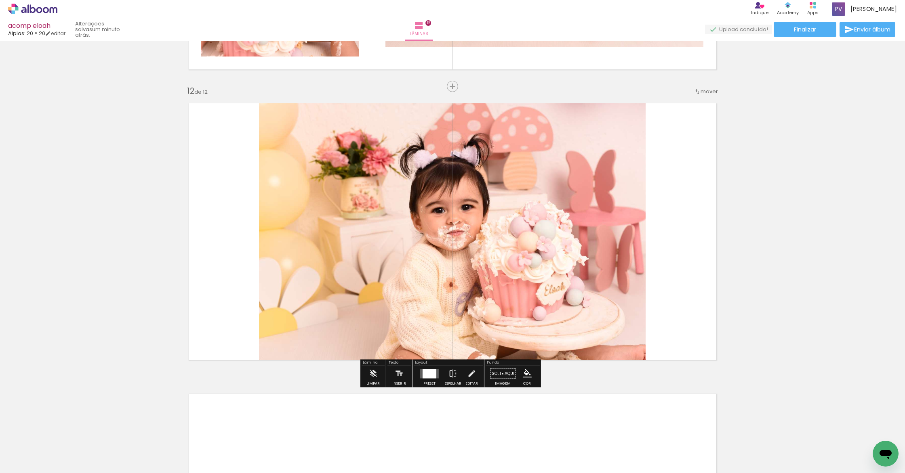
click at [499, 246] on quentale-photo at bounding box center [452, 232] width 387 height 271
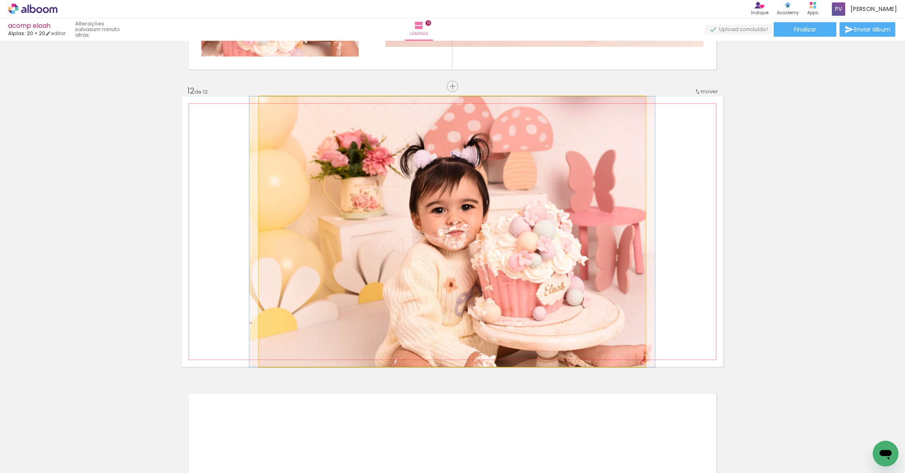
click at [499, 246] on quentale-photo at bounding box center [452, 232] width 387 height 271
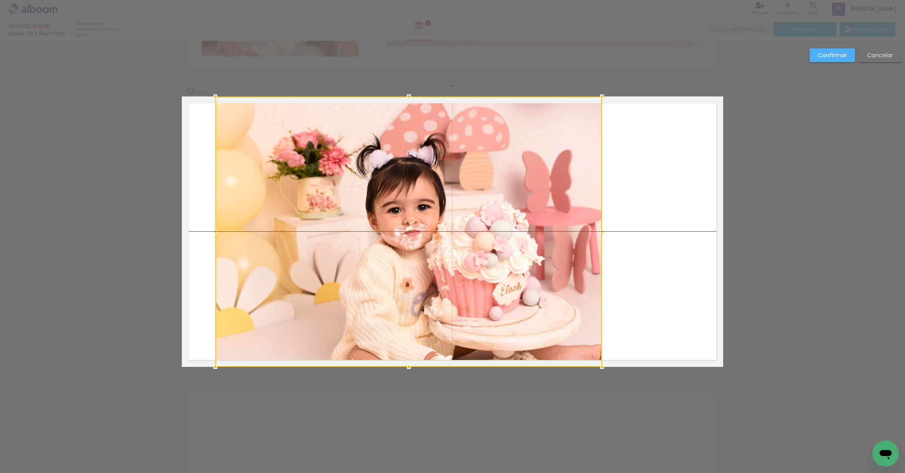
drag, startPoint x: 513, startPoint y: 239, endPoint x: 469, endPoint y: 239, distance: 43.6
click at [469, 239] on div at bounding box center [408, 232] width 387 height 271
click at [825, 59] on paper-button "Confirmar" at bounding box center [832, 55] width 45 height 14
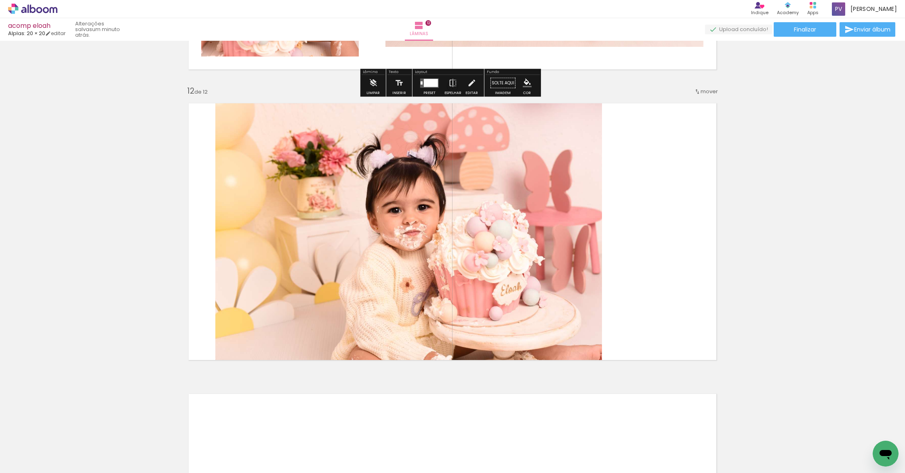
scroll to position [0, 974]
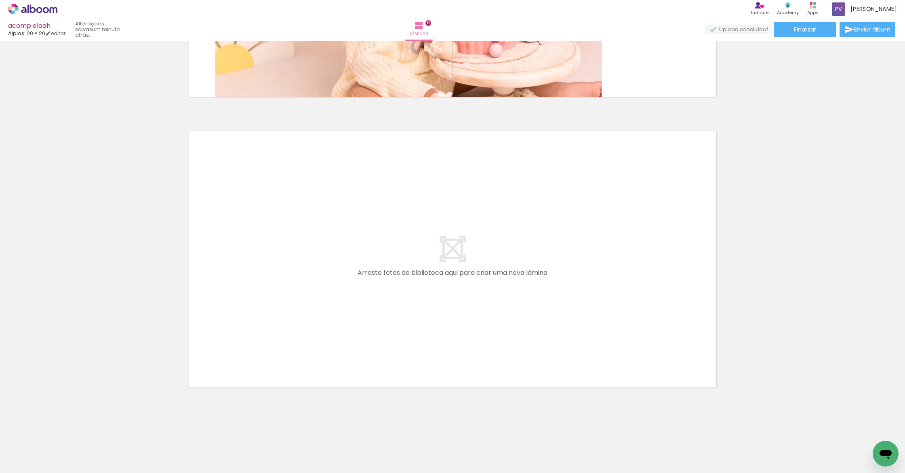
scroll to position [0, 940]
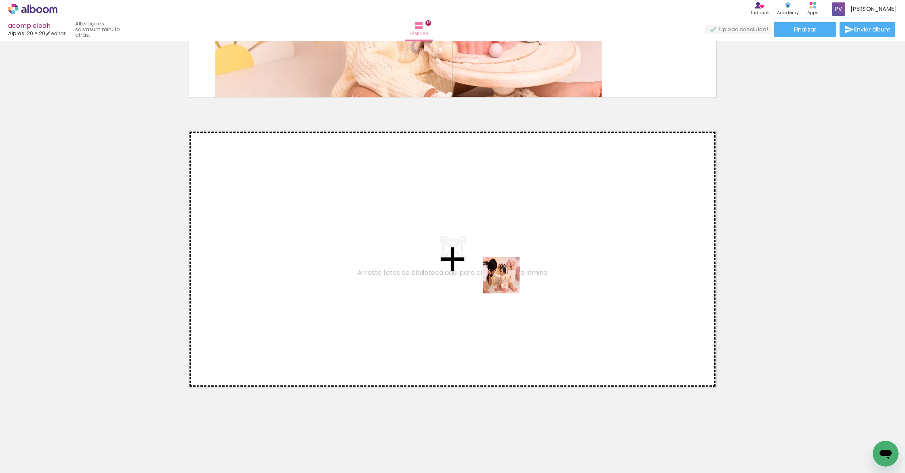
drag, startPoint x: 679, startPoint y: 452, endPoint x: 507, endPoint y: 282, distance: 241.7
click at [507, 282] on quentale-workspace at bounding box center [452, 236] width 905 height 473
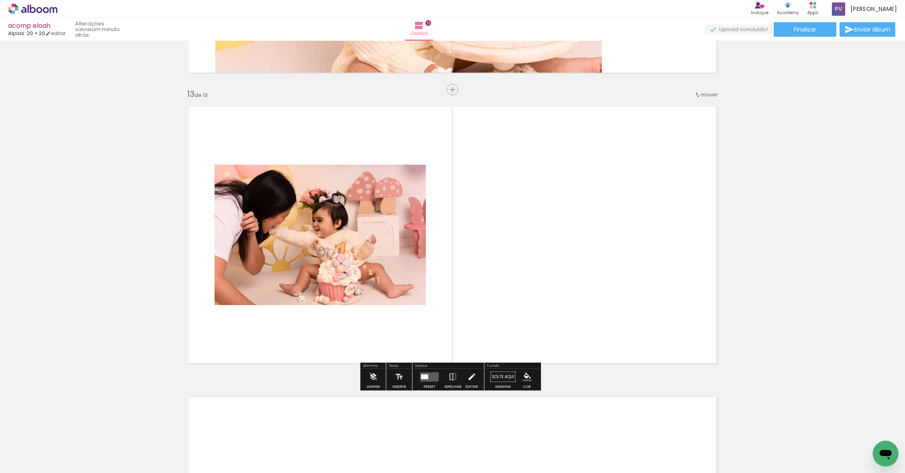
scroll to position [3458, 0]
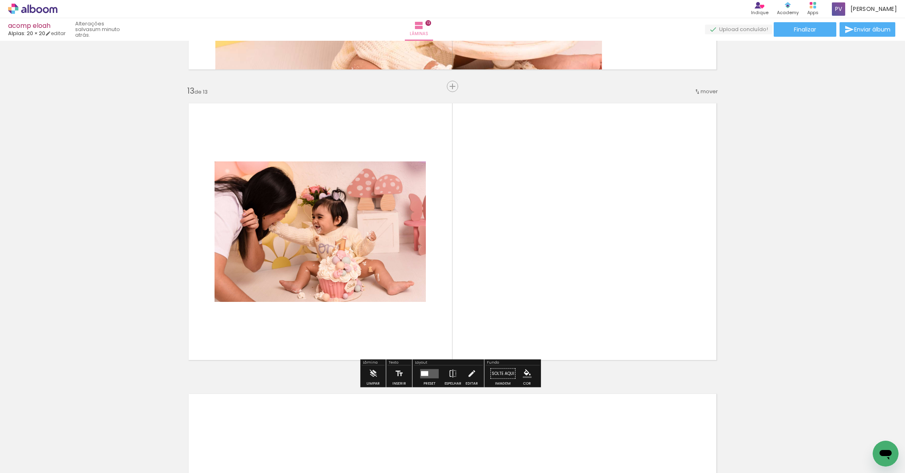
click at [423, 373] on div at bounding box center [424, 373] width 7 height 5
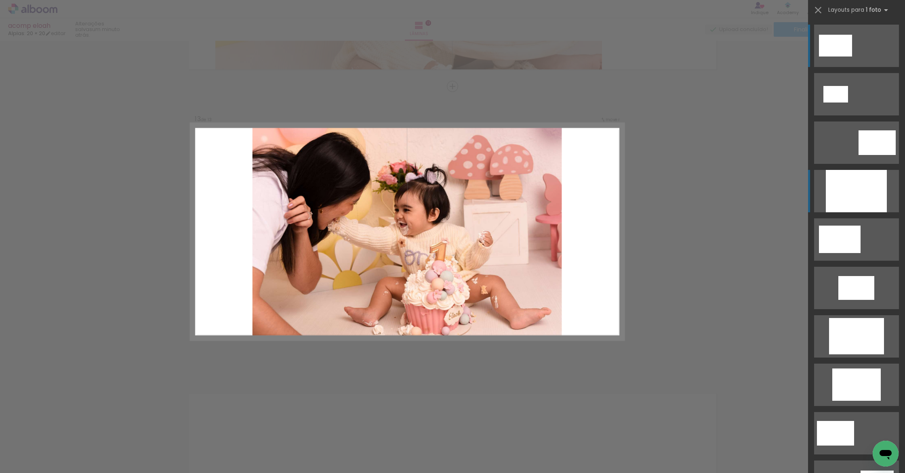
click at [866, 179] on div at bounding box center [856, 191] width 61 height 42
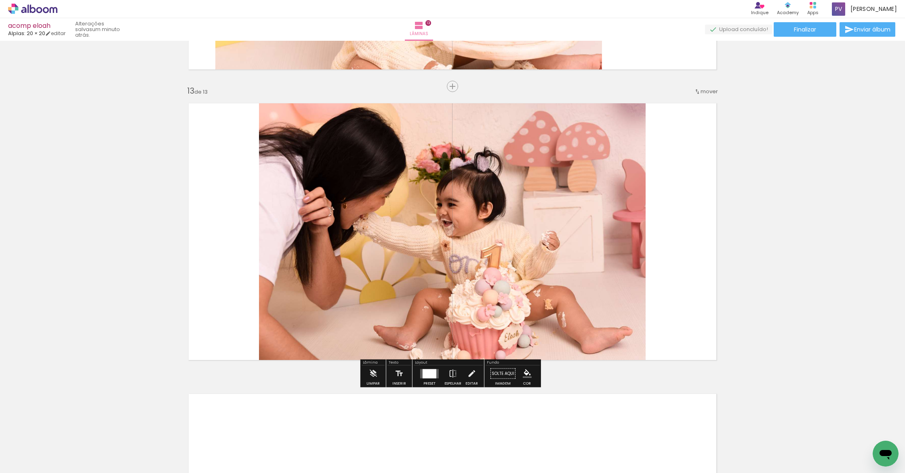
click at [518, 249] on quentale-photo at bounding box center [452, 232] width 387 height 271
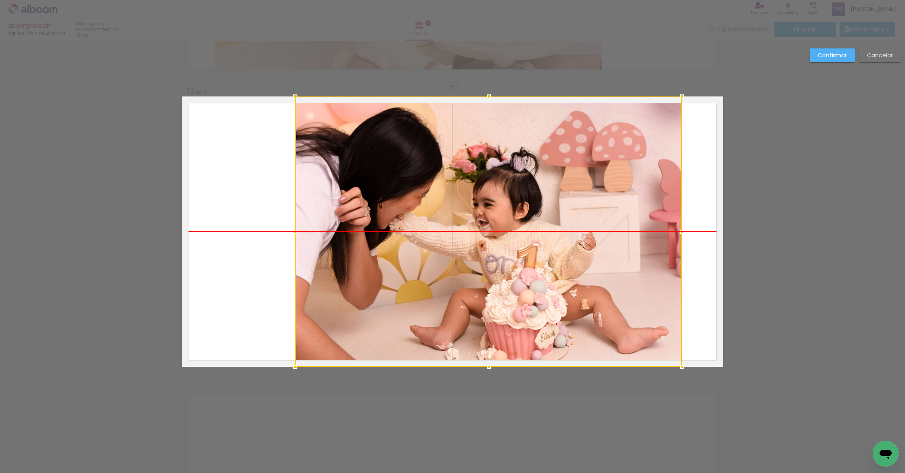
drag, startPoint x: 501, startPoint y: 255, endPoint x: 539, endPoint y: 257, distance: 38.0
click at [539, 257] on div at bounding box center [488, 232] width 387 height 271
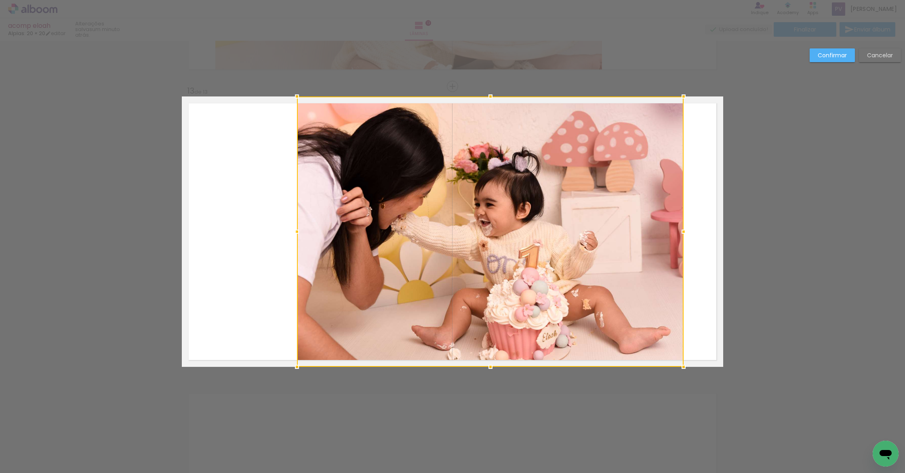
click at [0, 0] on slot "Confirmar" at bounding box center [0, 0] width 0 height 0
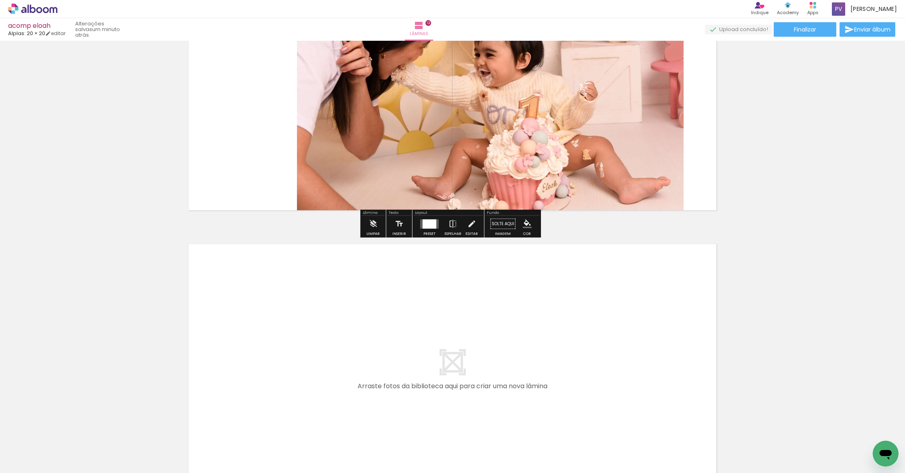
scroll to position [3671, 0]
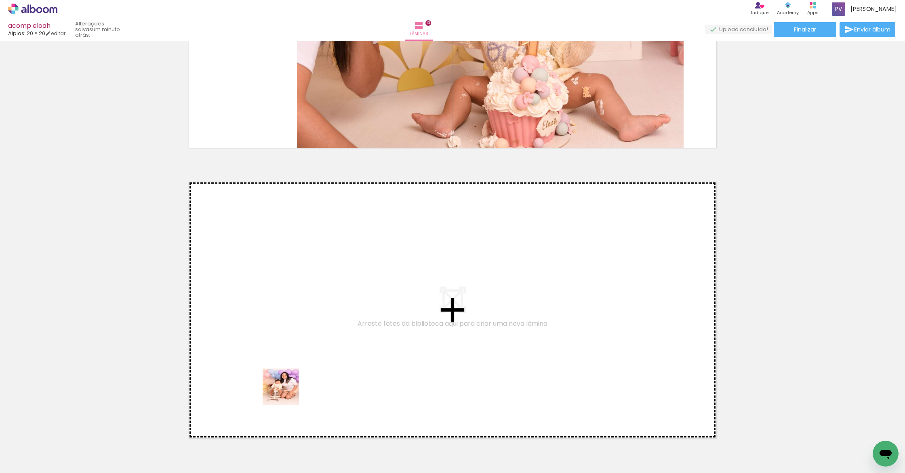
drag, startPoint x: 279, startPoint y: 455, endPoint x: 286, endPoint y: 335, distance: 119.8
click at [286, 335] on quentale-workspace at bounding box center [452, 236] width 905 height 473
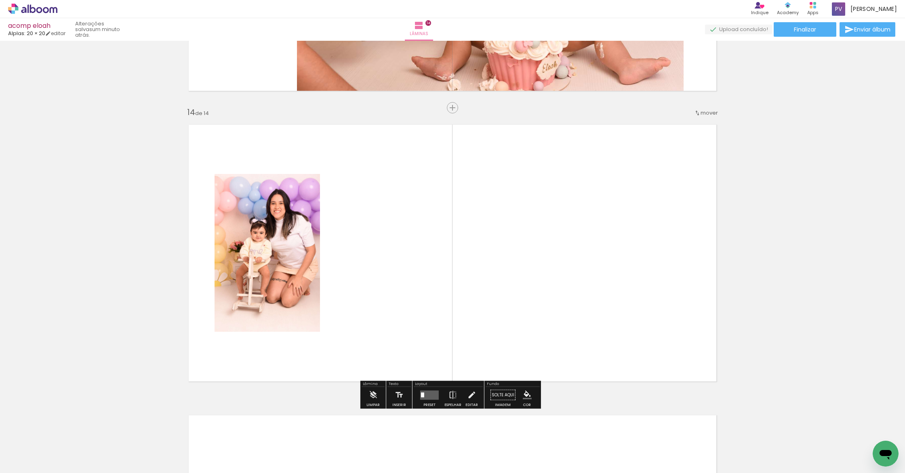
scroll to position [3749, 0]
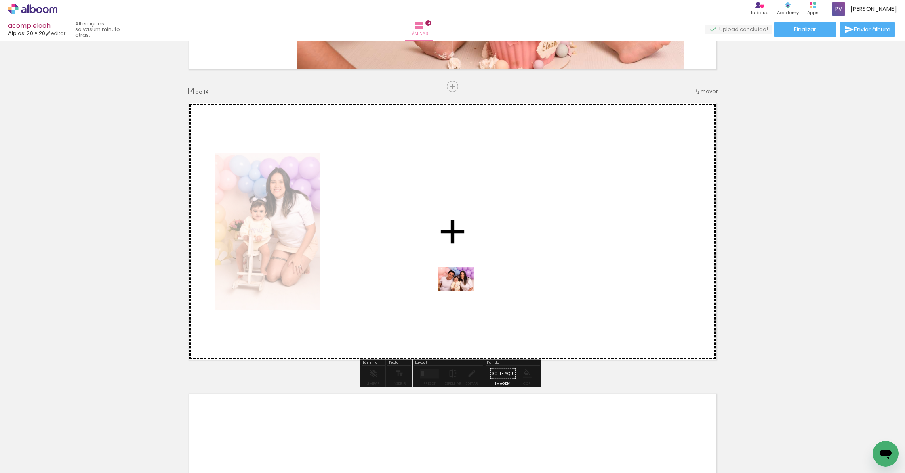
drag, startPoint x: 322, startPoint y: 449, endPoint x: 462, endPoint y: 291, distance: 210.9
click at [462, 291] on quentale-workspace at bounding box center [452, 236] width 905 height 473
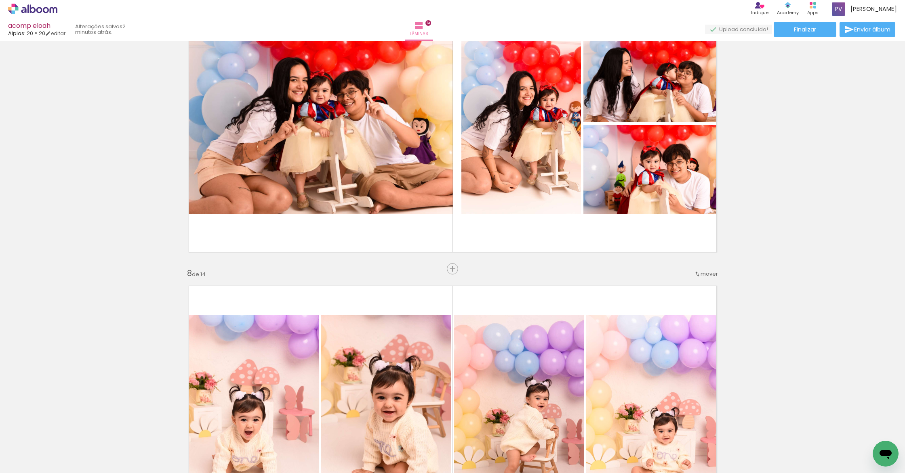
scroll to position [2098, 0]
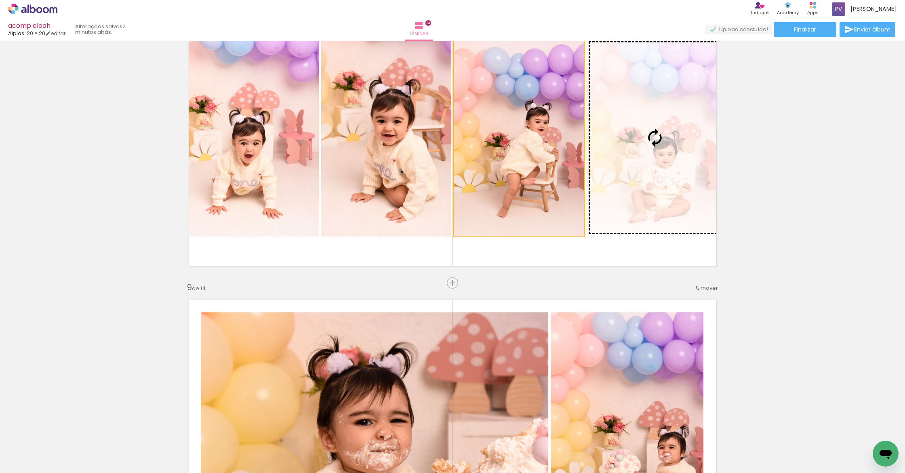
drag, startPoint x: 534, startPoint y: 208, endPoint x: 759, endPoint y: 211, distance: 224.7
click at [778, 214] on div "Inserir lâmina 1 de 14 Inserir lâmina 2 de 14 Inserir lâmina 3 de 14 Inserir lâ…" at bounding box center [452, 128] width 905 height 4364
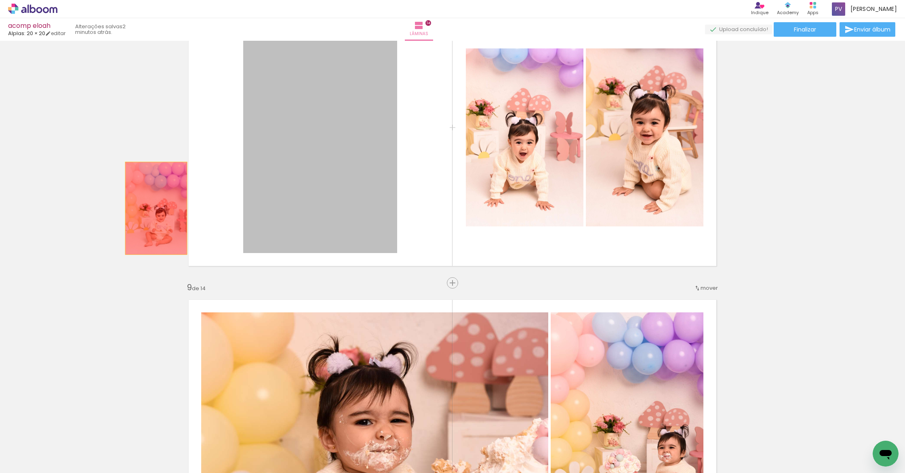
drag, startPoint x: 366, startPoint y: 177, endPoint x: 149, endPoint y: 210, distance: 219.5
click at [151, 209] on div "Inserir lâmina 1 de 14 Inserir lâmina 2 de 14 Inserir lâmina 3 de 14 Inserir lâ…" at bounding box center [452, 128] width 905 height 4364
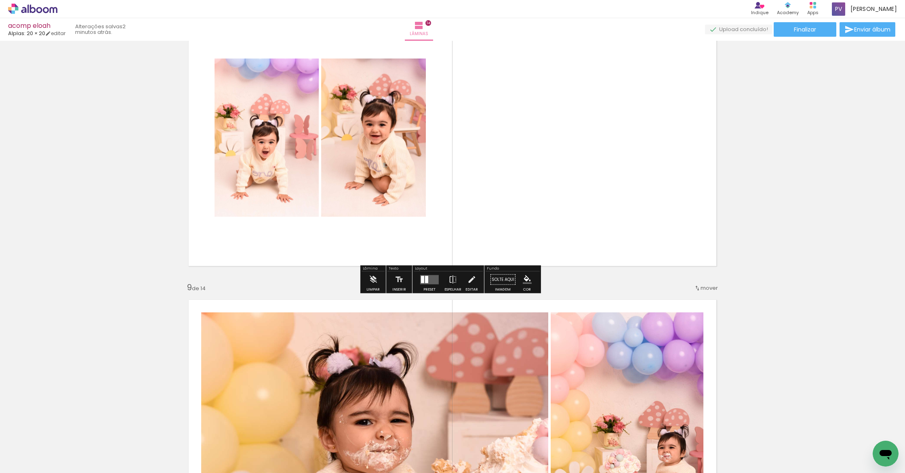
click at [426, 280] on div at bounding box center [426, 279] width 3 height 7
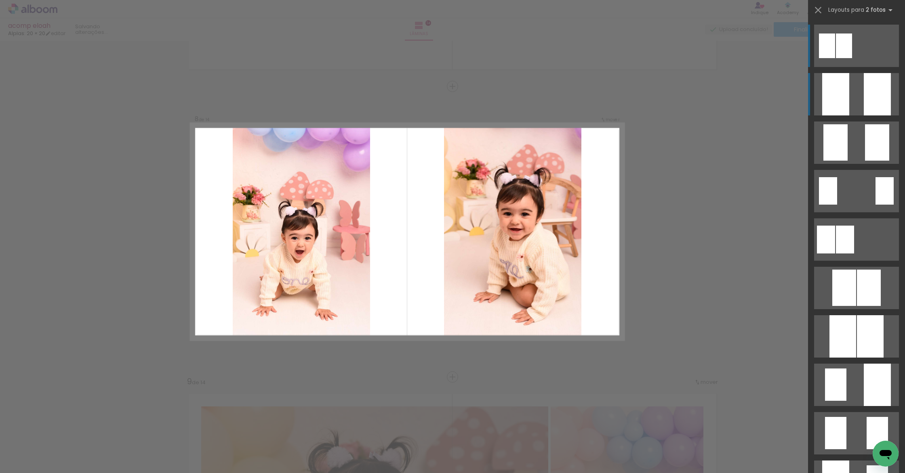
click at [858, 101] on quentale-layouter at bounding box center [856, 94] width 85 height 42
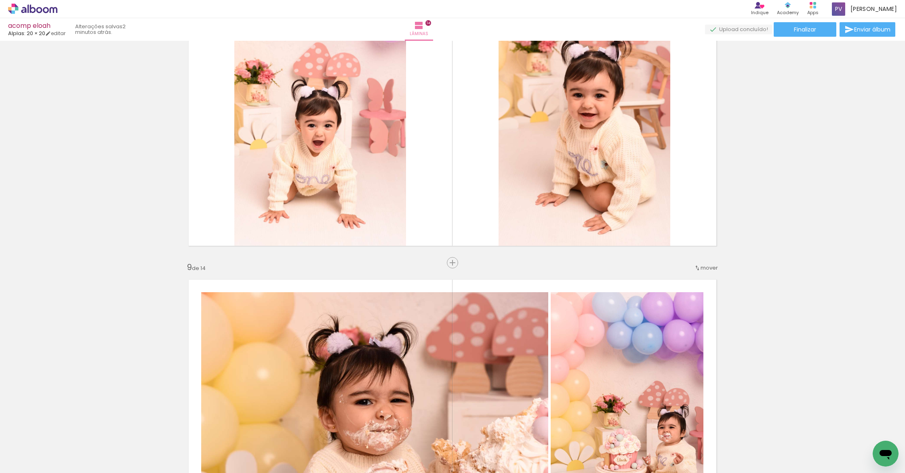
scroll to position [2120, 0]
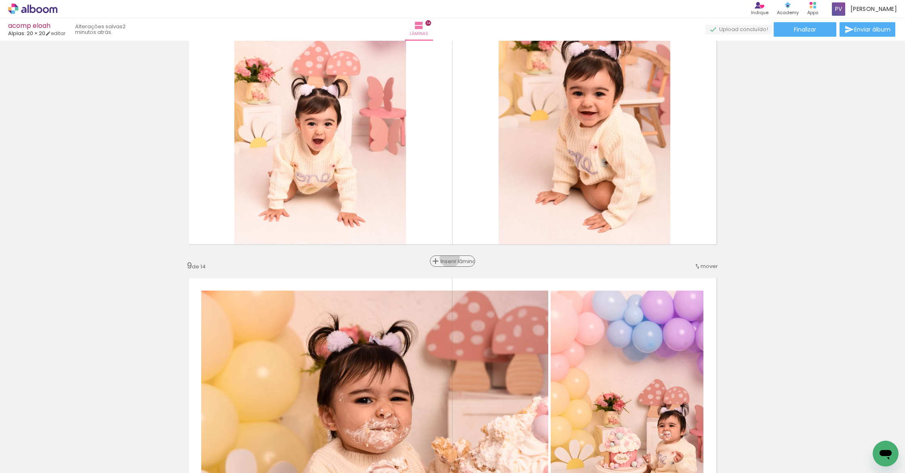
click at [447, 259] on span "Inserir lâmina" at bounding box center [456, 261] width 32 height 5
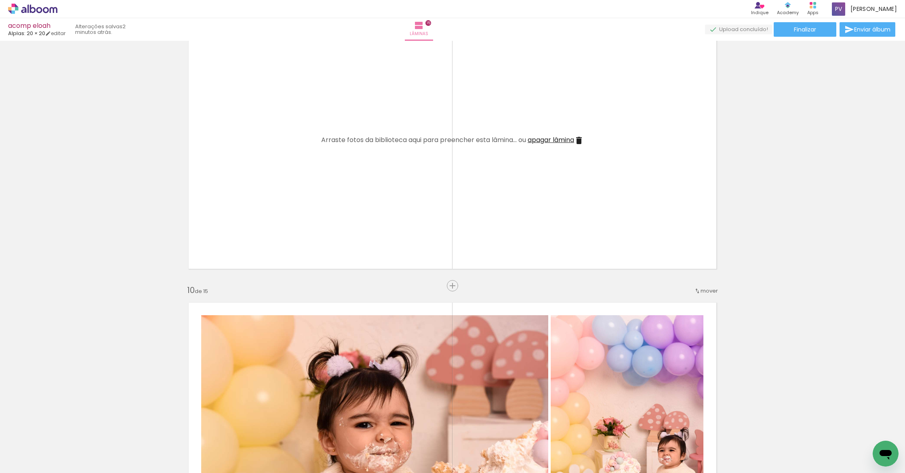
scroll to position [2339, 0]
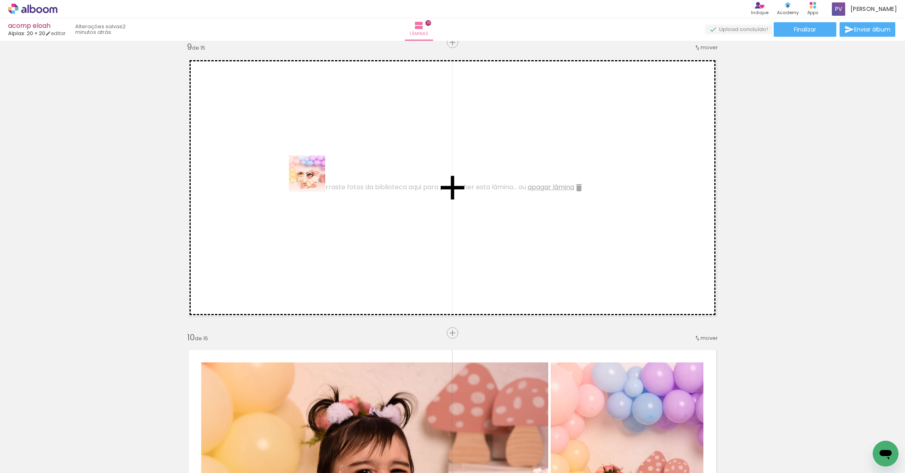
drag, startPoint x: 93, startPoint y: 446, endPoint x: 257, endPoint y: 338, distance: 196.9
click at [327, 139] on quentale-workspace at bounding box center [452, 236] width 905 height 473
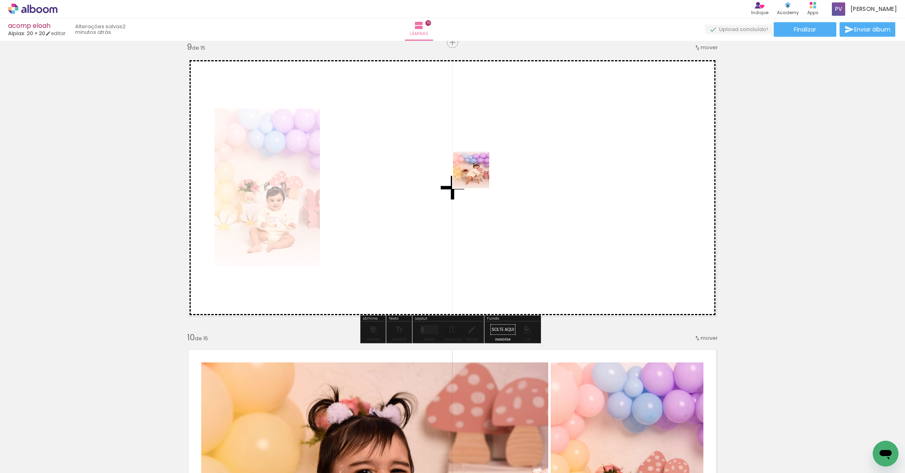
drag, startPoint x: 188, startPoint y: 445, endPoint x: 477, endPoint y: 176, distance: 394.8
click at [477, 176] on quentale-workspace at bounding box center [452, 236] width 905 height 473
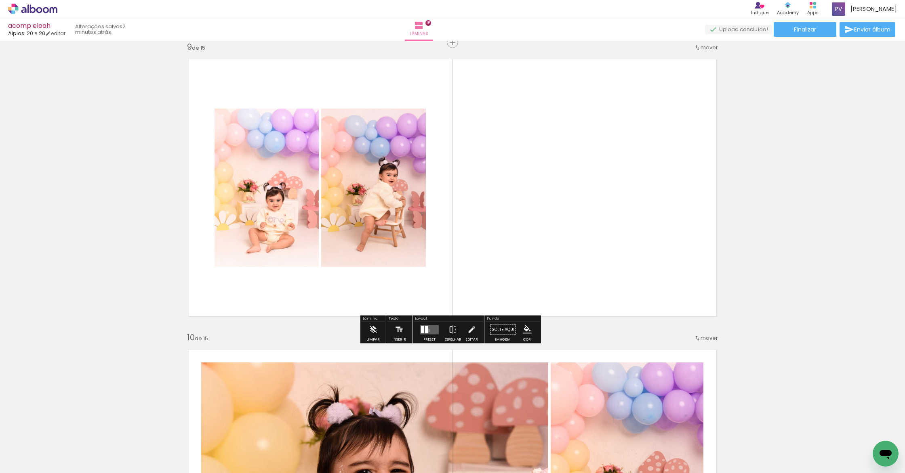
click at [426, 330] on quentale-layouter at bounding box center [429, 329] width 19 height 9
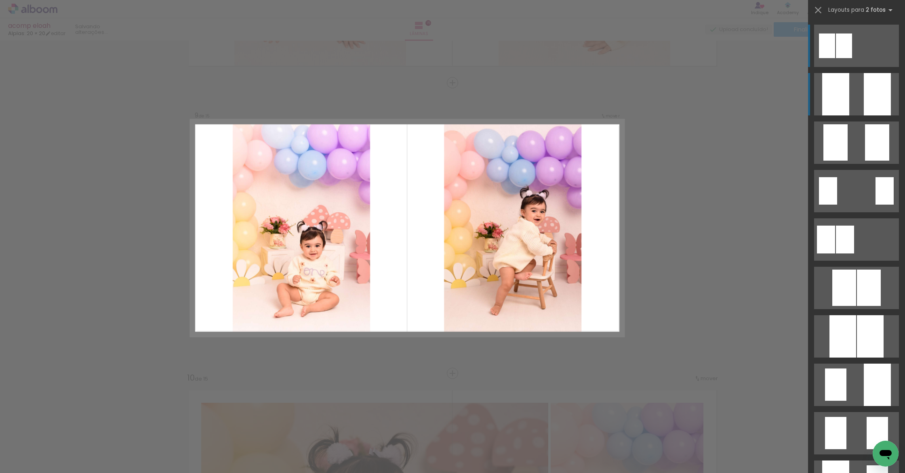
scroll to position [2295, 0]
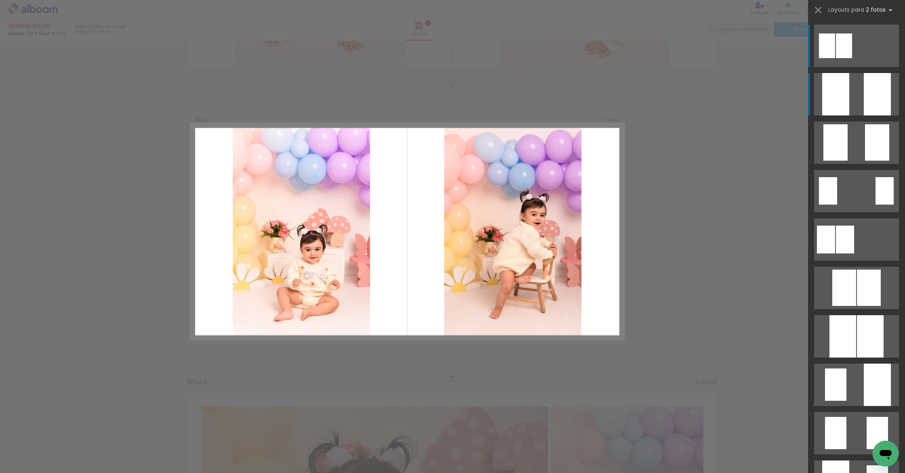
click at [842, 99] on div at bounding box center [835, 94] width 27 height 42
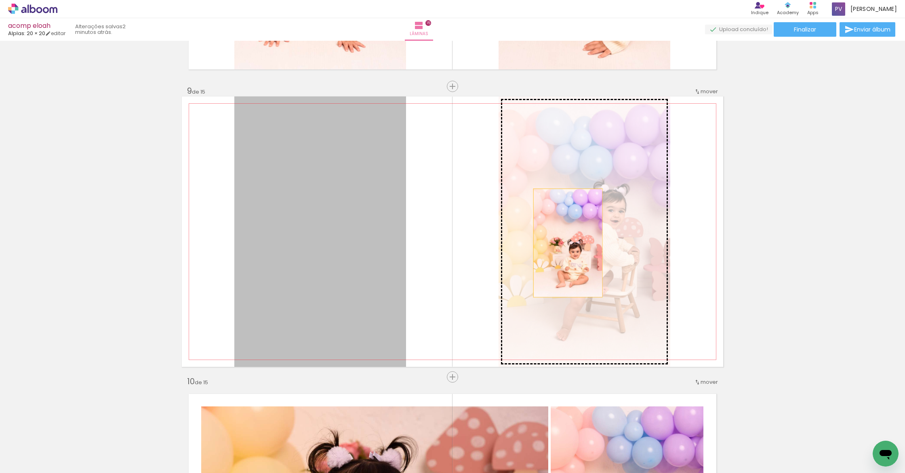
drag, startPoint x: 338, startPoint y: 253, endPoint x: 564, endPoint y: 243, distance: 226.8
click at [0, 0] on slot at bounding box center [0, 0] width 0 height 0
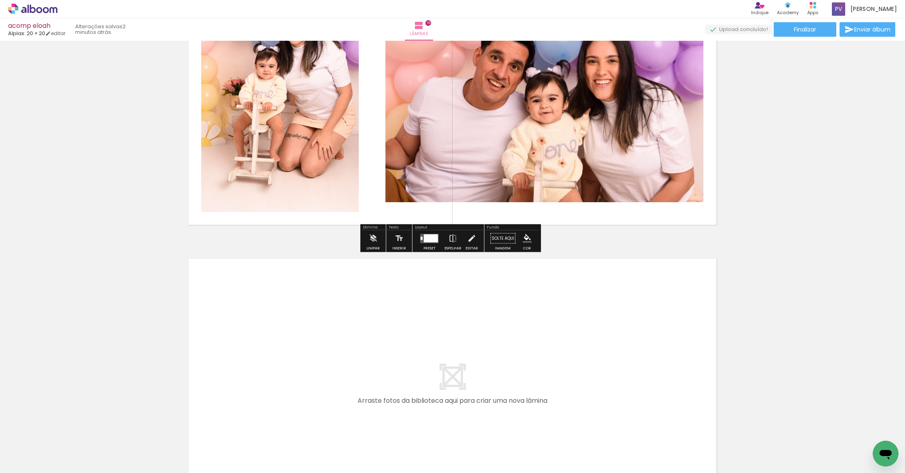
scroll to position [4303, 0]
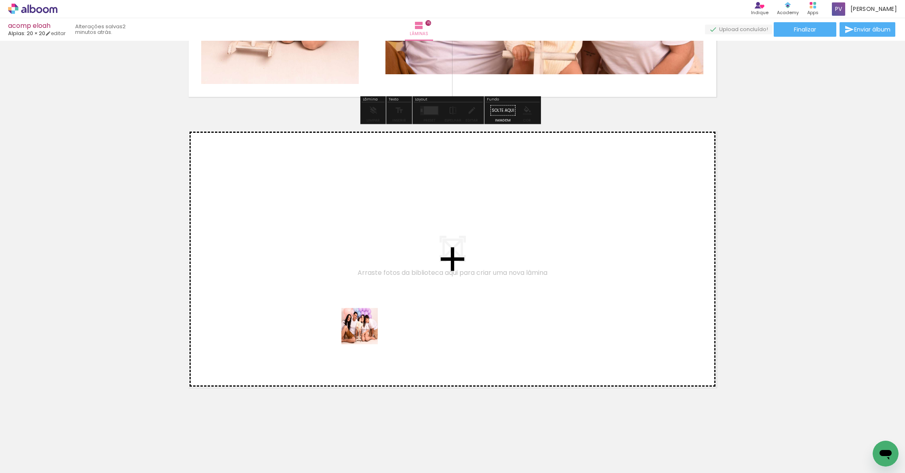
drag, startPoint x: 368, startPoint y: 419, endPoint x: 471, endPoint y: 458, distance: 109.5
click at [363, 290] on quentale-workspace at bounding box center [452, 236] width 905 height 473
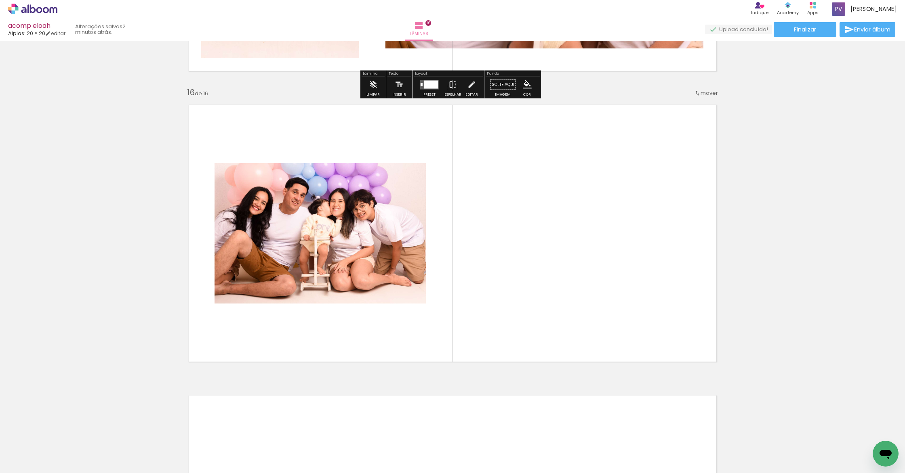
scroll to position [4331, 0]
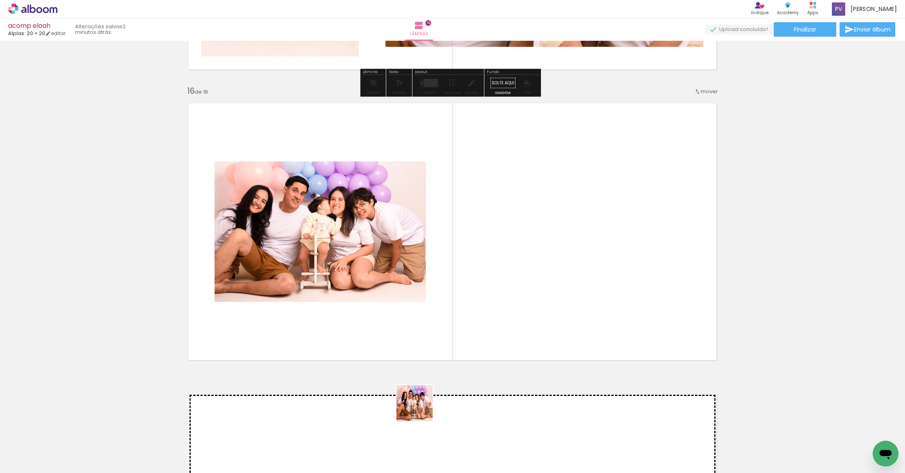
drag, startPoint x: 421, startPoint y: 410, endPoint x: 462, endPoint y: 406, distance: 41.7
click at [442, 302] on quentale-workspace at bounding box center [452, 236] width 905 height 473
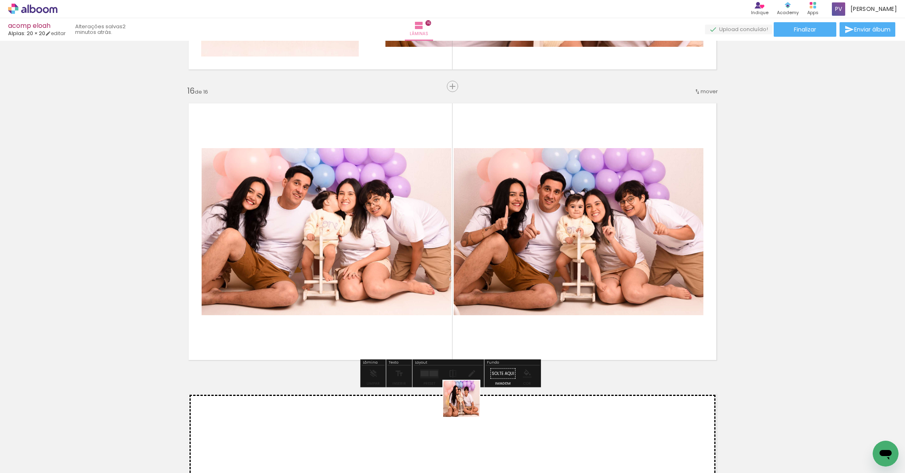
drag, startPoint x: 465, startPoint y: 436, endPoint x: 443, endPoint y: 274, distance: 162.6
click at [443, 274] on quentale-workspace at bounding box center [452, 236] width 905 height 473
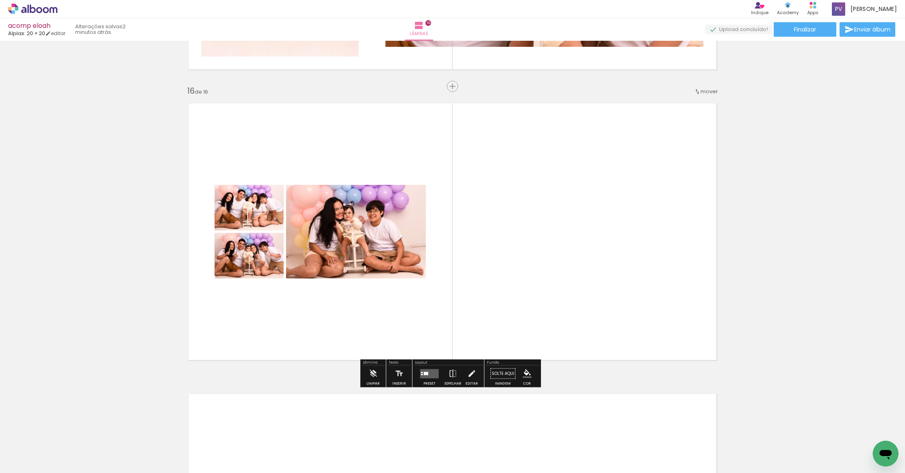
click at [427, 372] on quentale-layouter at bounding box center [429, 373] width 19 height 9
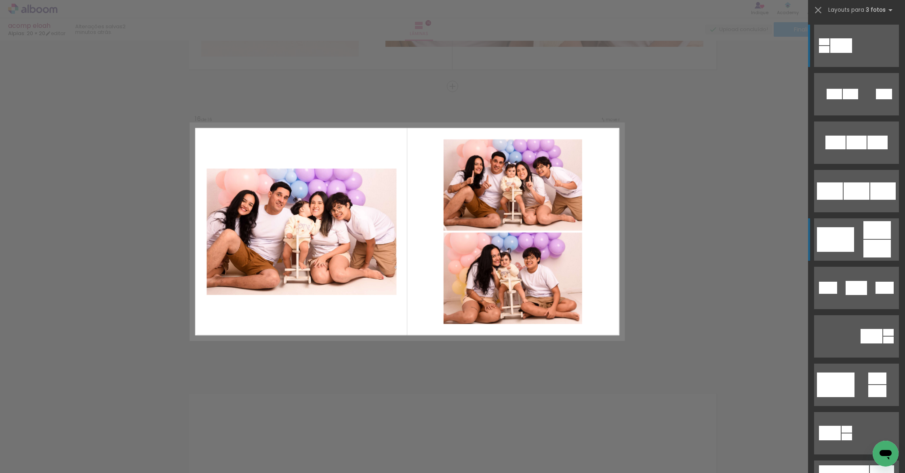
click at [867, 251] on div at bounding box center [876, 249] width 27 height 18
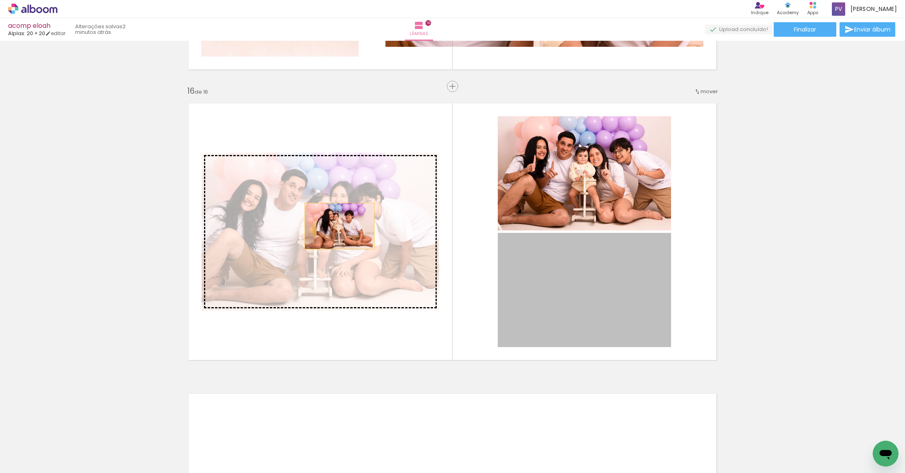
drag, startPoint x: 612, startPoint y: 297, endPoint x: 337, endPoint y: 226, distance: 284.0
click at [0, 0] on slot at bounding box center [0, 0] width 0 height 0
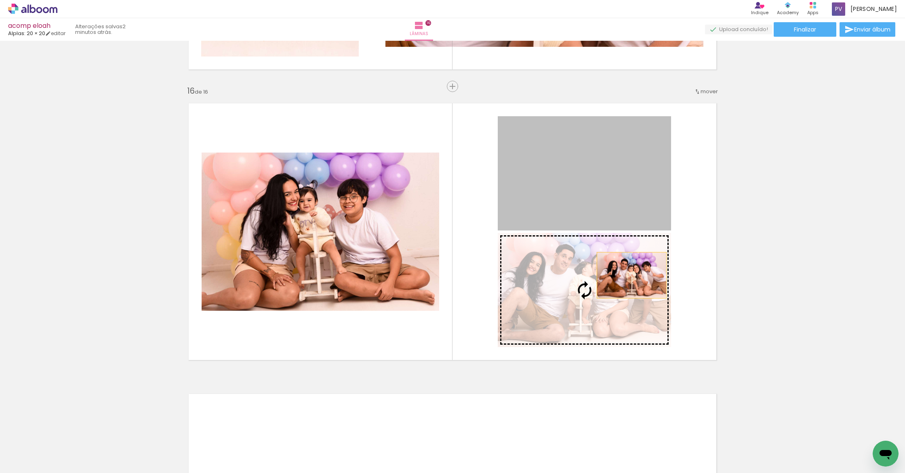
drag, startPoint x: 611, startPoint y: 172, endPoint x: 629, endPoint y: 276, distance: 105.8
click at [0, 0] on slot at bounding box center [0, 0] width 0 height 0
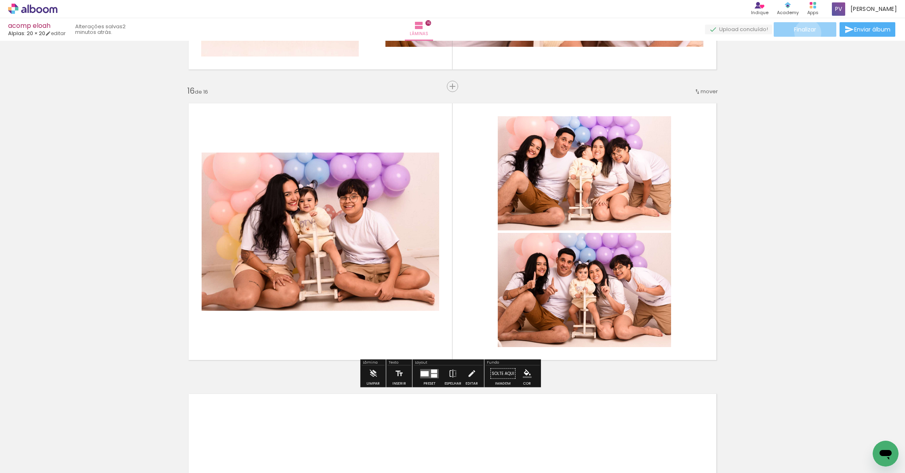
click at [805, 32] on span "Finalizar" at bounding box center [805, 30] width 22 height 6
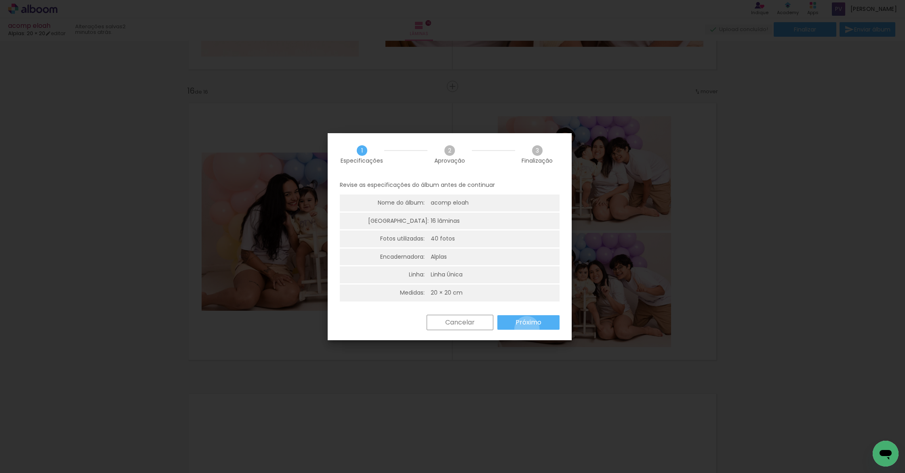
click at [527, 329] on paper-button "Próximo" at bounding box center [528, 323] width 62 height 15
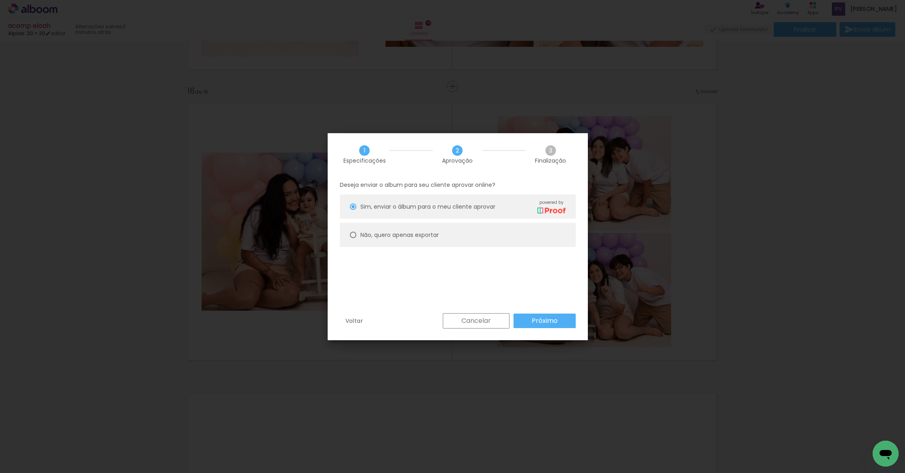
drag, startPoint x: 418, startPoint y: 235, endPoint x: 423, endPoint y: 238, distance: 5.6
click at [0, 0] on slot "Não, quero apenas exportar" at bounding box center [0, 0] width 0 height 0
type paper-radio-button "on"
click at [0, 0] on slot "Próximo" at bounding box center [0, 0] width 0 height 0
type input "Alta, 300 DPI"
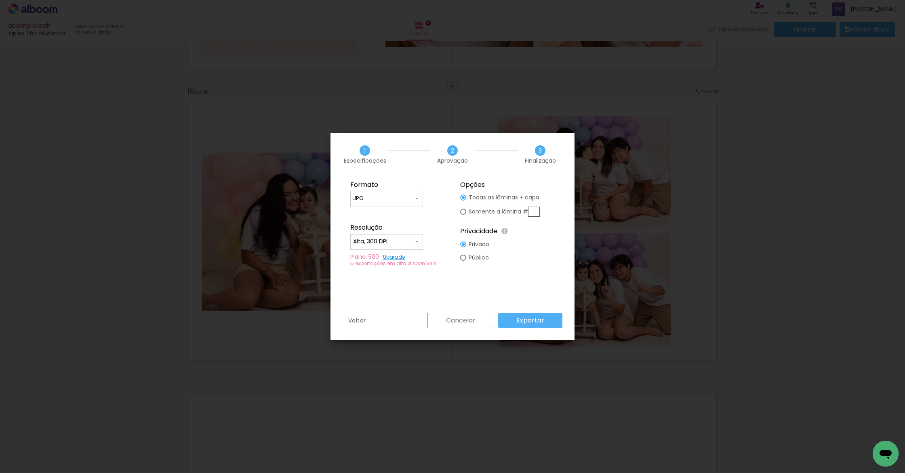
click at [0, 0] on slot "Exportar" at bounding box center [0, 0] width 0 height 0
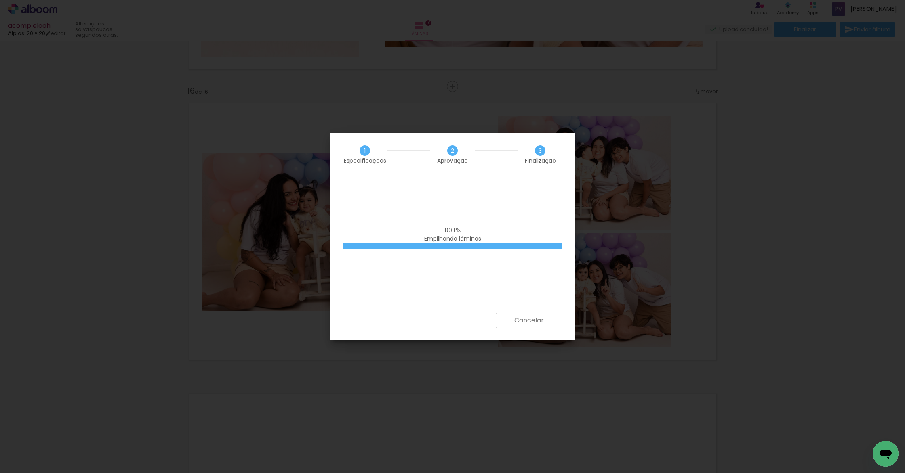
scroll to position [0, 940]
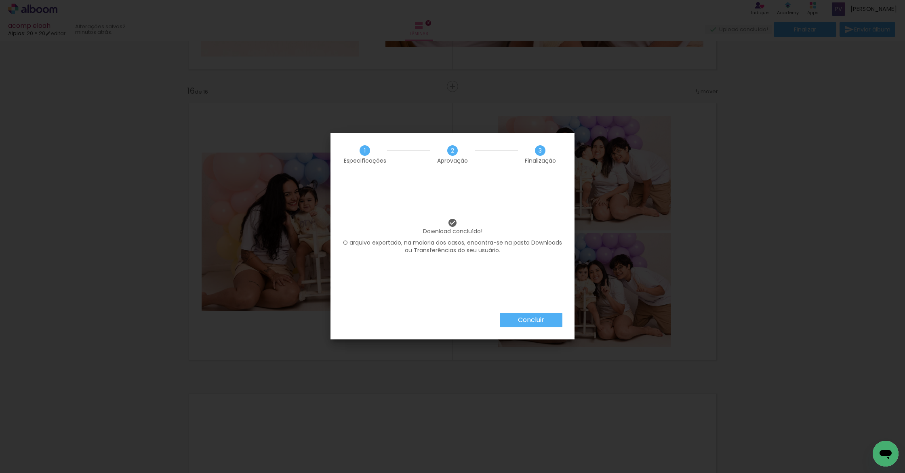
click at [0, 0] on slot "Concluir" at bounding box center [0, 0] width 0 height 0
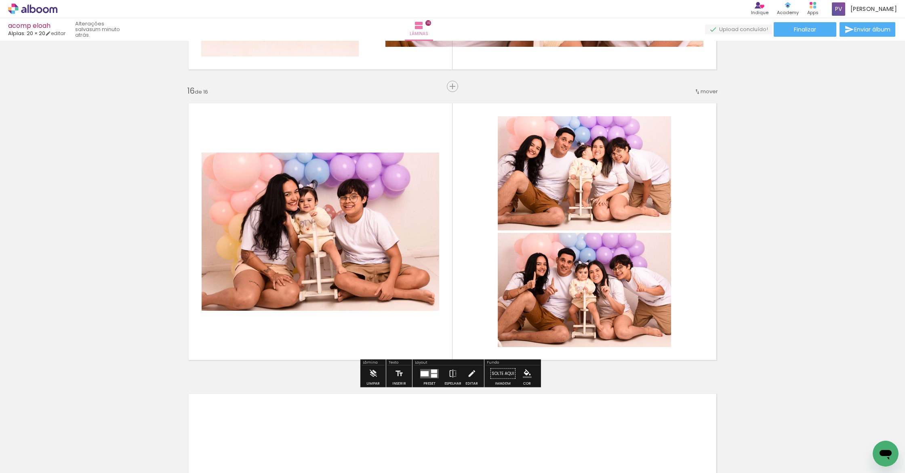
scroll to position [0, 940]
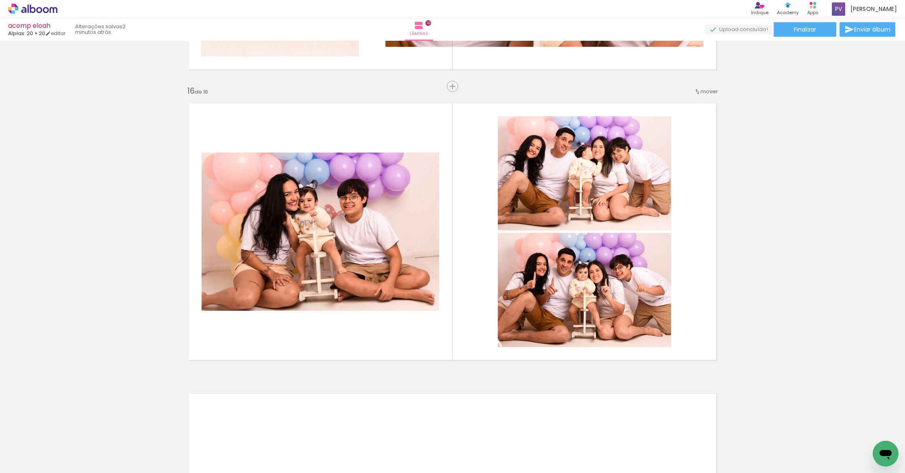
scroll to position [0, 940]
